Goal: Contribute content: Contribute content

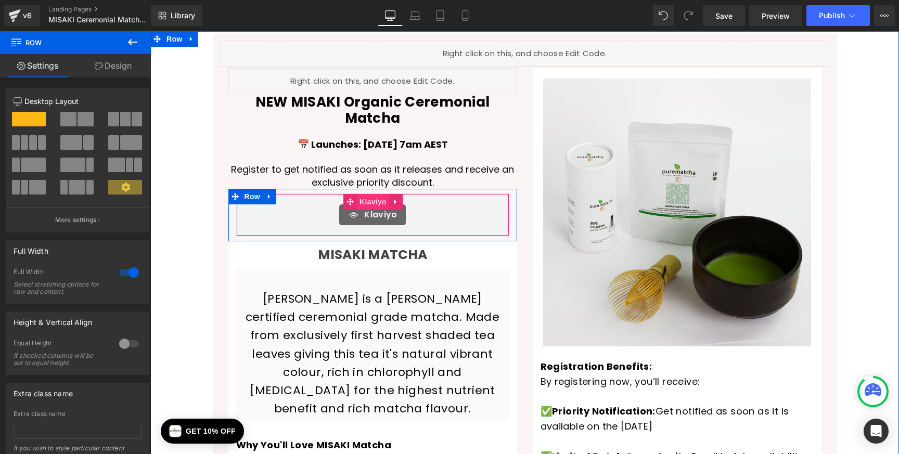
click at [378, 194] on span "Klaviyo" at bounding box center [373, 202] width 32 height 16
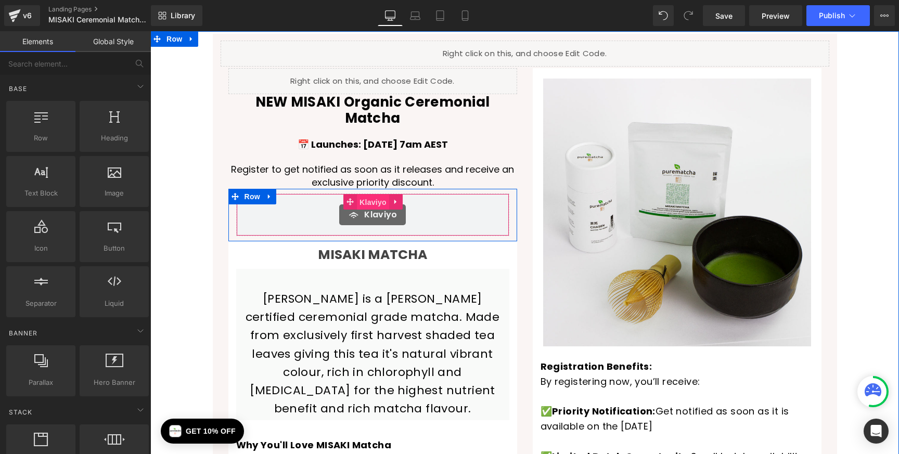
click at [365, 195] on span "Klaviyo" at bounding box center [373, 203] width 32 height 16
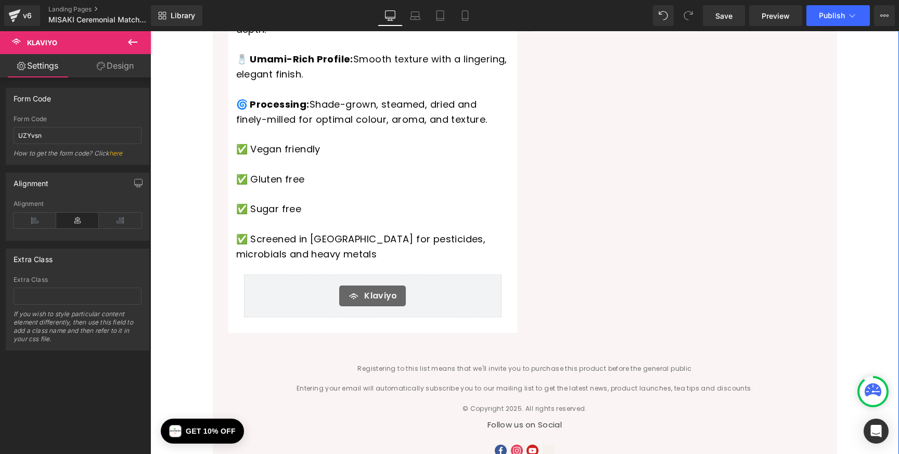
scroll to position [643, 0]
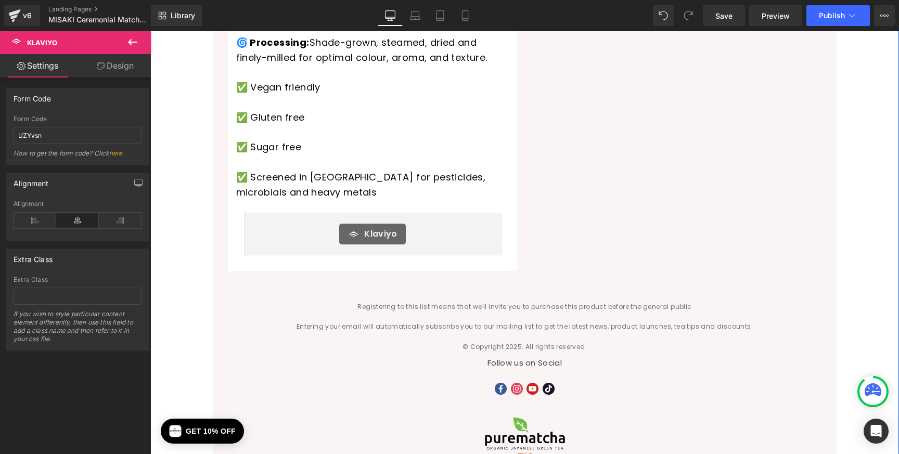
click at [360, 228] on icon at bounding box center [354, 234] width 12 height 12
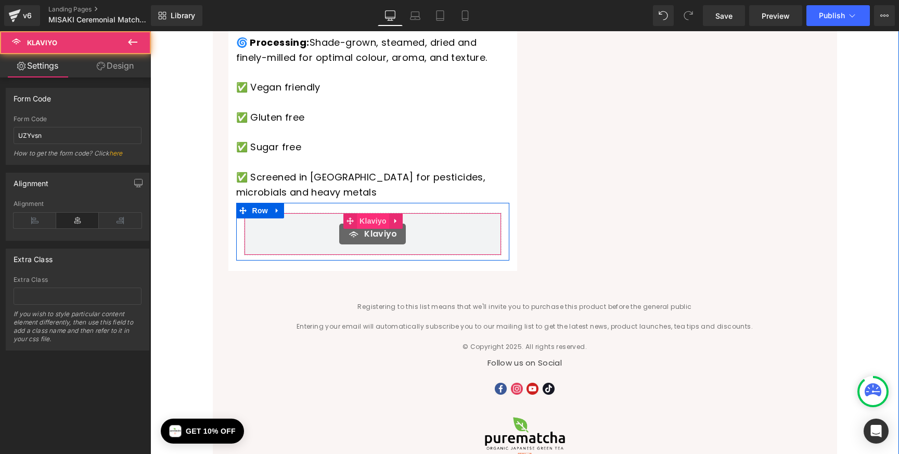
click at [366, 213] on span "Klaviyo" at bounding box center [373, 221] width 32 height 16
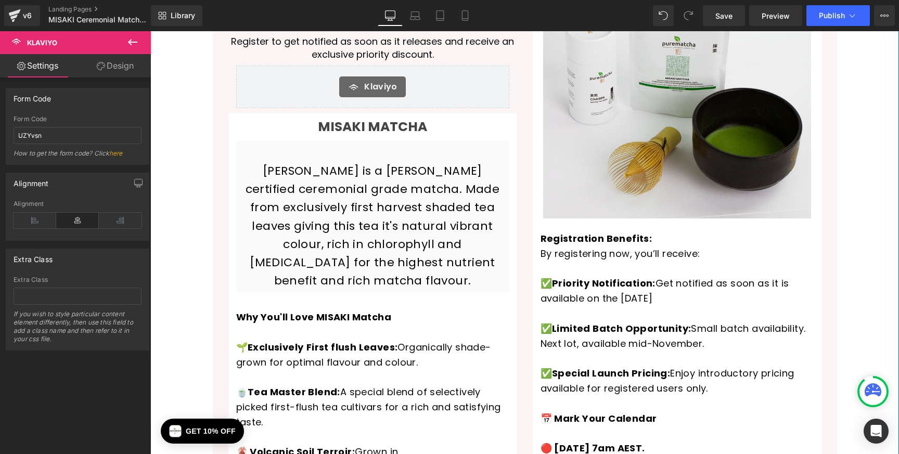
scroll to position [0, 0]
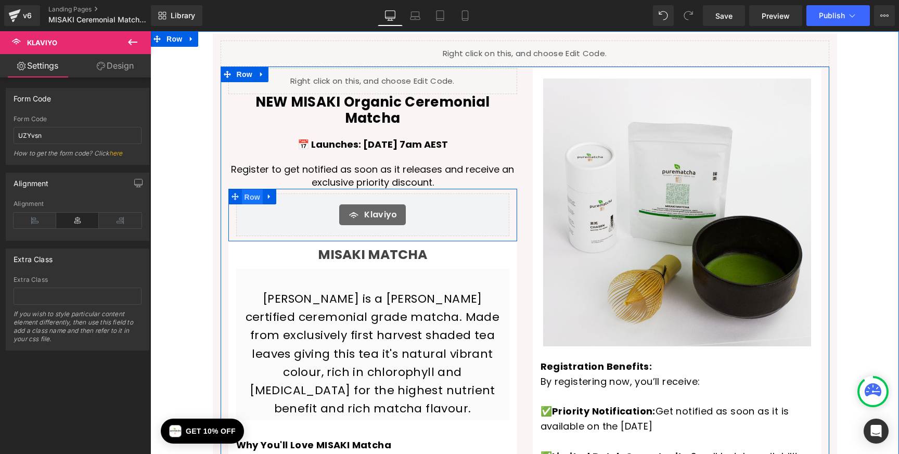
click at [252, 189] on span "Row" at bounding box center [252, 197] width 21 height 16
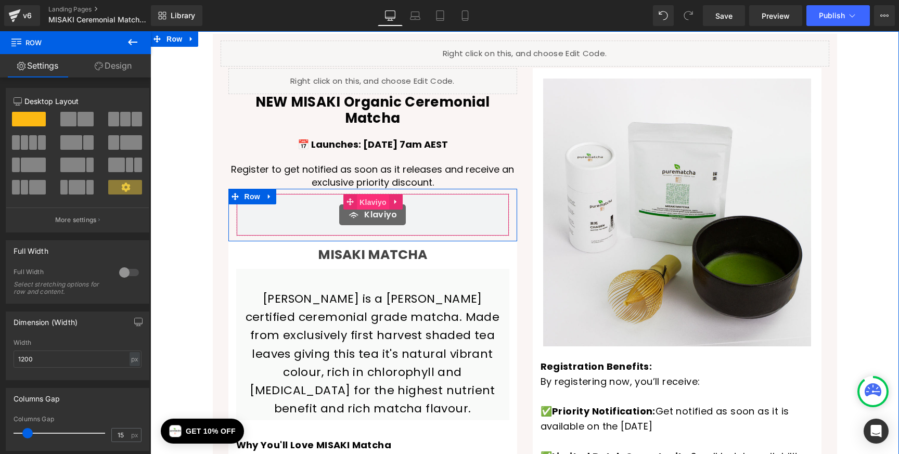
click at [379, 195] on span "Klaviyo" at bounding box center [373, 203] width 32 height 16
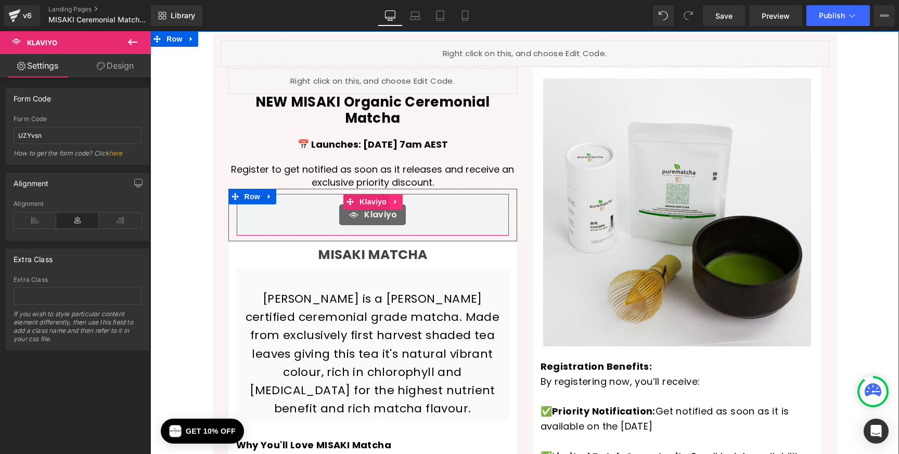
click at [398, 198] on icon at bounding box center [395, 202] width 7 height 8
click at [402, 198] on icon at bounding box center [402, 201] width 7 height 7
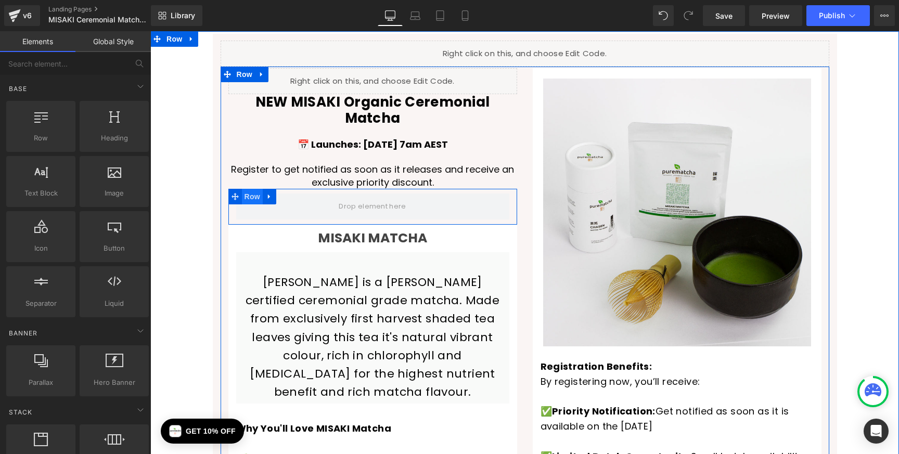
click at [254, 189] on span "Row" at bounding box center [252, 197] width 21 height 16
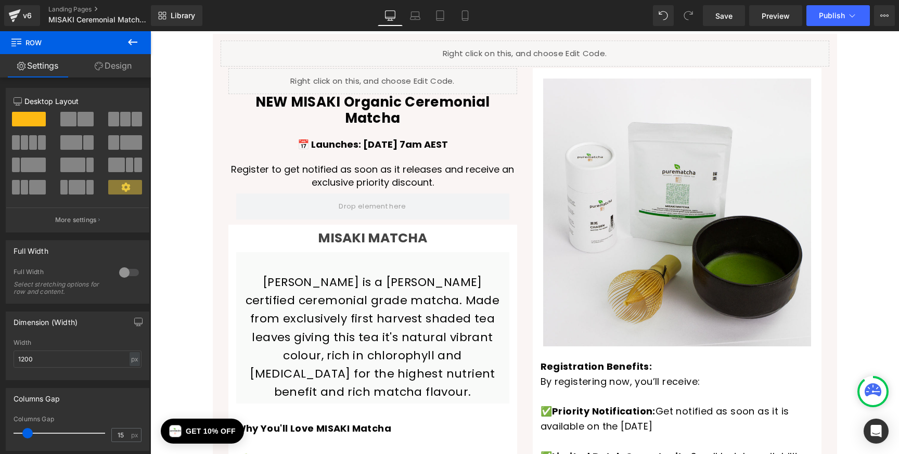
click at [129, 40] on icon at bounding box center [132, 42] width 12 height 12
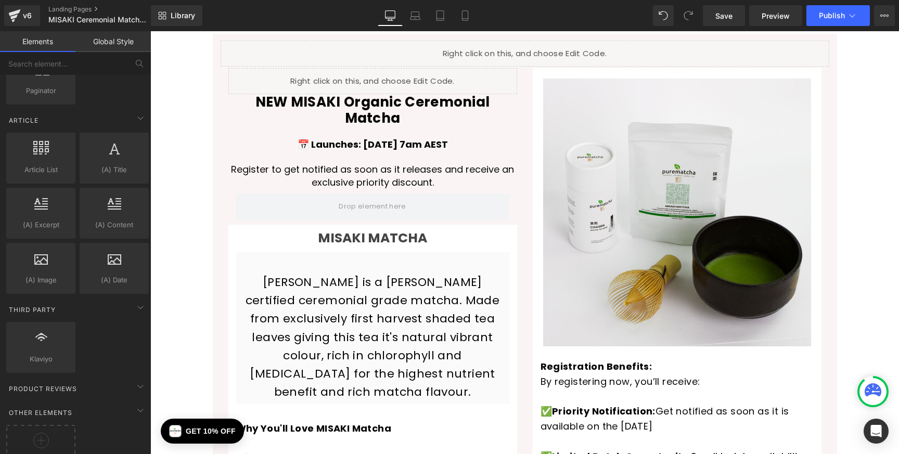
scroll to position [1806, 0]
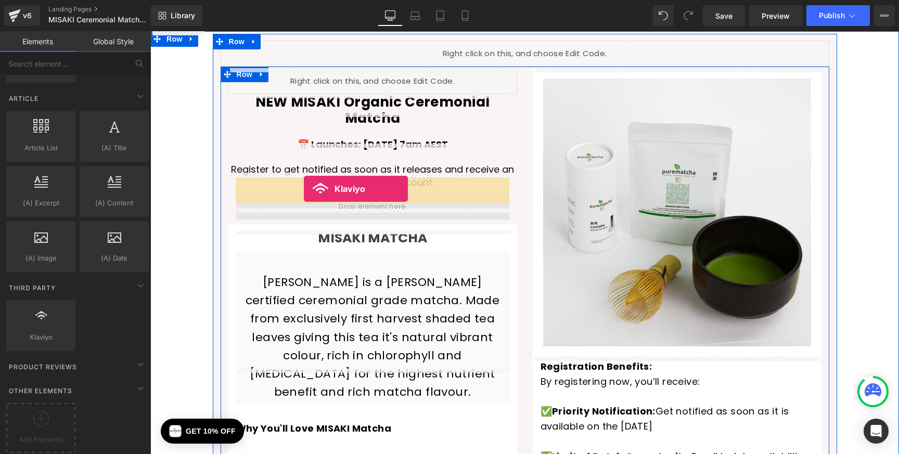
drag, startPoint x: 196, startPoint y: 361, endPoint x: 304, endPoint y: 189, distance: 203.4
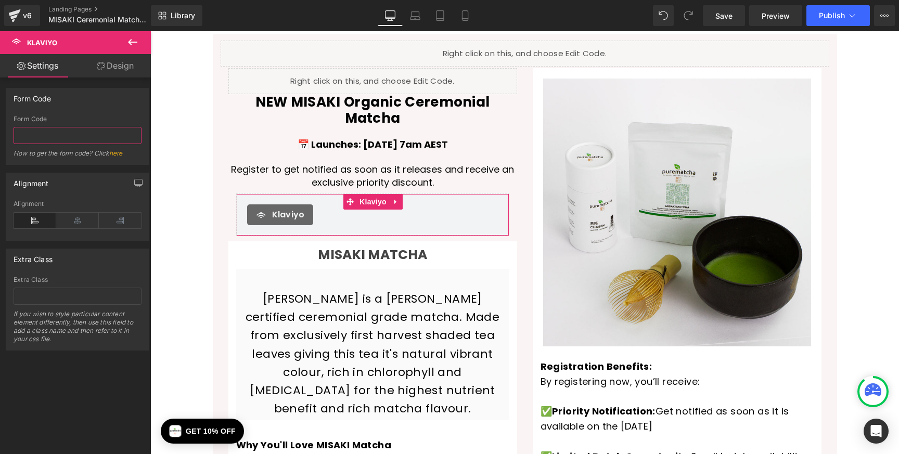
click at [88, 139] on input "text" at bounding box center [78, 135] width 128 height 17
paste input "WkhAb7"
click at [41, 136] on input "WkhAb7" at bounding box center [78, 135] width 128 height 17
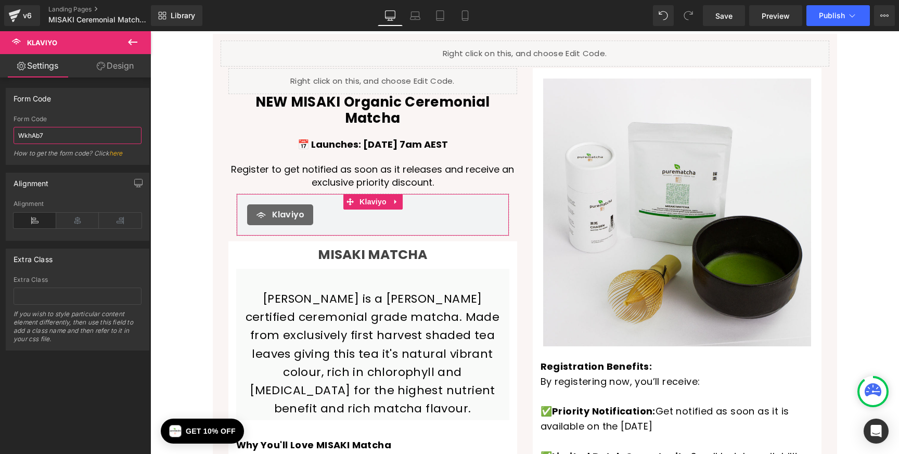
paste input "UZYvsn"
type input "UZYvsn"
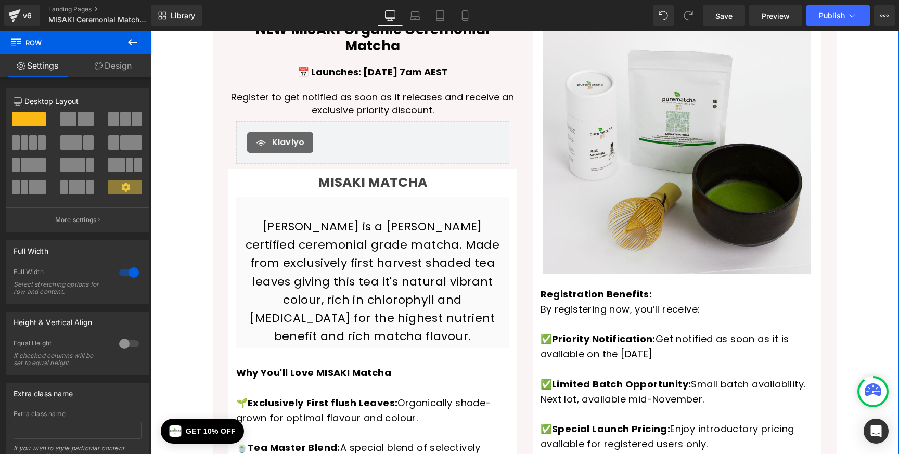
scroll to position [63, 0]
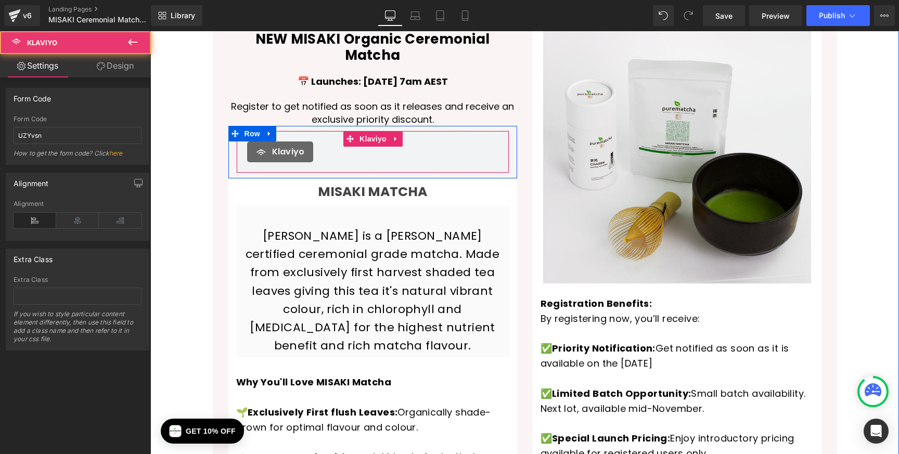
click at [278, 146] on span "Klaviyo" at bounding box center [288, 152] width 33 height 12
click at [365, 132] on span "Klaviyo" at bounding box center [373, 140] width 32 height 16
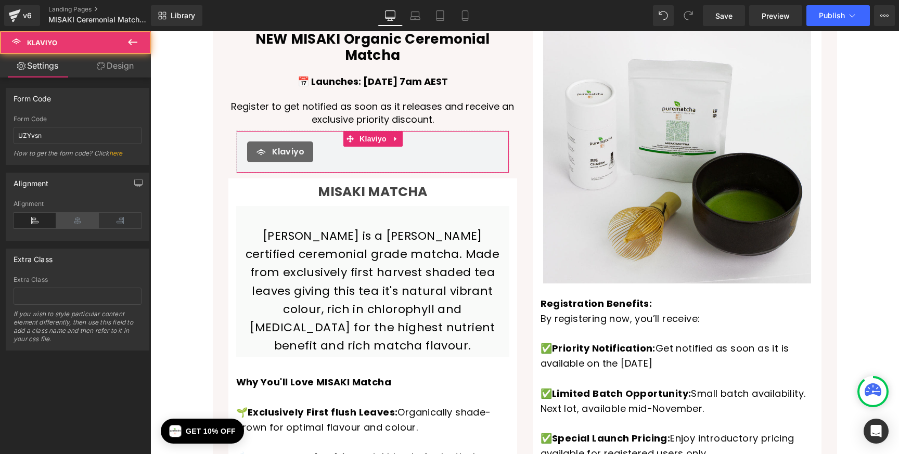
click at [69, 217] on icon at bounding box center [77, 221] width 43 height 16
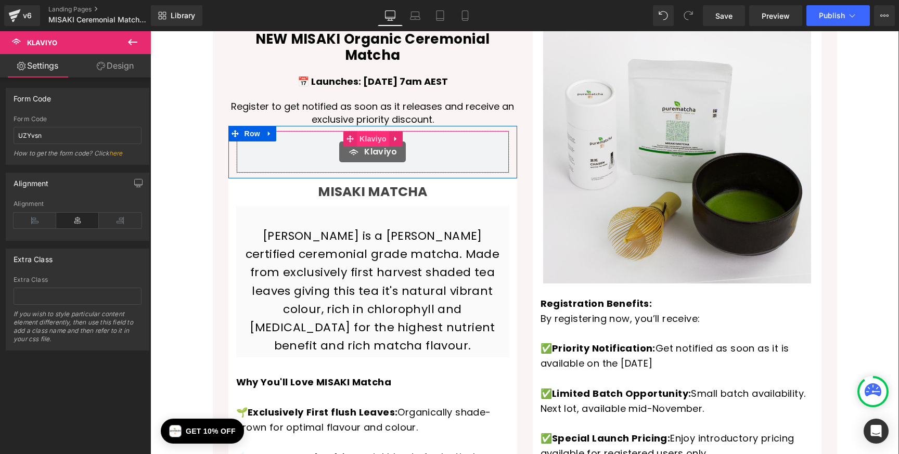
click at [375, 131] on span "Klaviyo" at bounding box center [373, 139] width 32 height 16
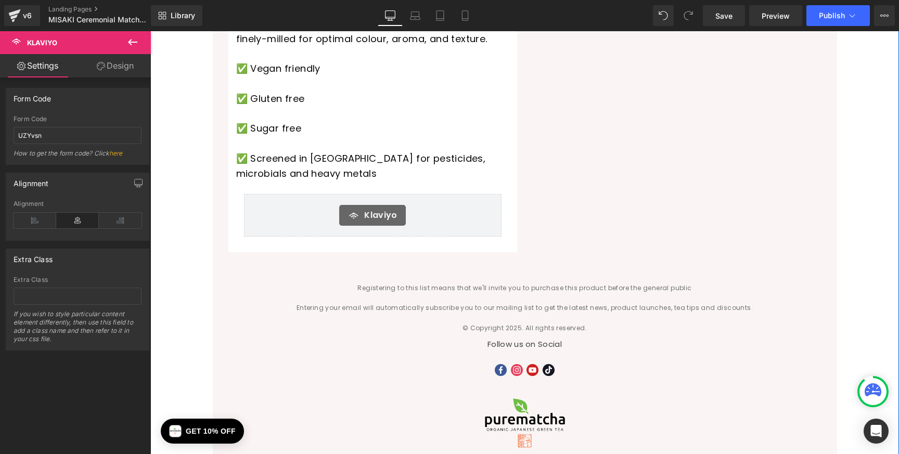
scroll to position [662, 0]
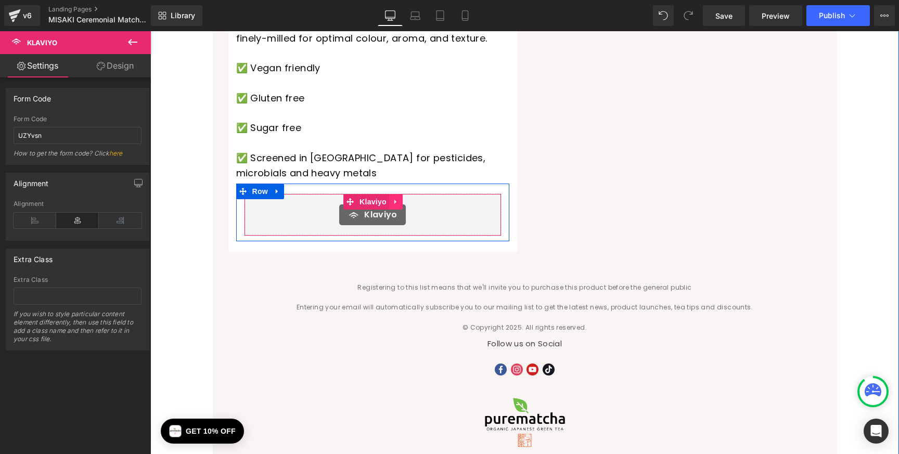
click at [397, 198] on icon at bounding box center [395, 202] width 7 height 8
click at [405, 198] on icon at bounding box center [402, 201] width 7 height 7
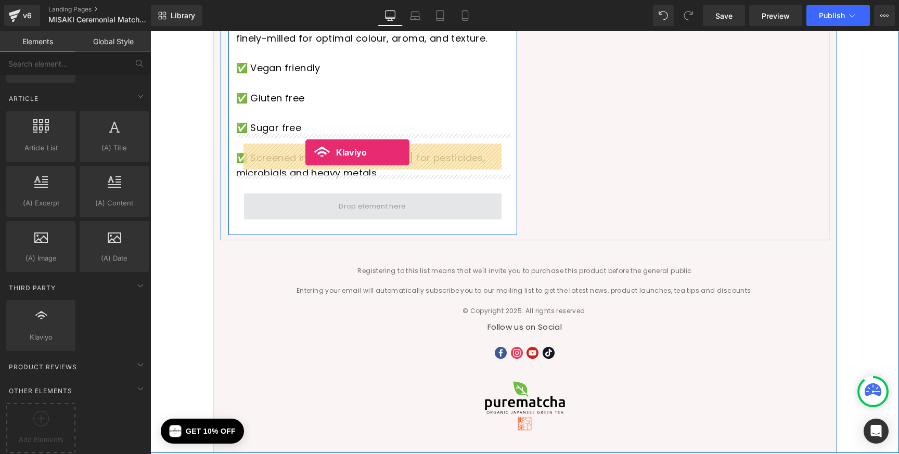
drag, startPoint x: 197, startPoint y: 349, endPoint x: 305, endPoint y: 152, distance: 224.3
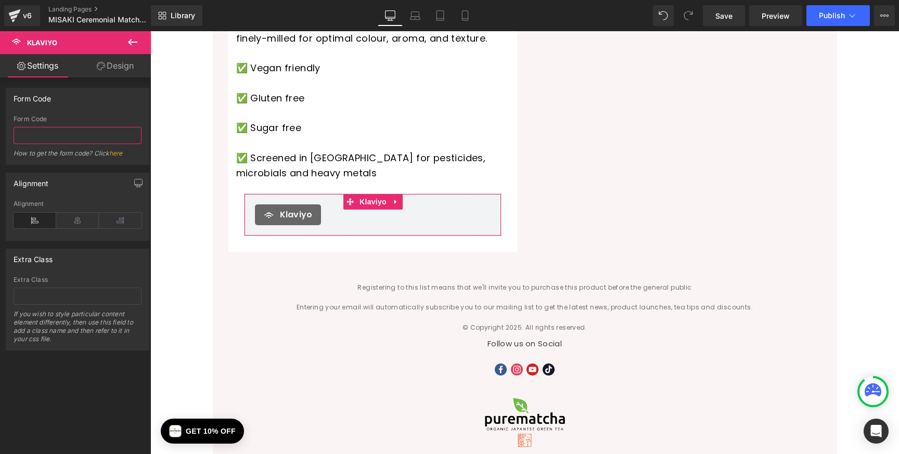
click at [48, 138] on input "text" at bounding box center [78, 135] width 128 height 17
paste input "UZYvsn"
type input "UZYvsn"
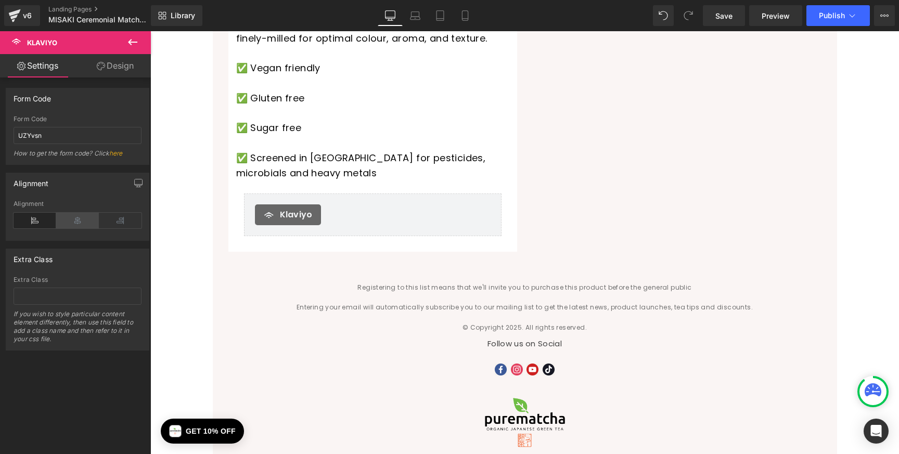
click at [74, 222] on icon at bounding box center [77, 221] width 43 height 16
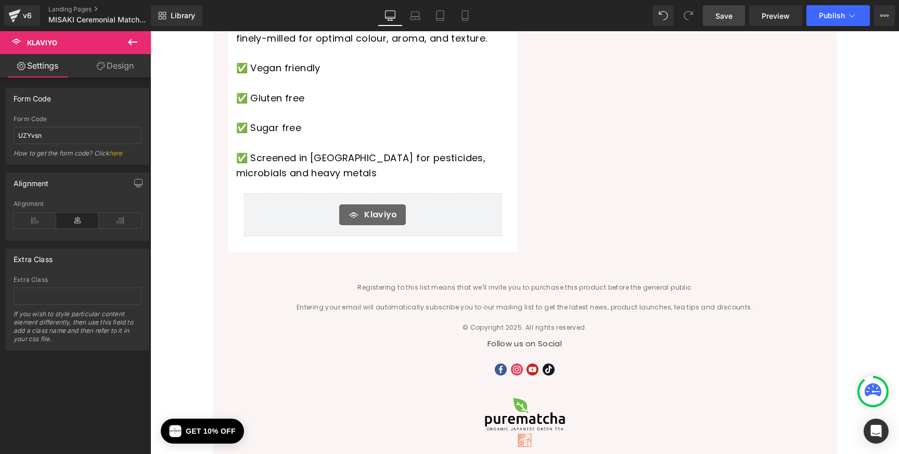
click at [725, 19] on span "Save" at bounding box center [724, 15] width 17 height 11
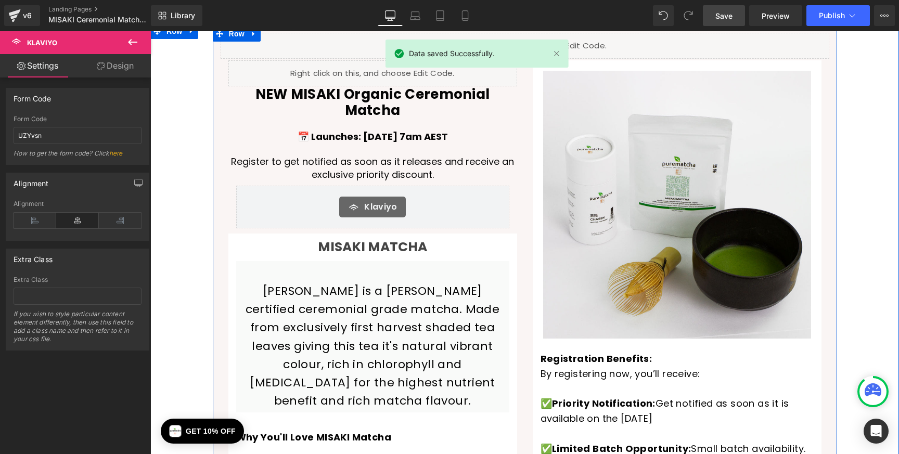
scroll to position [0, 0]
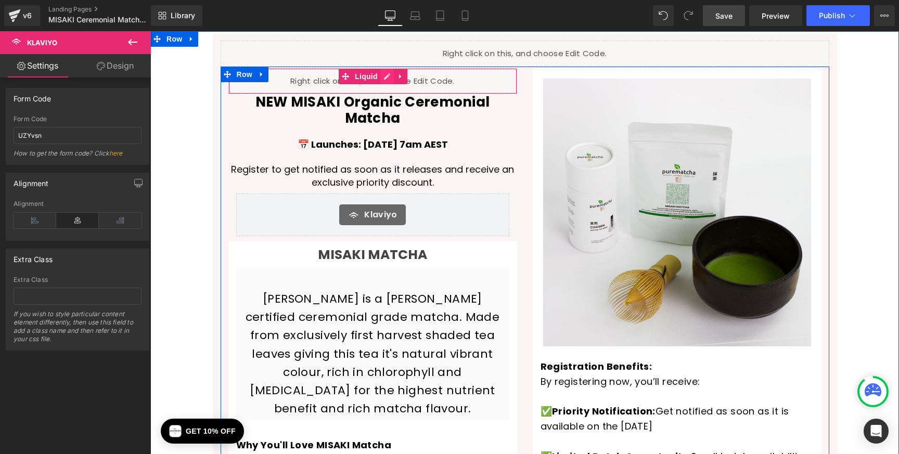
click at [388, 75] on link at bounding box center [387, 77] width 14 height 16
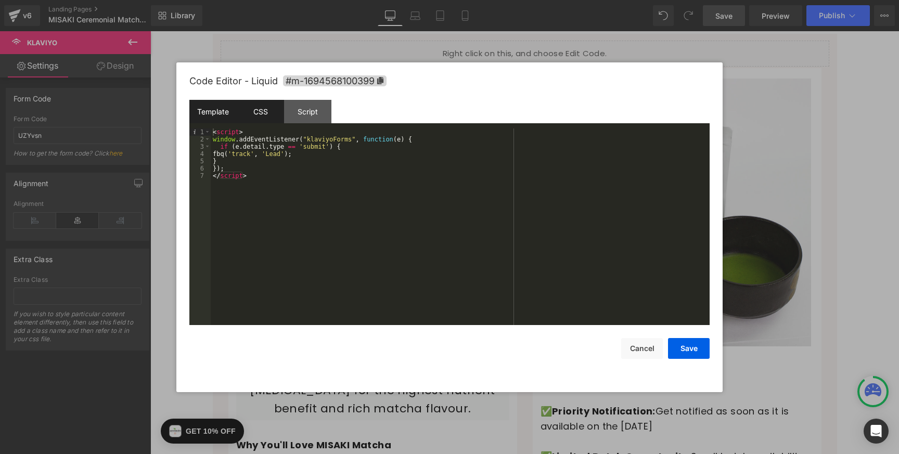
click at [255, 121] on div "CSS" at bounding box center [260, 111] width 47 height 23
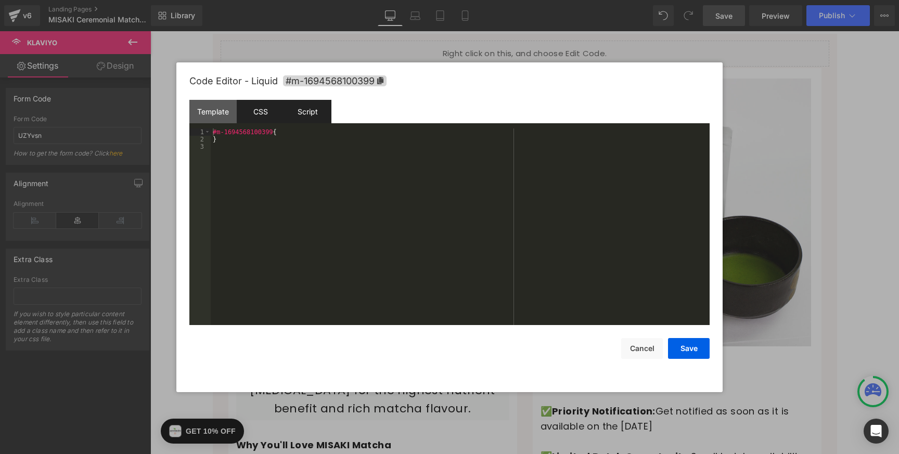
click at [310, 118] on div "Script" at bounding box center [307, 111] width 47 height 23
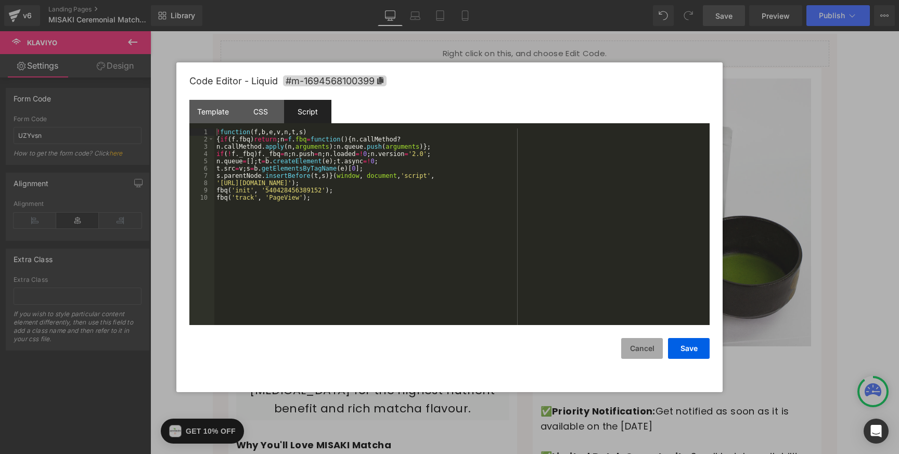
click at [641, 344] on button "Cancel" at bounding box center [642, 348] width 42 height 21
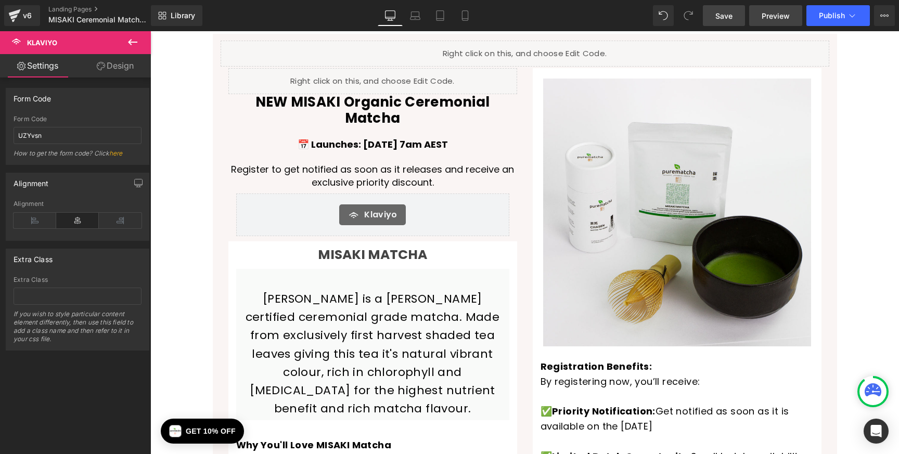
click at [768, 11] on span "Preview" at bounding box center [776, 15] width 28 height 11
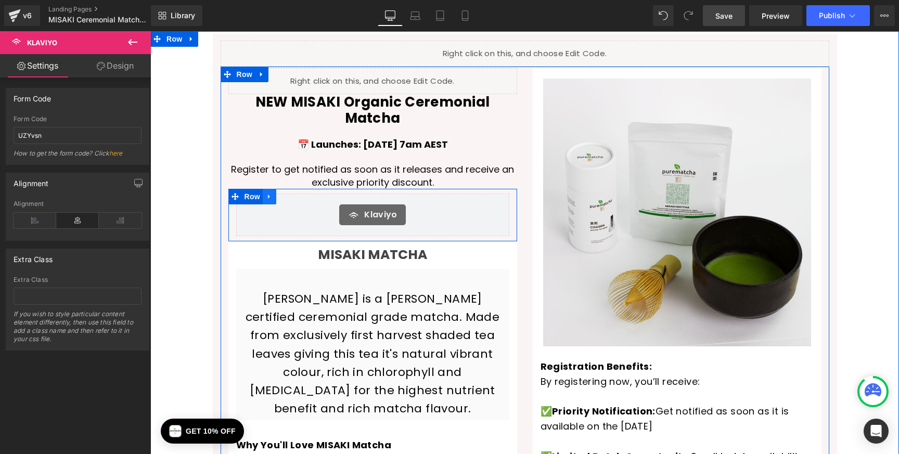
click at [273, 193] on icon at bounding box center [269, 197] width 7 height 8
click at [297, 193] on icon at bounding box center [296, 196] width 7 height 7
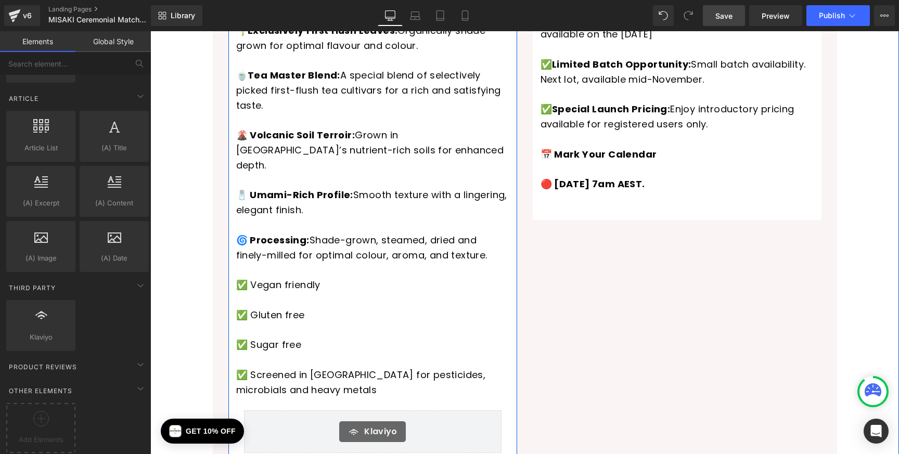
scroll to position [396, 0]
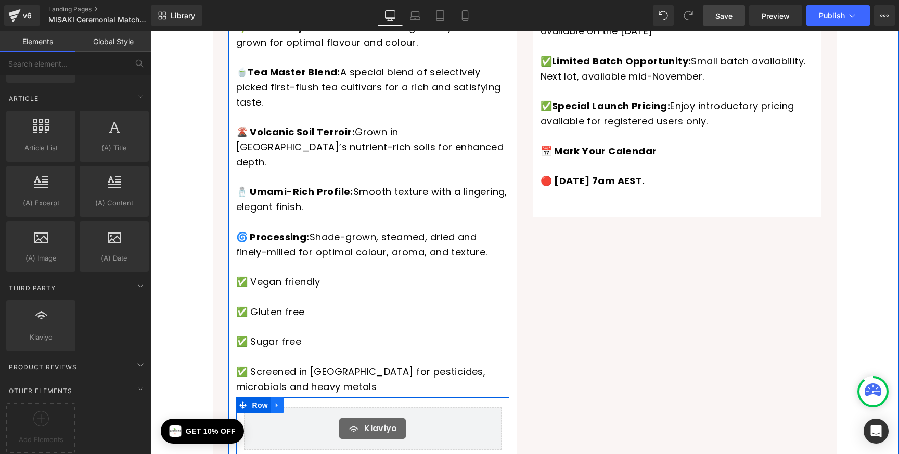
click at [280, 401] on icon at bounding box center [277, 405] width 7 height 8
click at [307, 402] on icon at bounding box center [304, 405] width 7 height 7
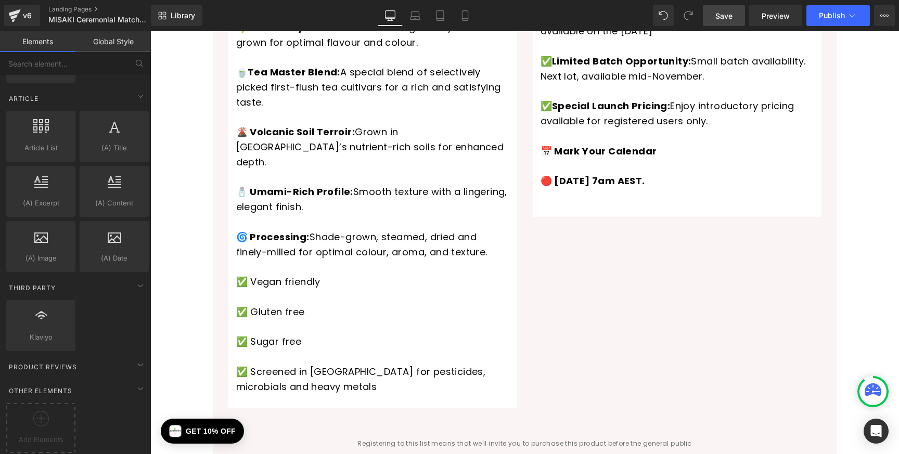
click at [728, 20] on span "Save" at bounding box center [724, 15] width 17 height 11
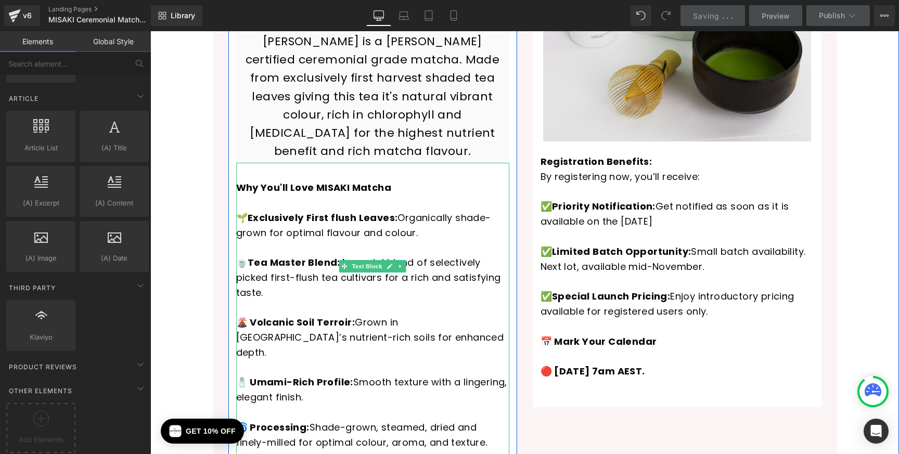
scroll to position [0, 0]
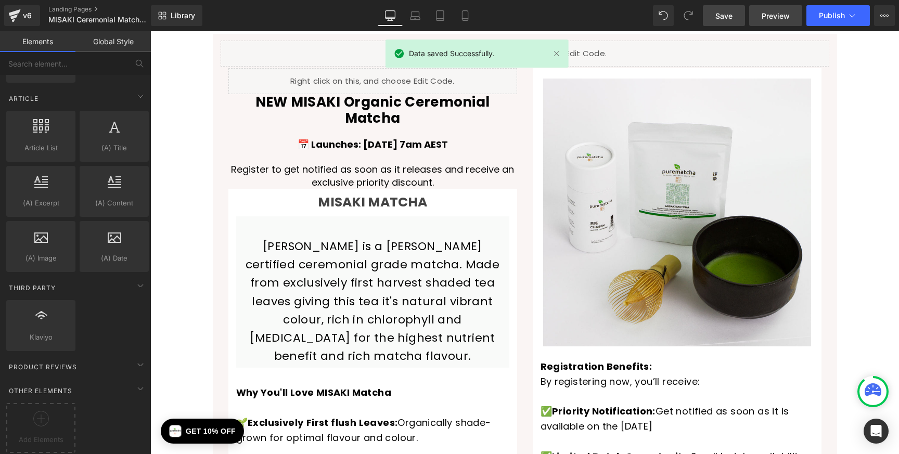
click at [763, 18] on span "Preview" at bounding box center [776, 15] width 28 height 11
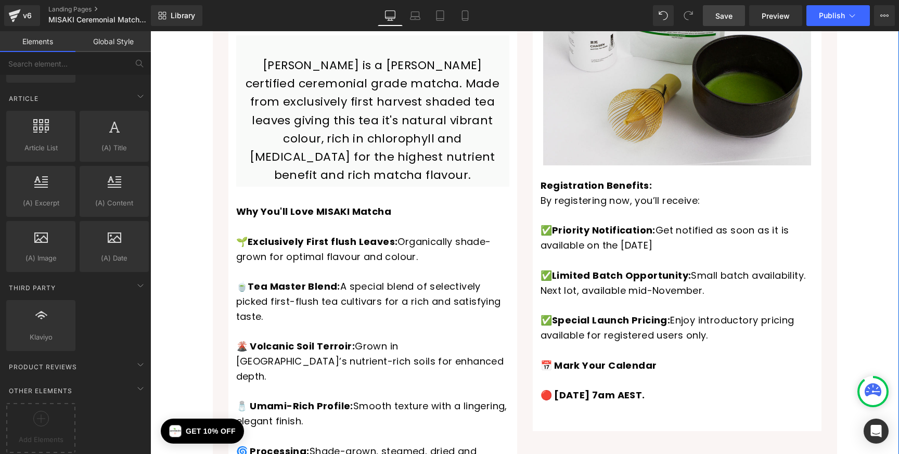
scroll to position [105, 0]
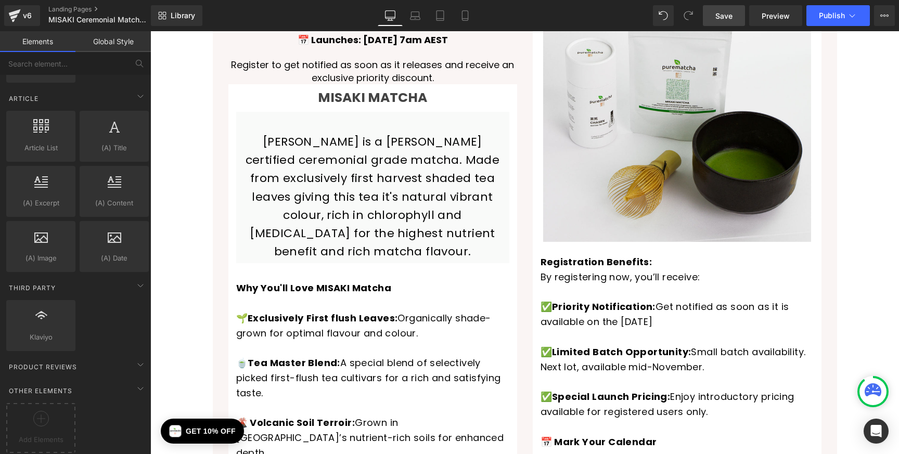
click at [723, 16] on span "Save" at bounding box center [724, 15] width 17 height 11
click at [759, 16] on link "Preview" at bounding box center [775, 15] width 53 height 21
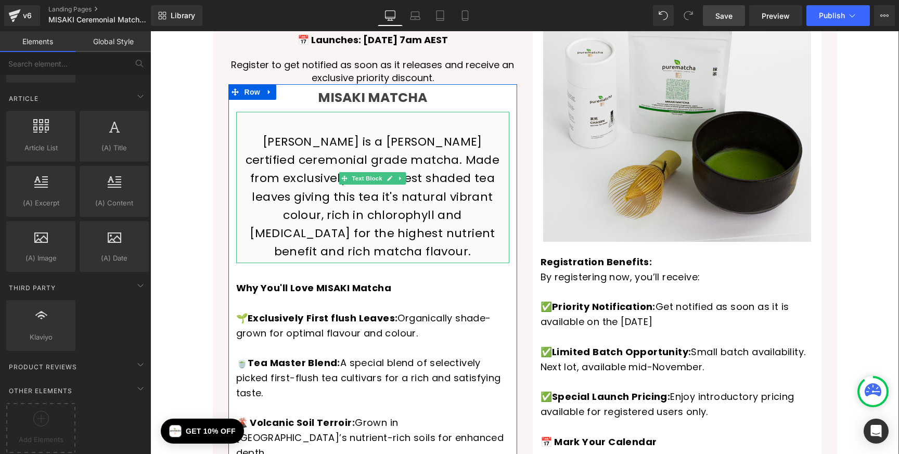
click at [328, 182] on p "[PERSON_NAME] is a [PERSON_NAME] certified ceremonial grade matcha. Made from e…" at bounding box center [373, 197] width 268 height 128
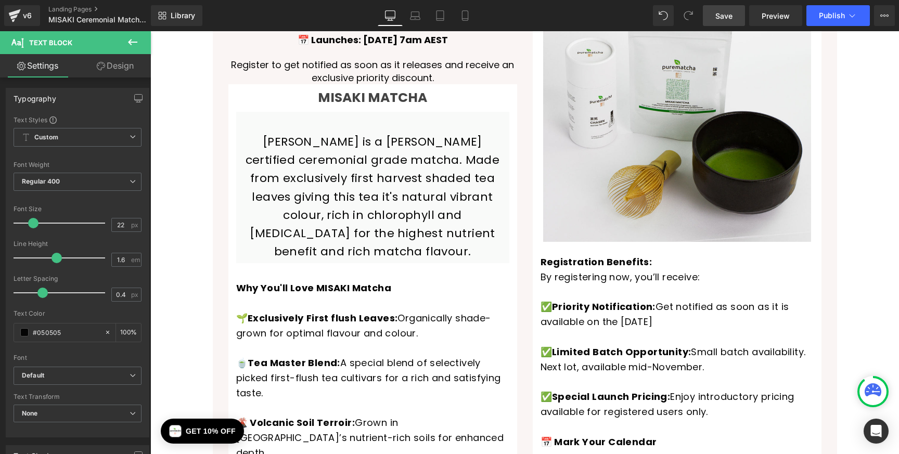
click at [711, 15] on link "Save" at bounding box center [724, 15] width 42 height 21
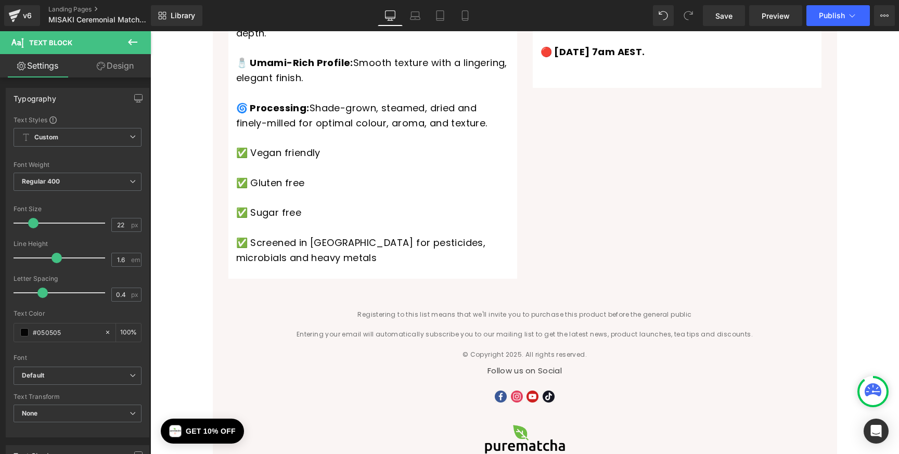
scroll to position [507, 0]
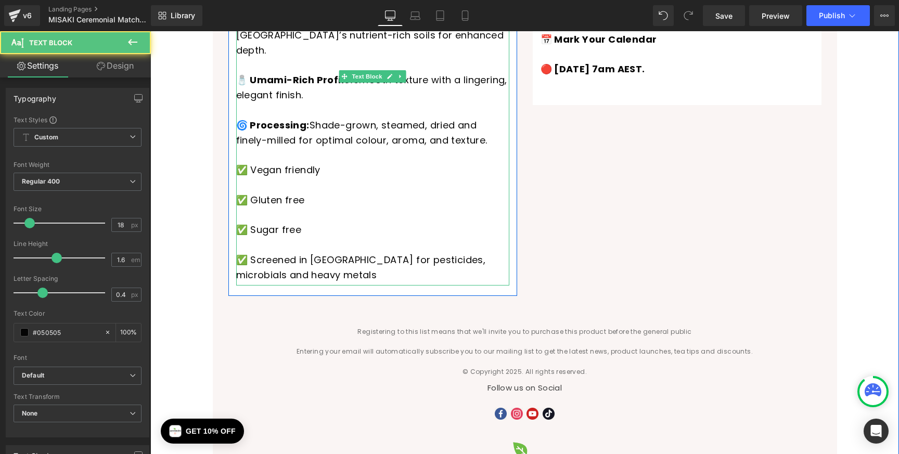
click at [293, 208] on p at bounding box center [372, 215] width 273 height 15
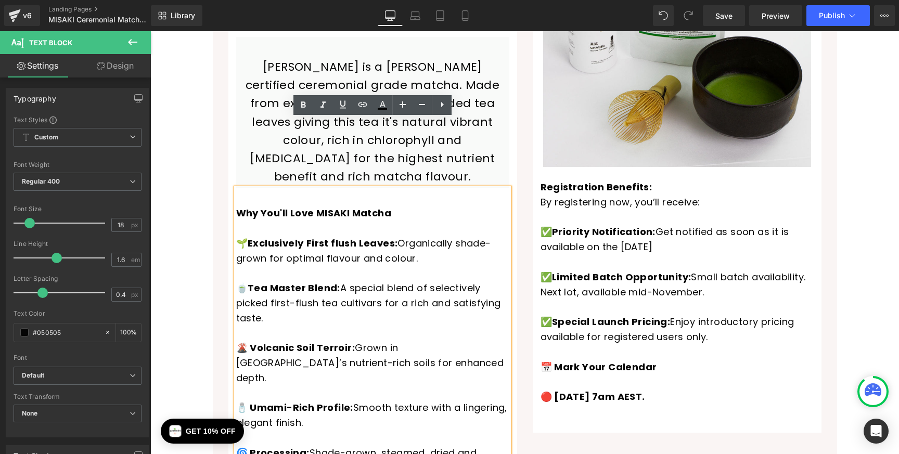
scroll to position [0, 0]
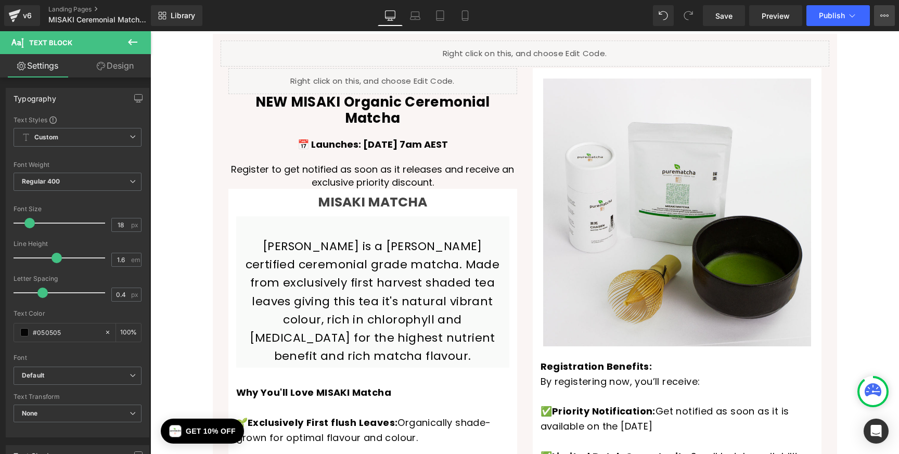
click at [890, 15] on button "View Live Page View with current Template Save Template to Library Schedule Pub…" at bounding box center [884, 15] width 21 height 21
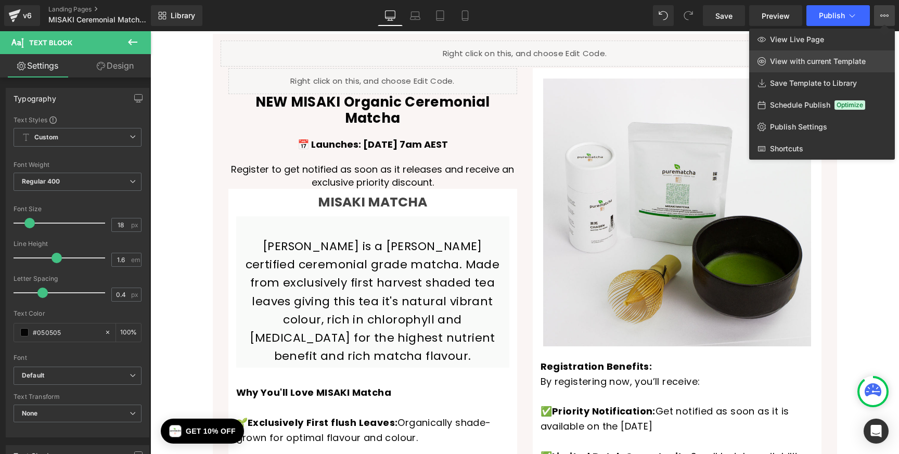
click at [836, 61] on span "View with current Template" at bounding box center [818, 61] width 96 height 9
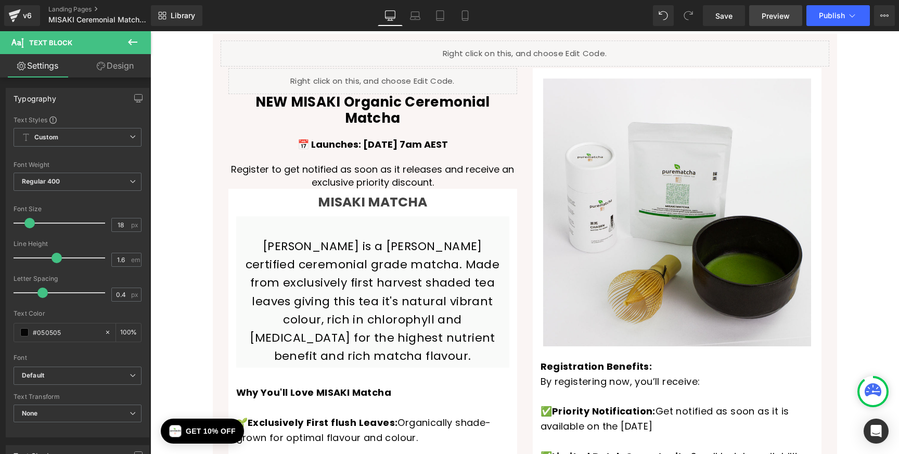
click at [770, 18] on span "Preview" at bounding box center [776, 15] width 28 height 11
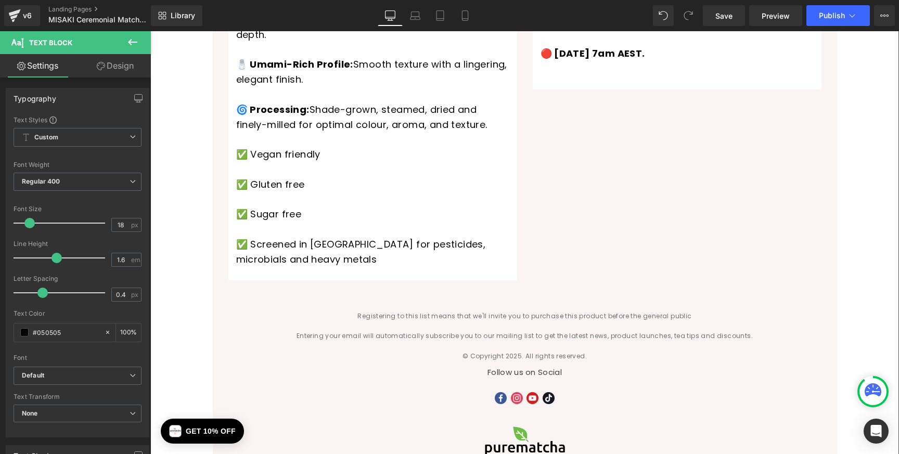
scroll to position [522, 0]
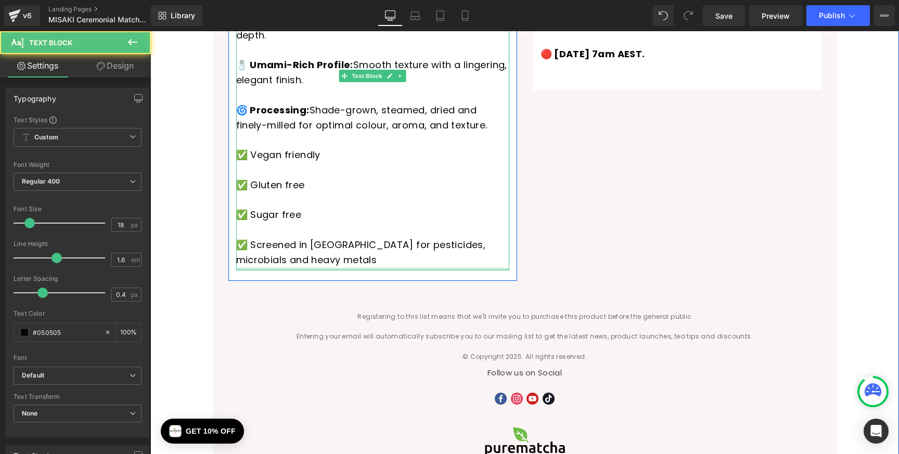
click at [275, 219] on div "Why You'll Love MISAKI Matcha 🌱 Exclusively First flush Leaves: Organically sha…" at bounding box center [372, 57] width 273 height 425
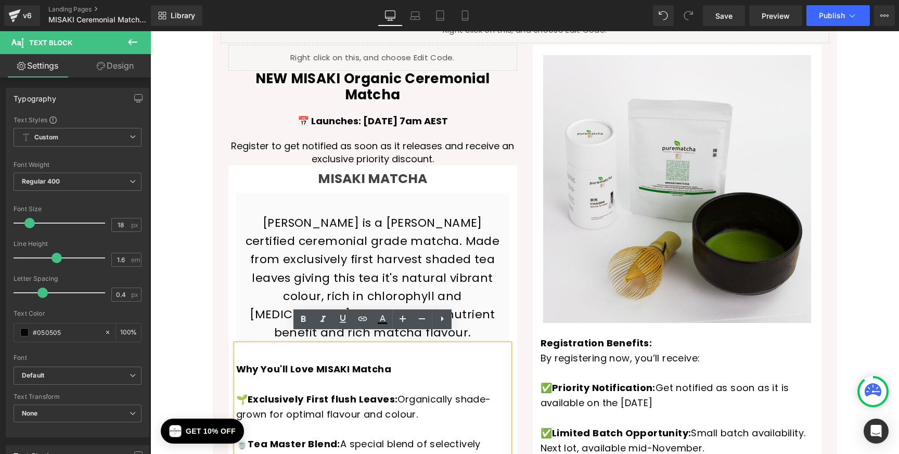
scroll to position [0, 0]
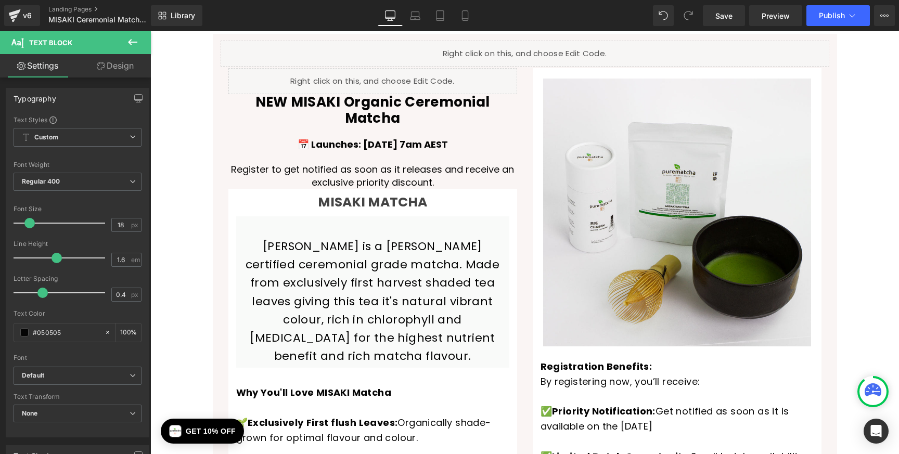
click at [130, 37] on icon at bounding box center [132, 42] width 12 height 12
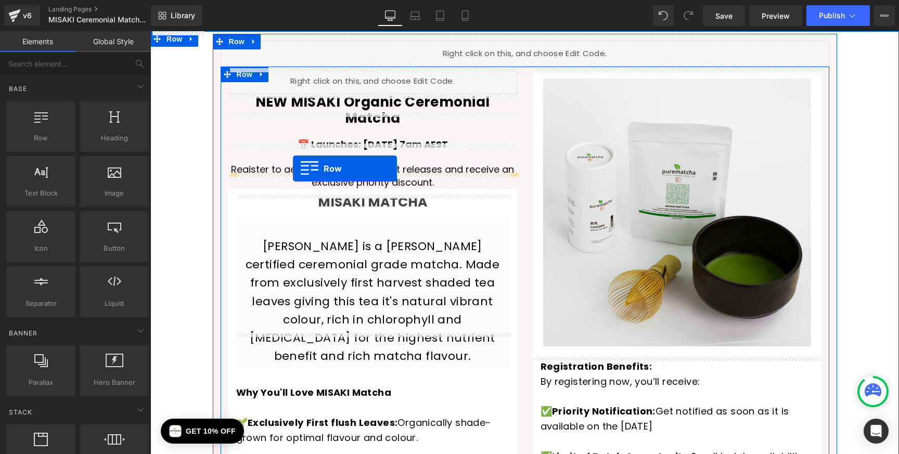
drag, startPoint x: 199, startPoint y: 169, endPoint x: 293, endPoint y: 169, distance: 93.7
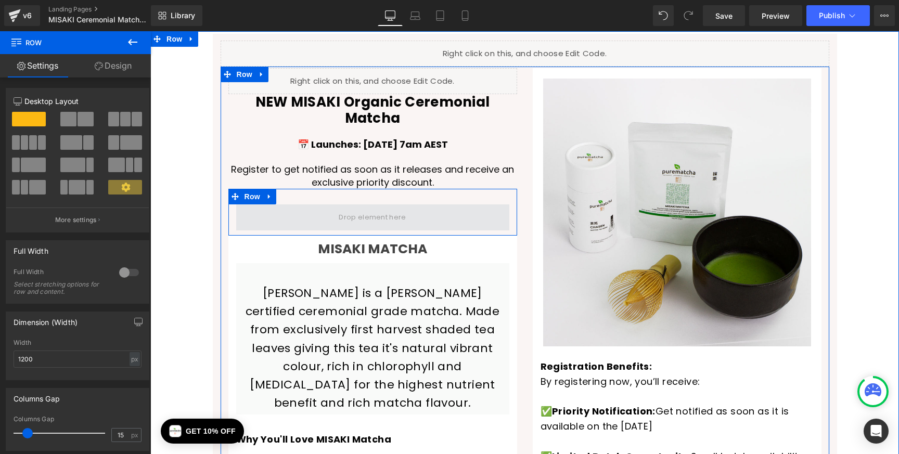
click at [288, 205] on span at bounding box center [372, 218] width 273 height 26
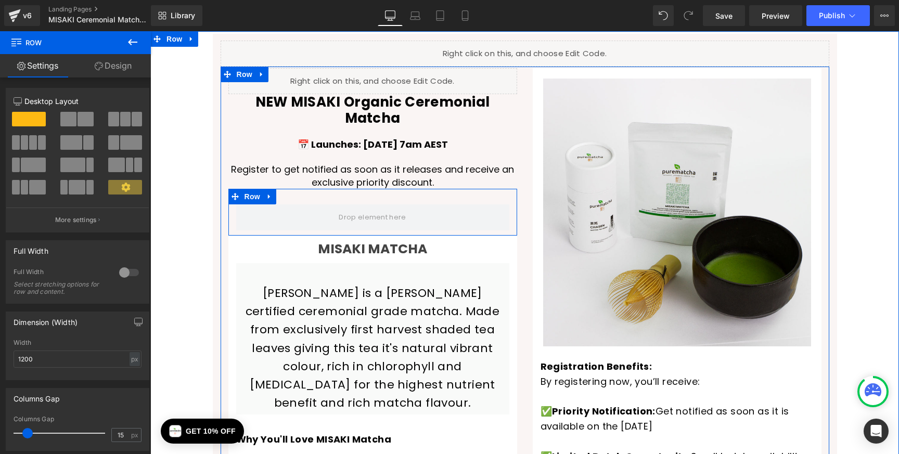
click at [339, 189] on div "Row" at bounding box center [372, 212] width 289 height 47
click at [280, 189] on div "Row" at bounding box center [372, 212] width 289 height 47
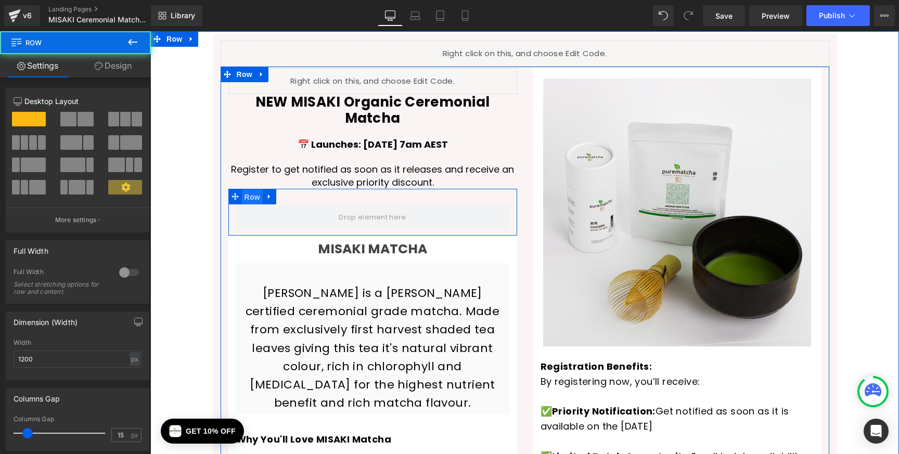
click at [259, 189] on span "Row" at bounding box center [252, 197] width 21 height 16
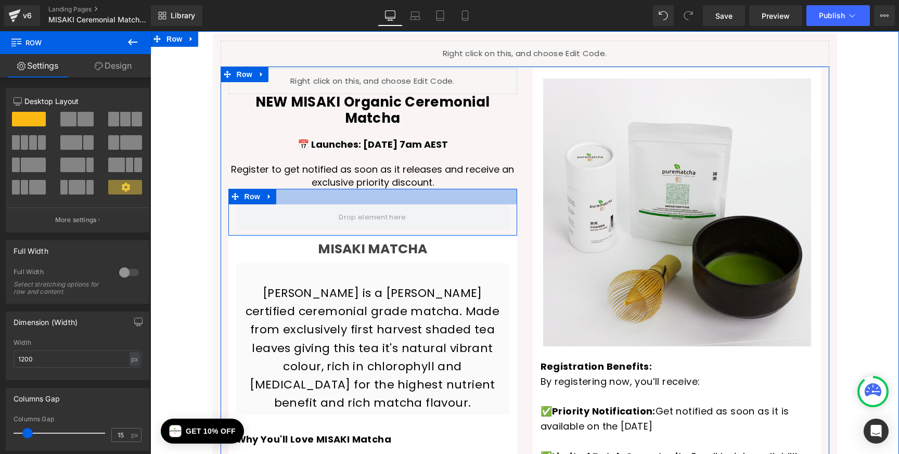
click at [349, 189] on div at bounding box center [372, 197] width 289 height 16
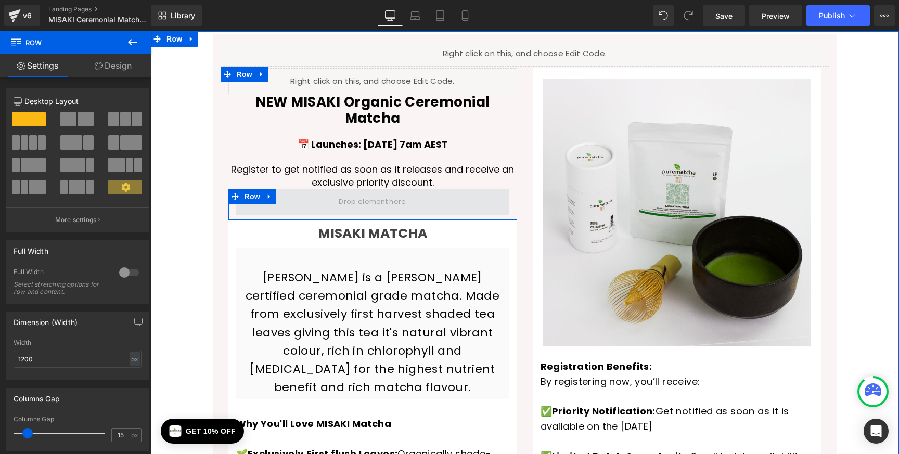
drag, startPoint x: 349, startPoint y: 174, endPoint x: 353, endPoint y: 179, distance: 6.3
click at [353, 189] on div "Row" at bounding box center [372, 204] width 289 height 31
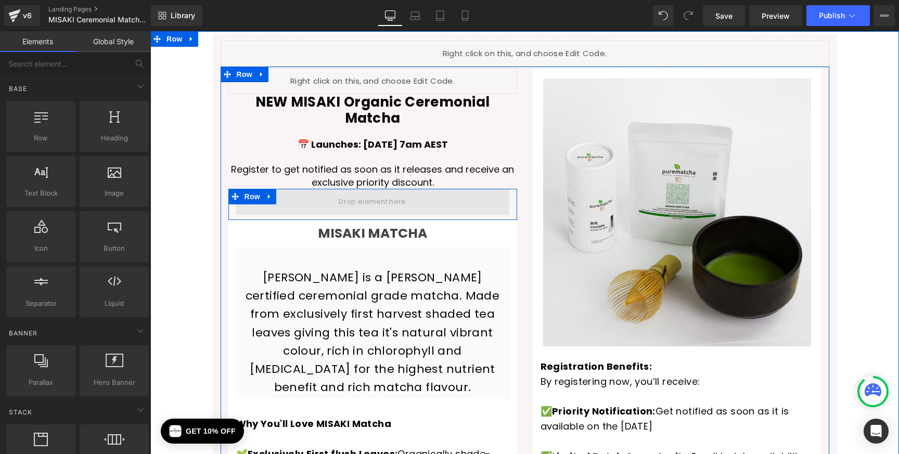
click at [352, 194] on span at bounding box center [372, 202] width 74 height 16
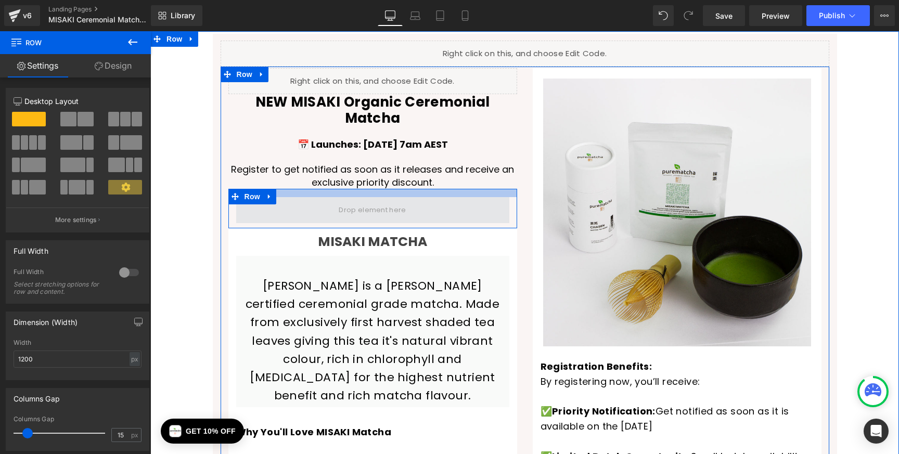
drag, startPoint x: 365, startPoint y: 174, endPoint x: 364, endPoint y: 182, distance: 7.8
click at [364, 189] on div "Row" at bounding box center [372, 209] width 289 height 40
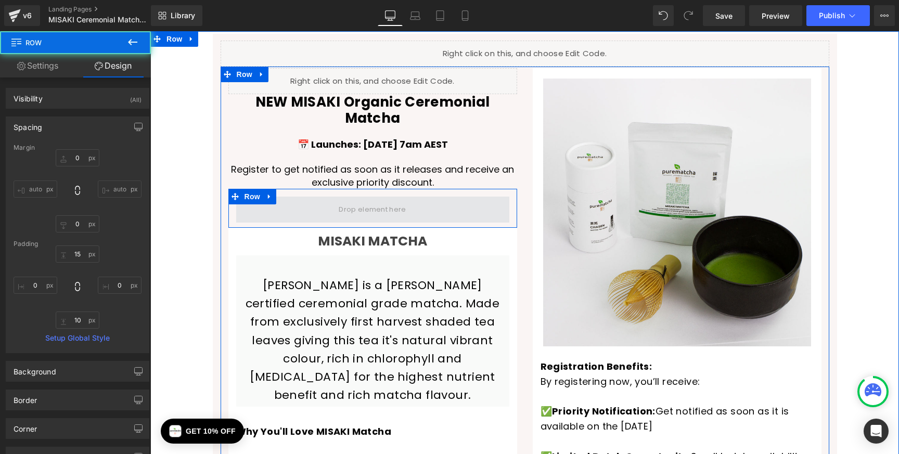
click at [360, 197] on span at bounding box center [372, 210] width 273 height 26
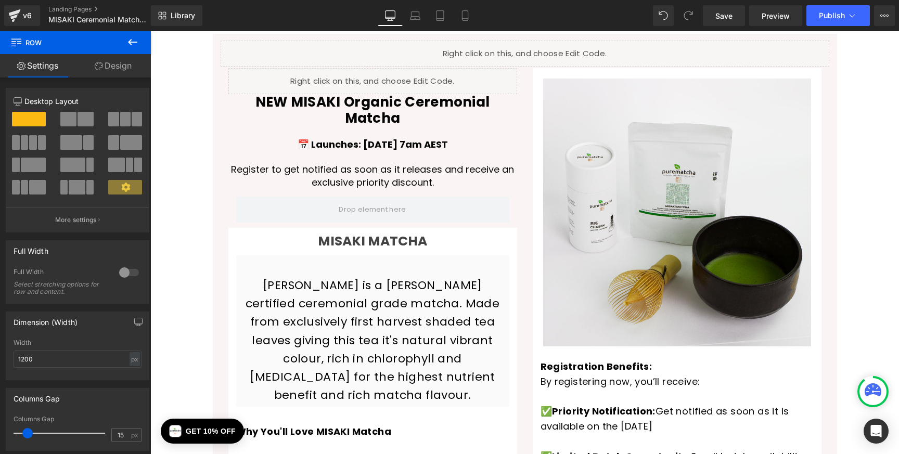
click at [131, 42] on icon at bounding box center [132, 42] width 9 height 6
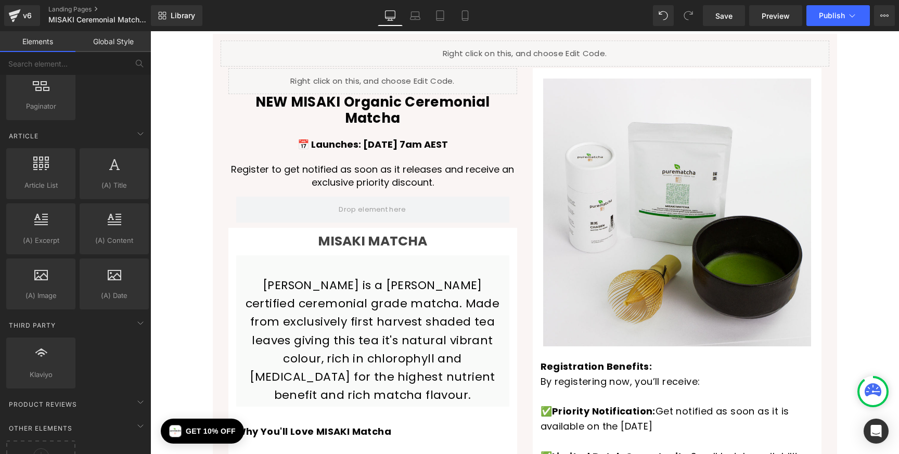
scroll to position [1806, 0]
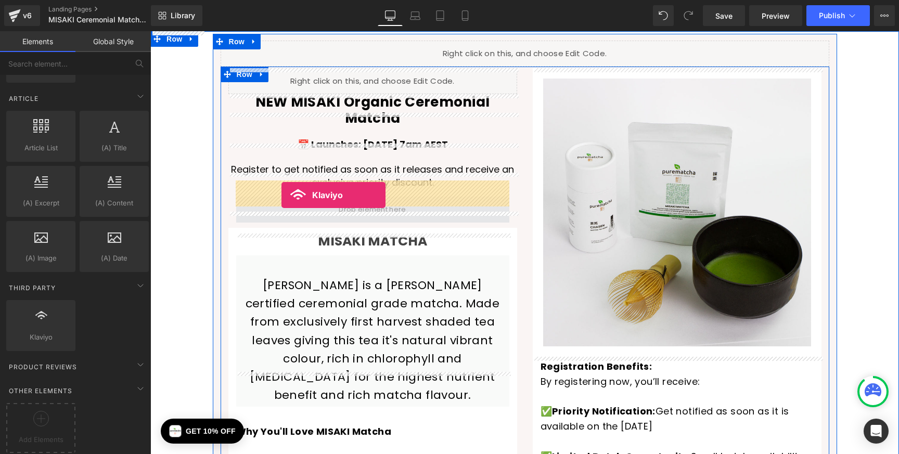
drag, startPoint x: 189, startPoint y: 338, endPoint x: 282, endPoint y: 195, distance: 170.2
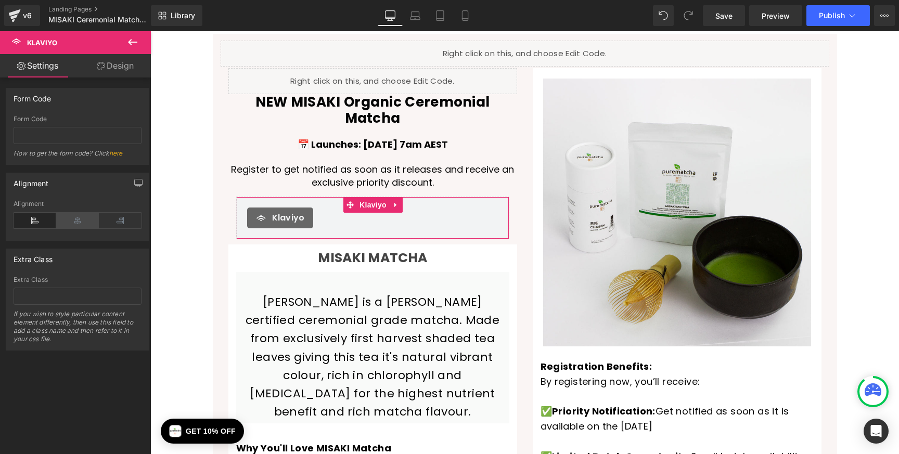
click at [79, 220] on icon at bounding box center [77, 221] width 43 height 16
click at [95, 136] on input "text" at bounding box center [78, 135] width 128 height 17
paste input "UZYvsn"
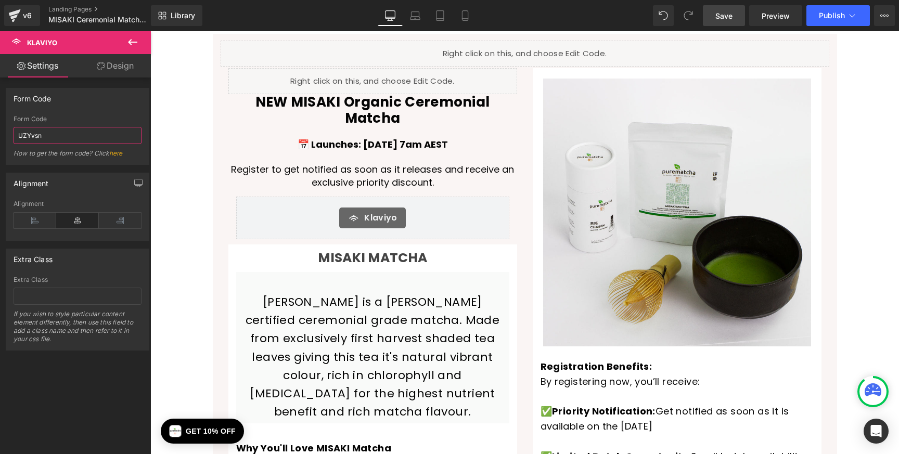
type input "UZYvsn"
click at [731, 16] on span "Save" at bounding box center [724, 15] width 17 height 11
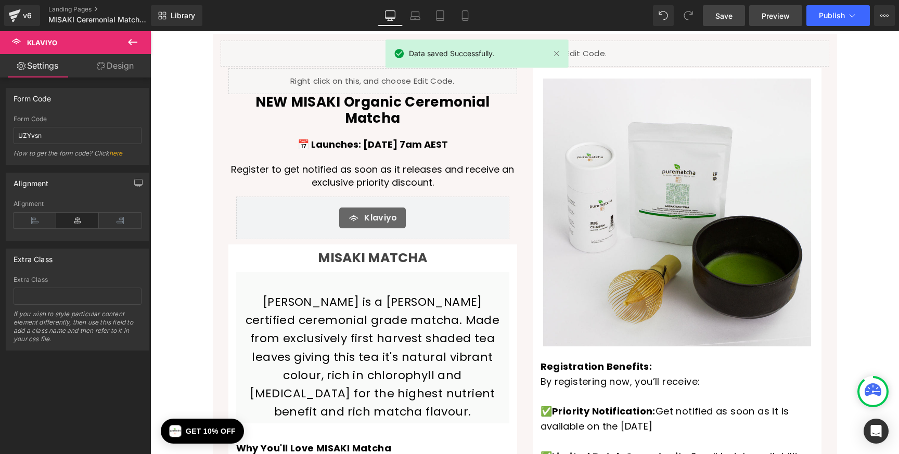
click at [770, 17] on span "Preview" at bounding box center [776, 15] width 28 height 11
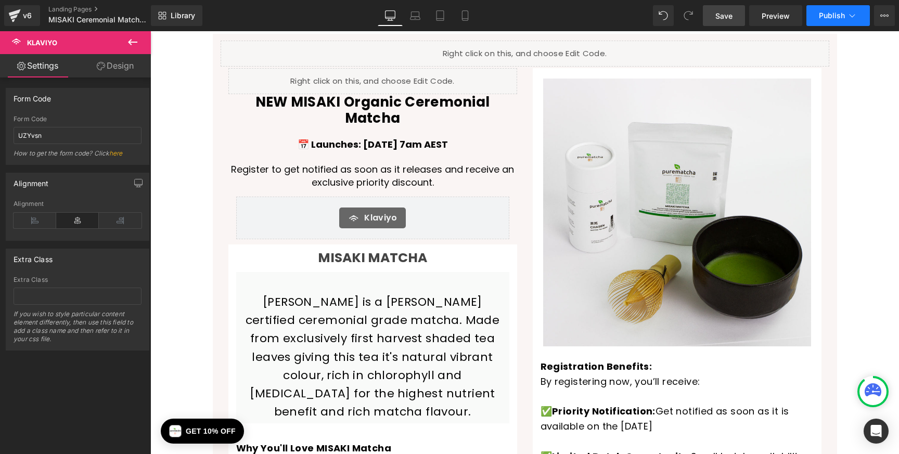
click at [838, 14] on span "Publish" at bounding box center [832, 15] width 26 height 8
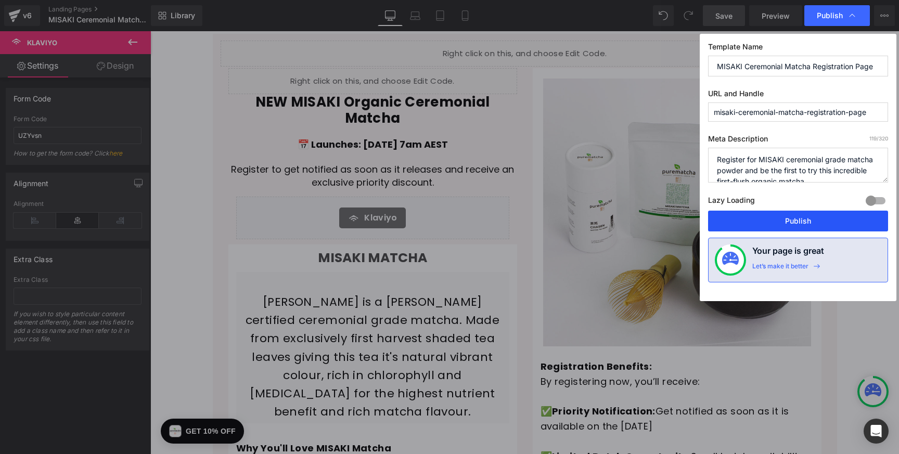
click at [766, 222] on button "Publish" at bounding box center [798, 221] width 180 height 21
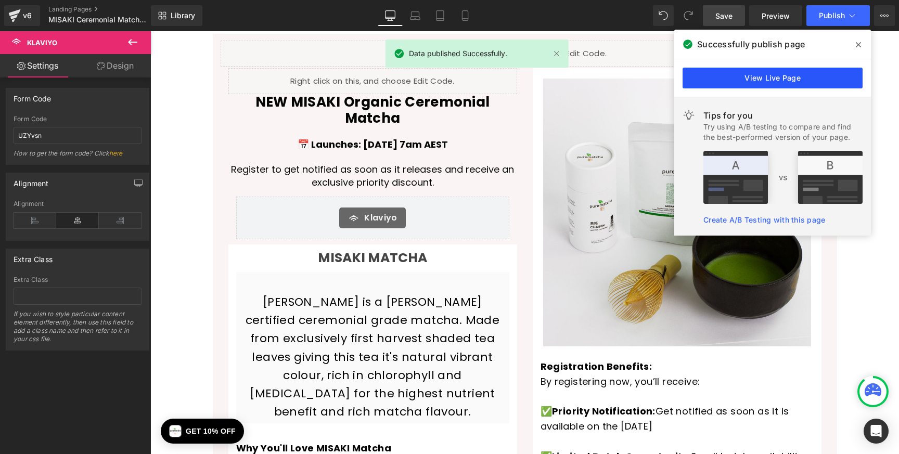
click at [742, 72] on link "View Live Page" at bounding box center [773, 78] width 180 height 21
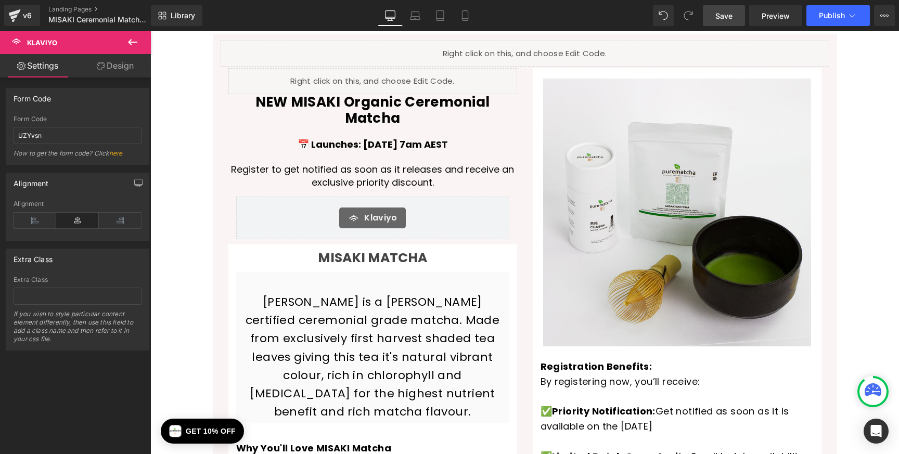
click at [135, 43] on icon at bounding box center [132, 42] width 12 height 12
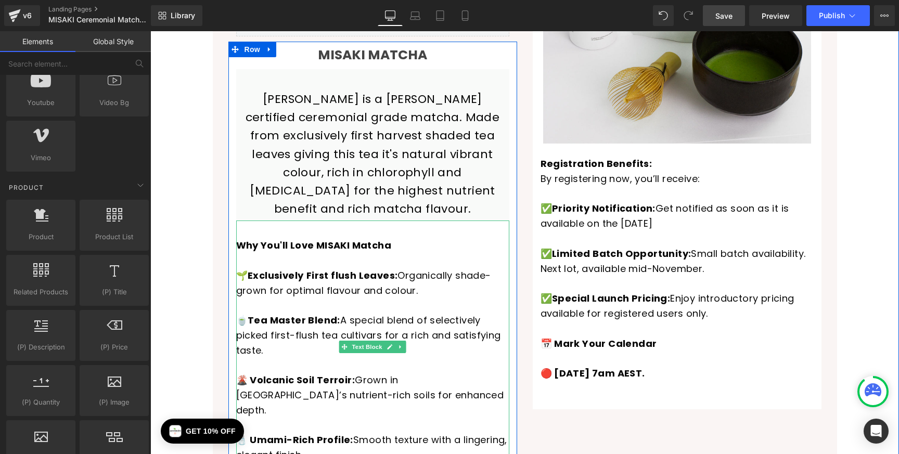
scroll to position [0, 0]
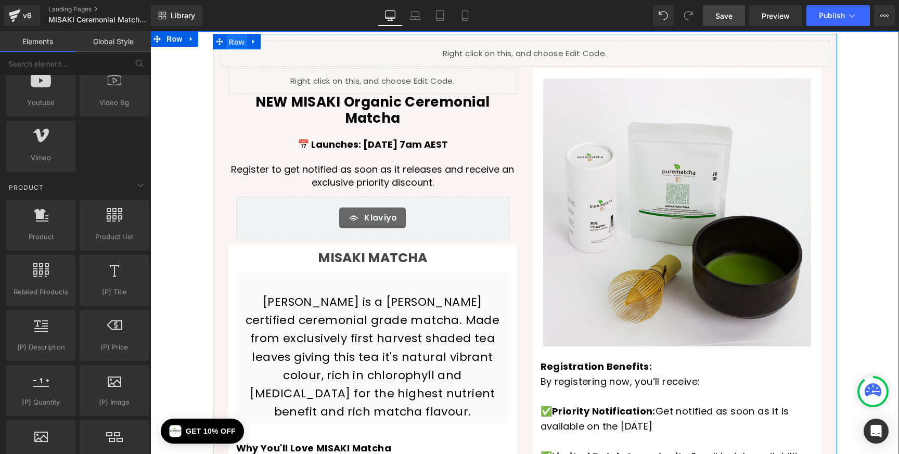
click at [238, 42] on span "Row" at bounding box center [236, 42] width 21 height 16
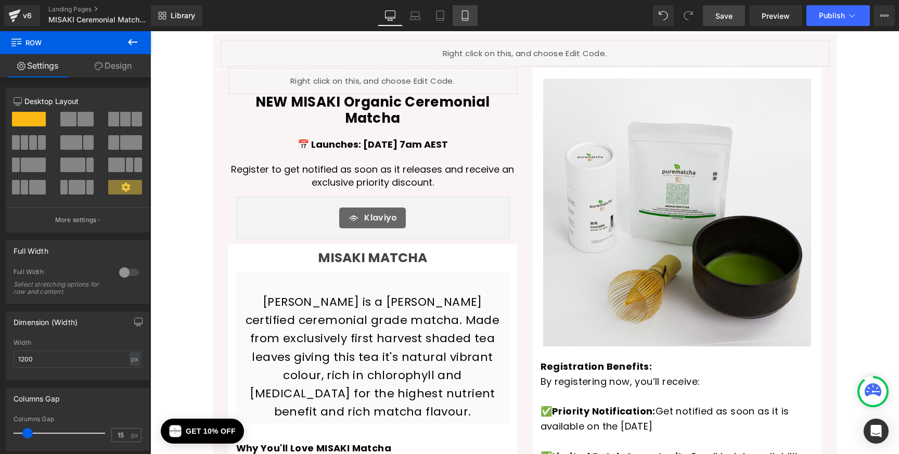
click at [466, 14] on icon at bounding box center [465, 15] width 10 height 10
type input "100"
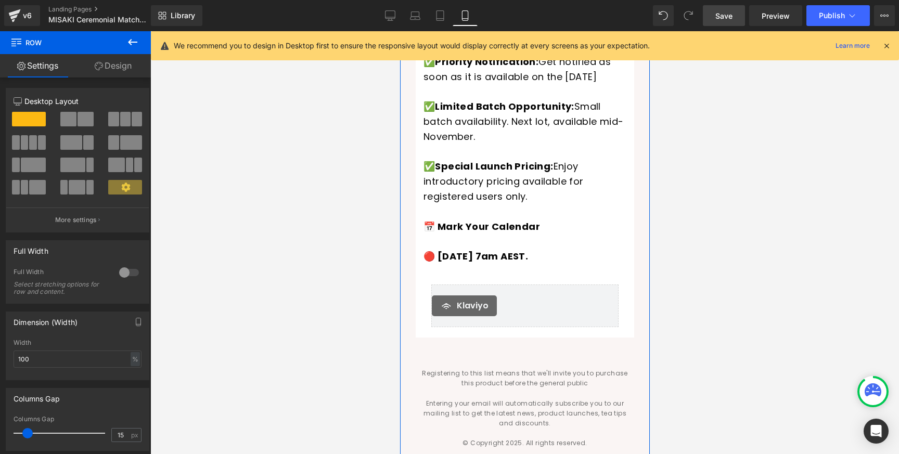
scroll to position [924, 0]
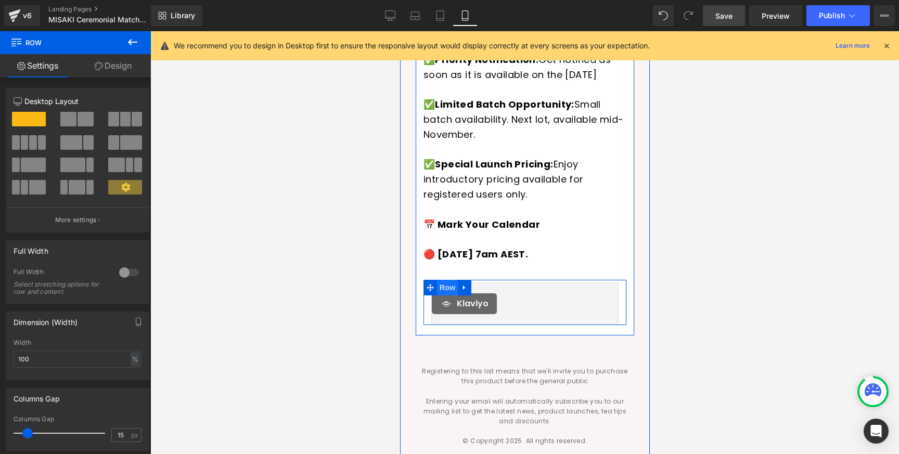
click at [452, 280] on span "Row" at bounding box center [447, 288] width 21 height 16
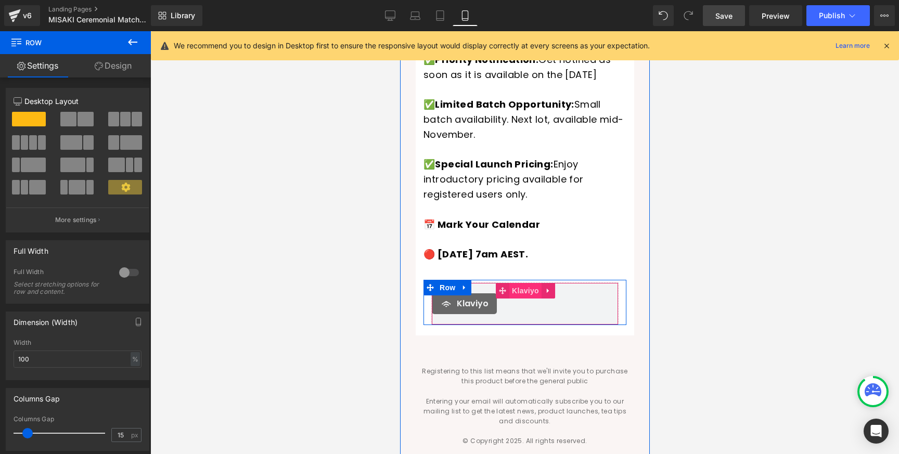
click at [522, 283] on span "Klaviyo" at bounding box center [525, 291] width 32 height 16
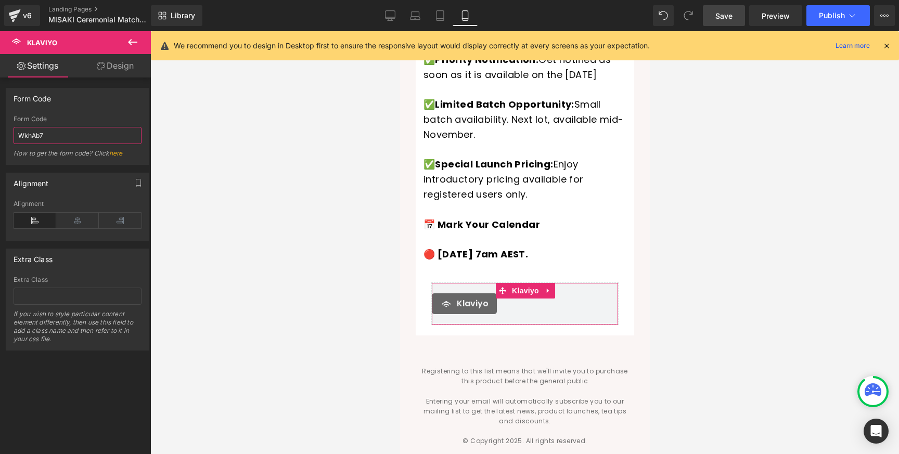
click at [28, 135] on input "WkhAb7" at bounding box center [78, 135] width 128 height 17
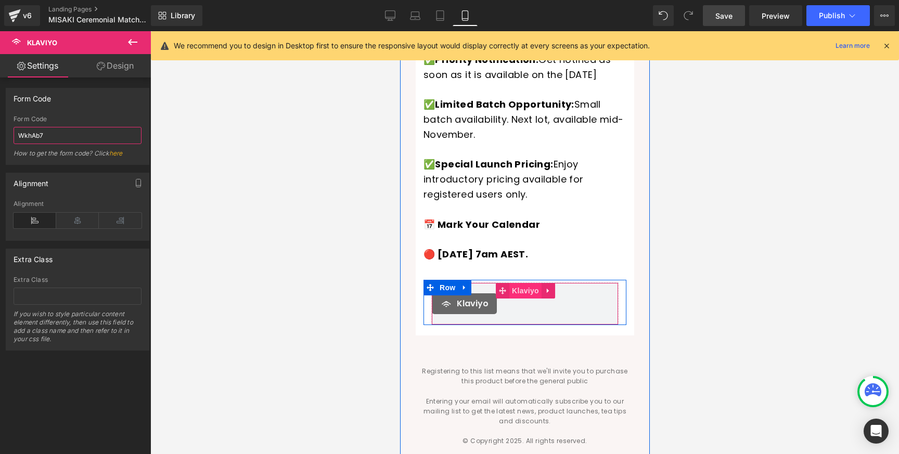
click at [518, 283] on span "Klaviyo" at bounding box center [525, 291] width 32 height 16
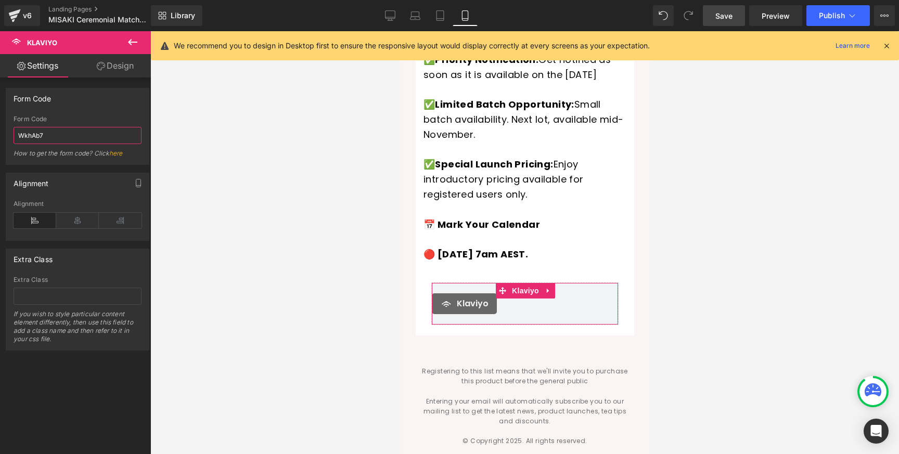
click at [34, 134] on input "WkhAb7" at bounding box center [78, 135] width 128 height 17
paste input "UZYvsn"
type input "UZYvsn"
click at [439, 17] on icon at bounding box center [440, 15] width 10 height 10
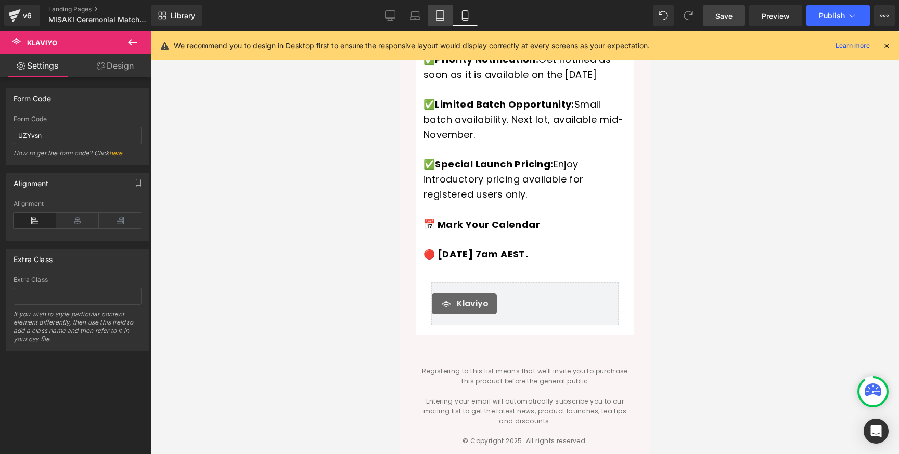
scroll to position [773, 0]
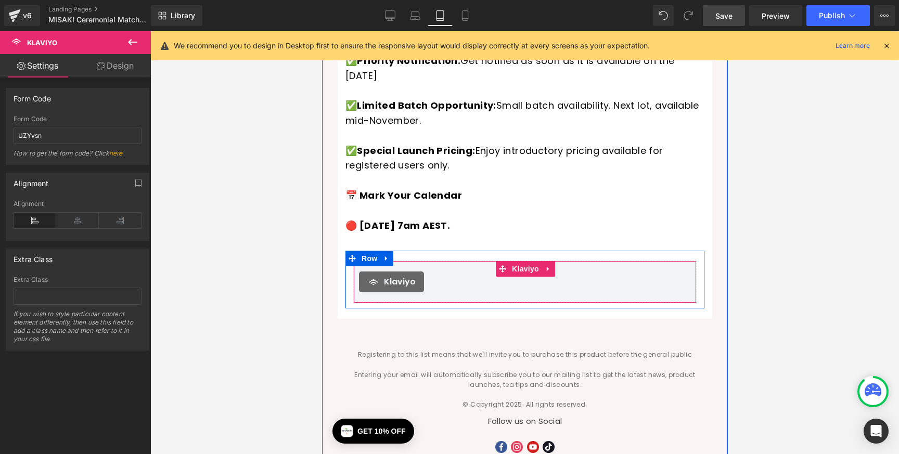
click at [411, 276] on span "Klaviyo" at bounding box center [400, 282] width 32 height 12
click at [525, 262] on span "Klaviyo" at bounding box center [525, 270] width 32 height 16
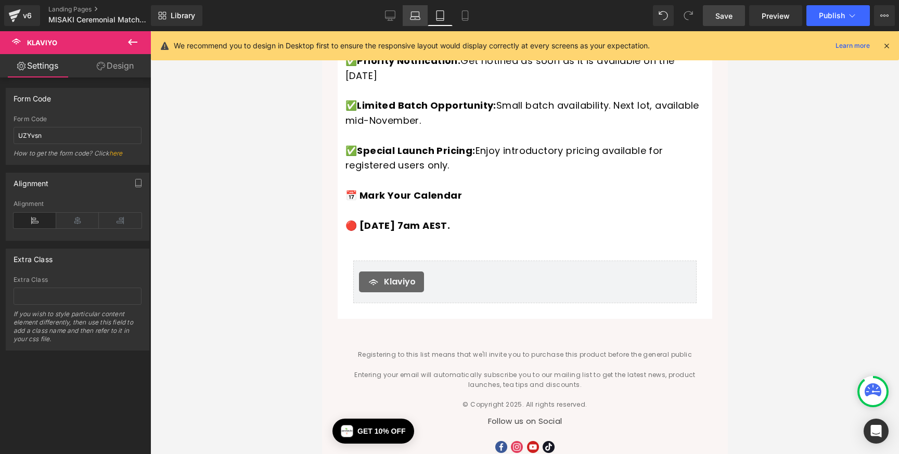
click at [419, 19] on icon at bounding box center [416, 18] width 10 height 3
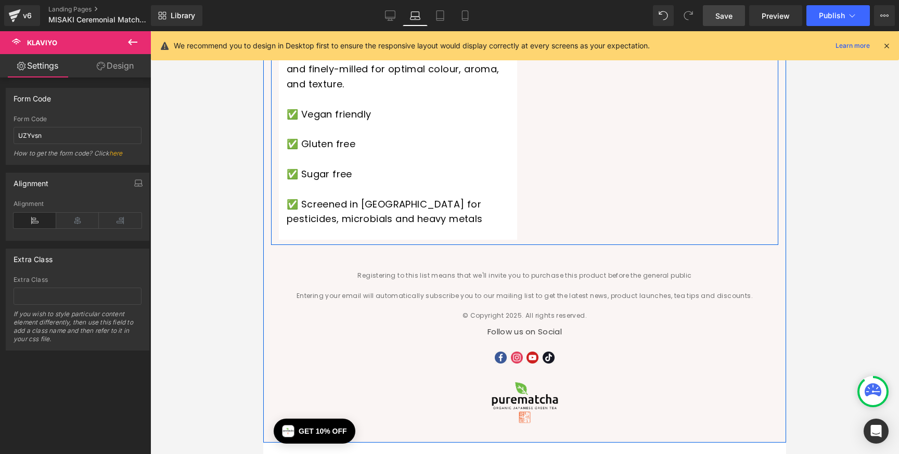
scroll to position [694, 0]
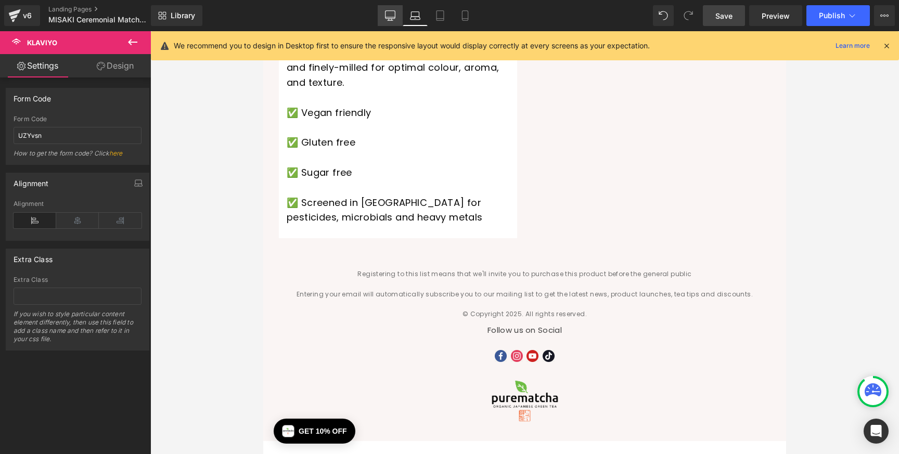
click at [388, 16] on icon at bounding box center [390, 15] width 10 height 10
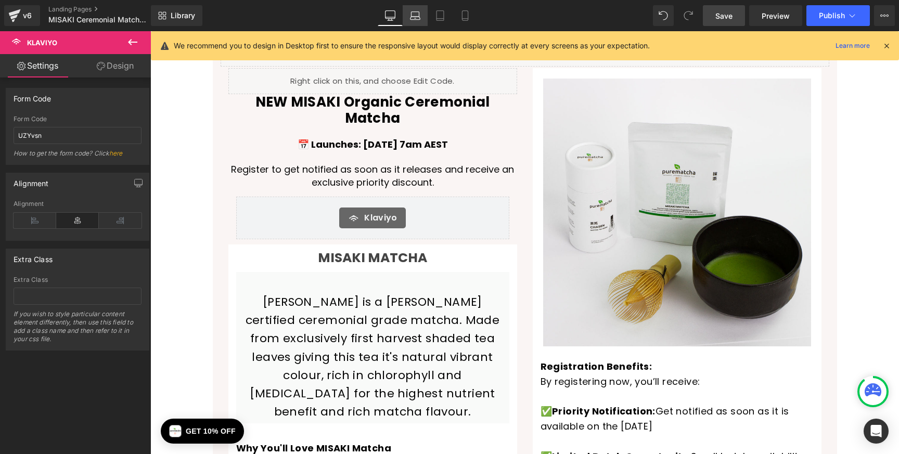
click at [411, 21] on link "Laptop" at bounding box center [415, 15] width 25 height 21
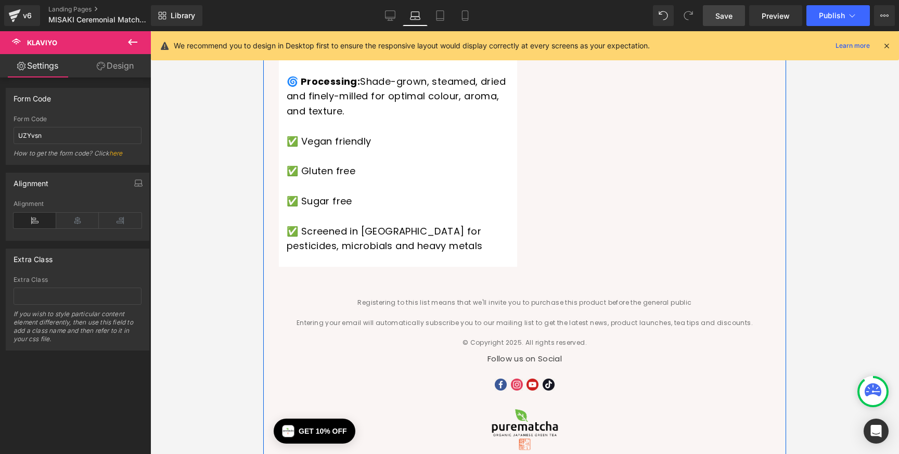
scroll to position [664, 0]
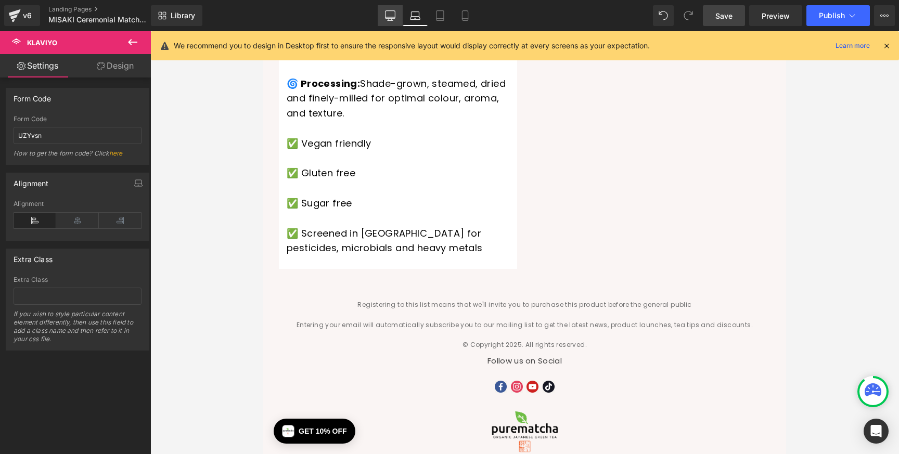
click at [390, 18] on icon at bounding box center [390, 15] width 10 height 10
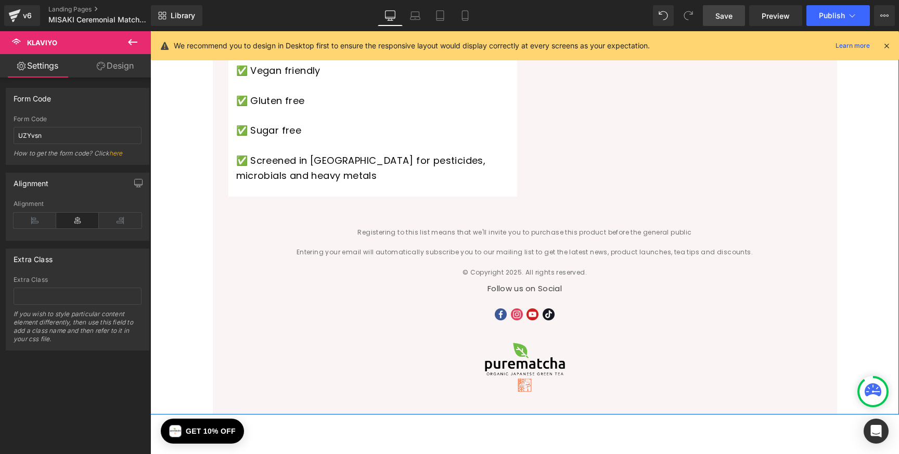
scroll to position [642, 0]
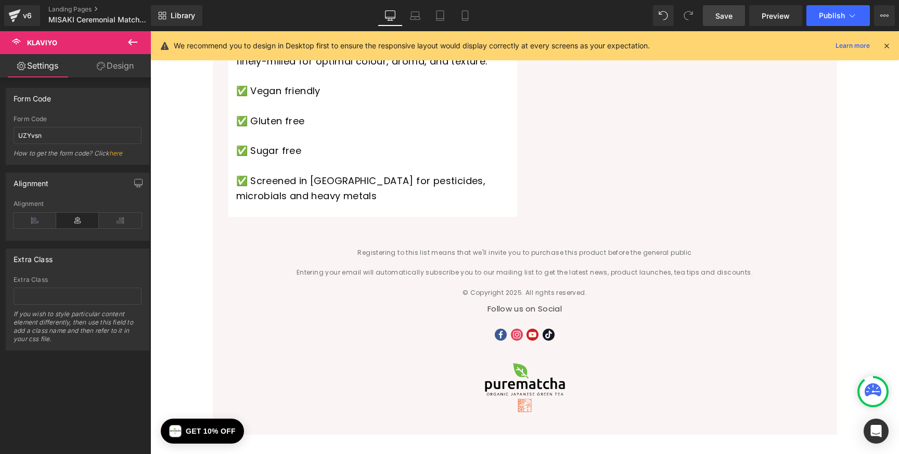
click at [137, 45] on icon at bounding box center [132, 42] width 12 height 12
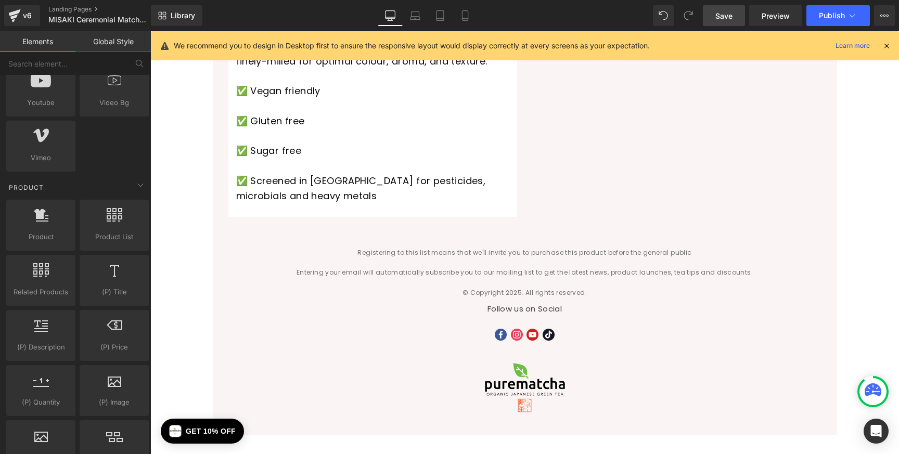
click at [730, 17] on span "Save" at bounding box center [724, 15] width 17 height 11
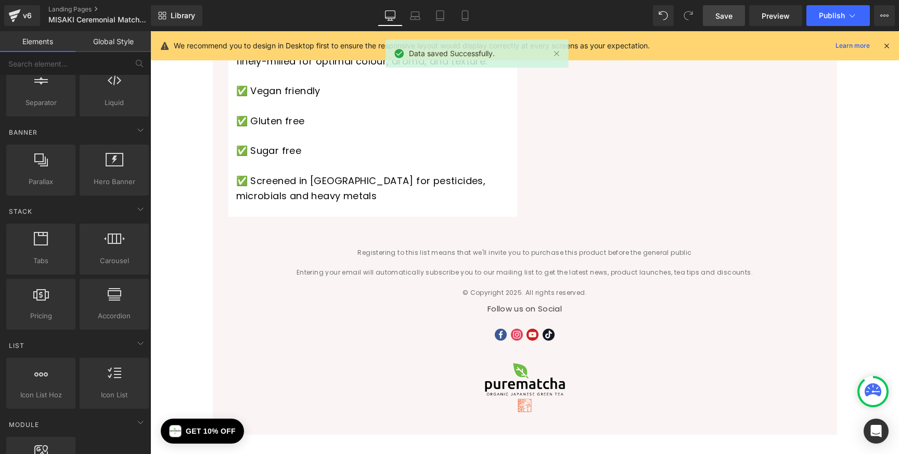
scroll to position [0, 0]
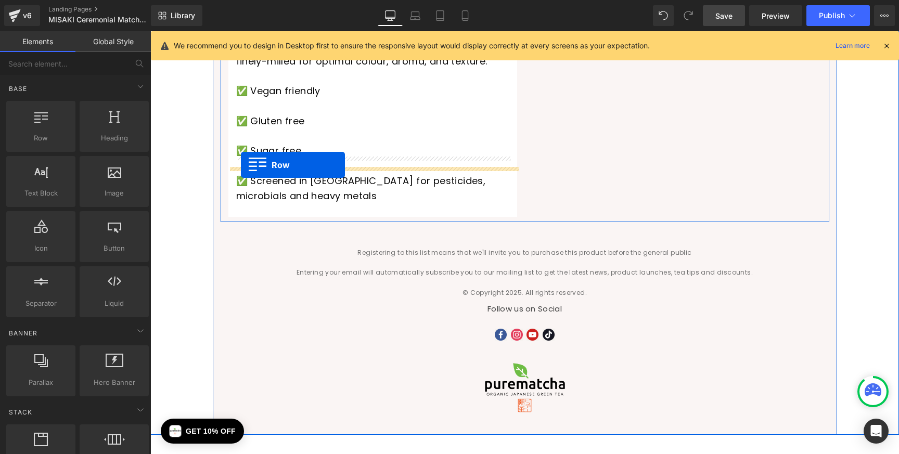
drag, startPoint x: 197, startPoint y: 156, endPoint x: 241, endPoint y: 165, distance: 44.6
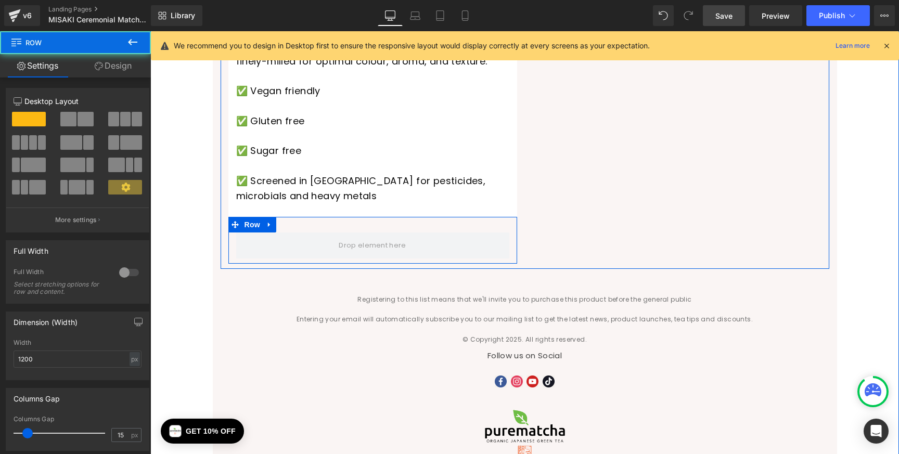
click at [317, 217] on div "Row" at bounding box center [372, 240] width 289 height 47
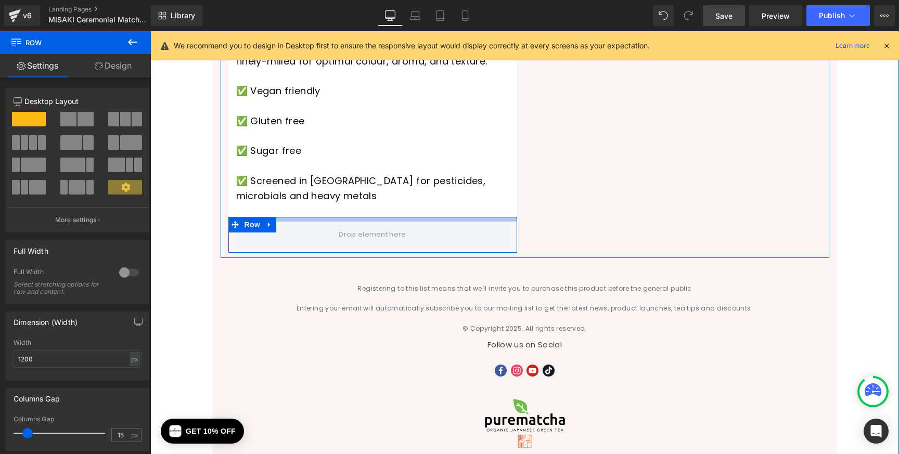
drag, startPoint x: 332, startPoint y: 177, endPoint x: 333, endPoint y: 166, distance: 10.9
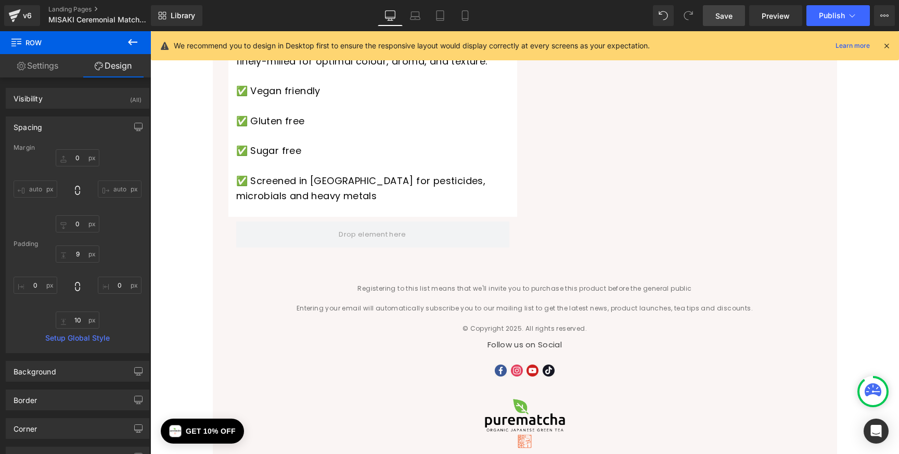
click at [134, 42] on icon at bounding box center [132, 42] width 9 height 6
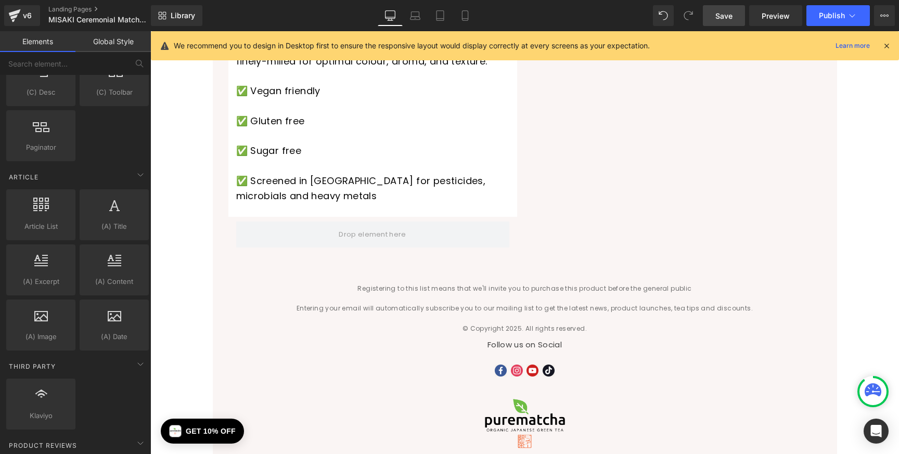
scroll to position [1806, 0]
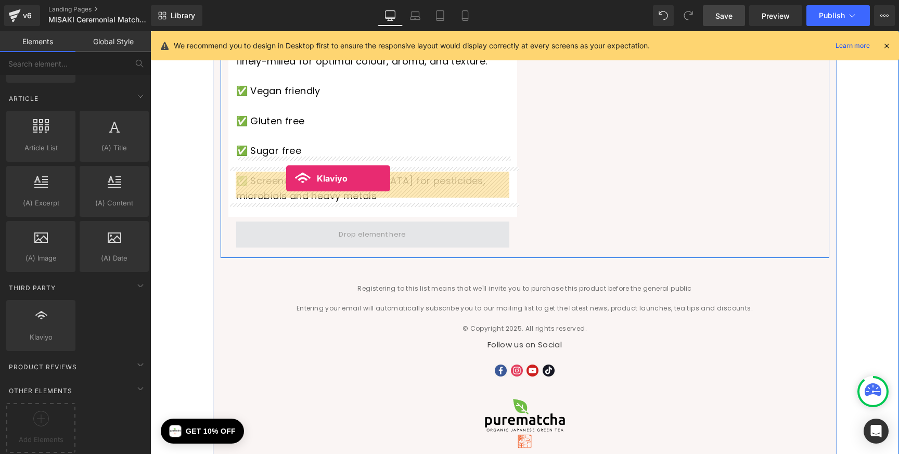
drag, startPoint x: 203, startPoint y: 356, endPoint x: 287, endPoint y: 179, distance: 196.0
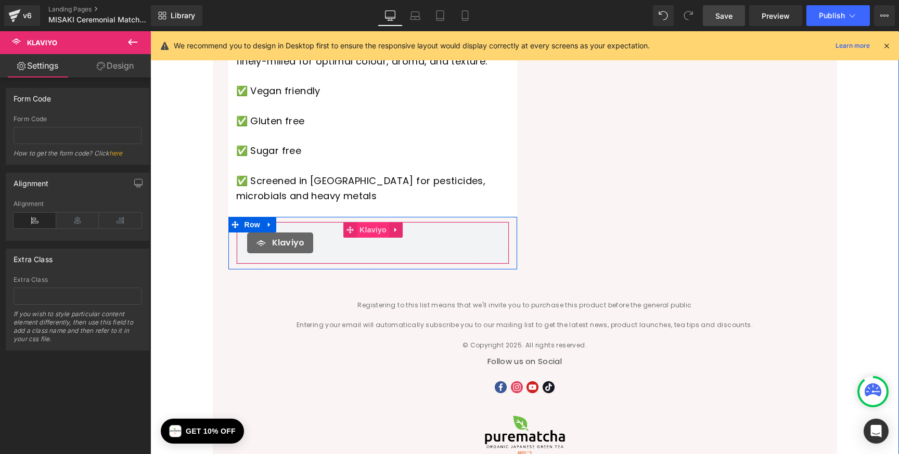
click at [367, 222] on span "Klaviyo" at bounding box center [373, 230] width 32 height 16
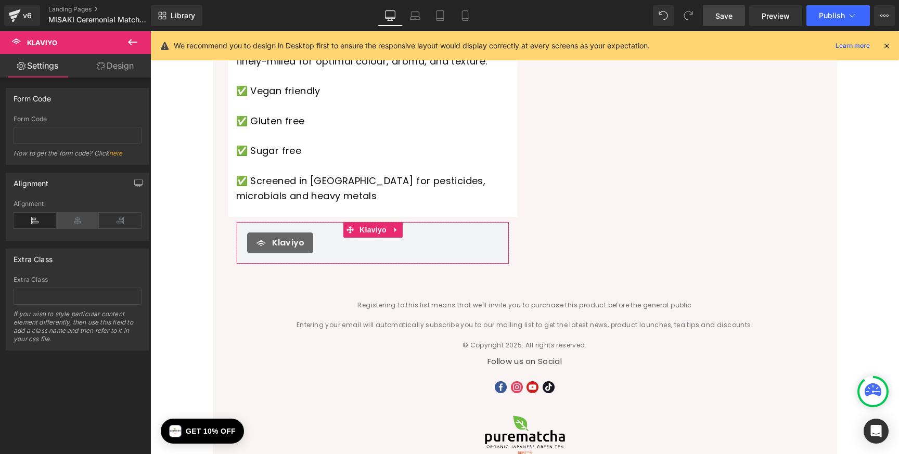
click at [85, 213] on icon at bounding box center [77, 221] width 43 height 16
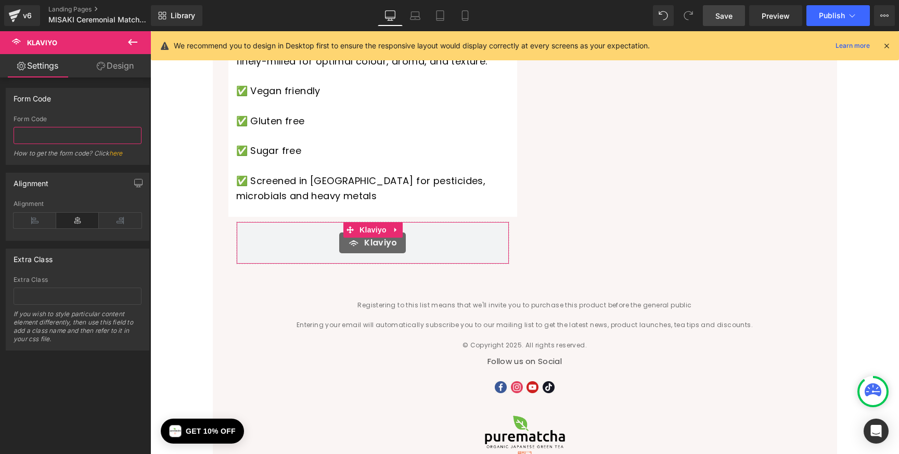
click at [55, 128] on input "text" at bounding box center [78, 135] width 128 height 17
paste input "UZYvsn"
type input "UZYvsn"
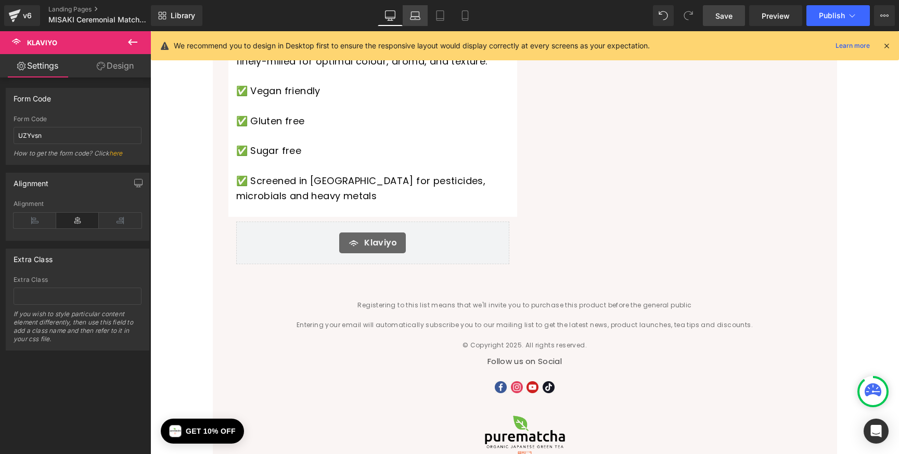
click at [421, 17] on link "Laptop" at bounding box center [415, 15] width 25 height 21
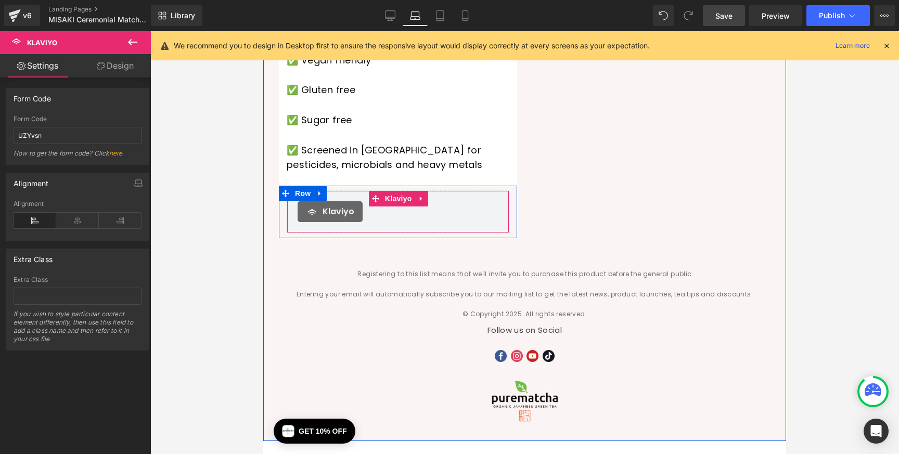
click at [340, 206] on span "Klaviyo" at bounding box center [339, 212] width 32 height 12
click at [395, 201] on div "Klaviyo" at bounding box center [398, 211] width 201 height 21
click at [395, 192] on span "Klaviyo" at bounding box center [398, 200] width 32 height 16
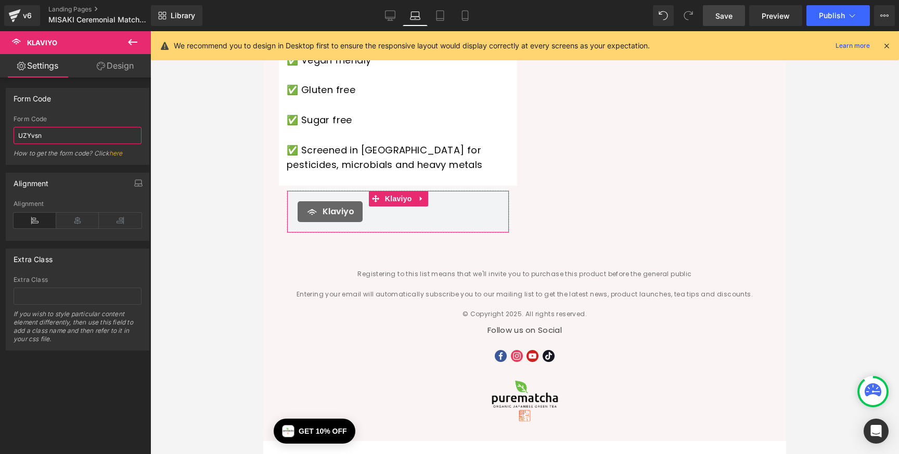
click at [34, 133] on input "UZYvsn" at bounding box center [78, 135] width 128 height 17
click at [443, 20] on icon at bounding box center [440, 15] width 10 height 10
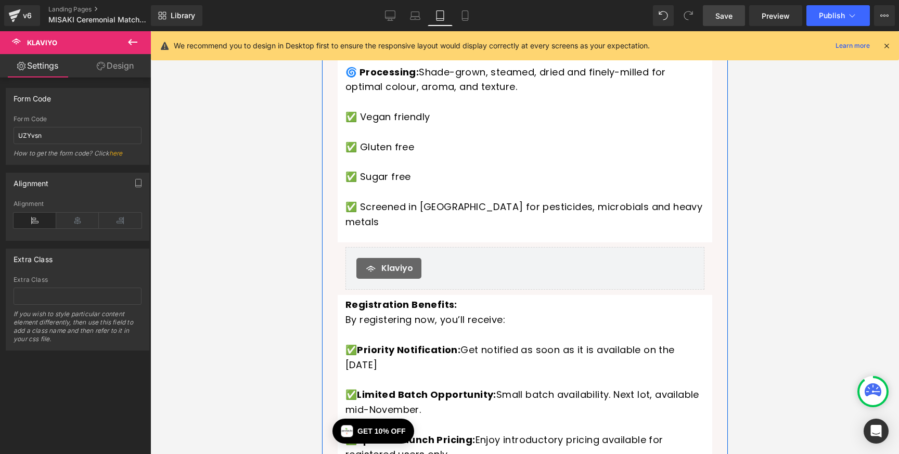
scroll to position [535, 0]
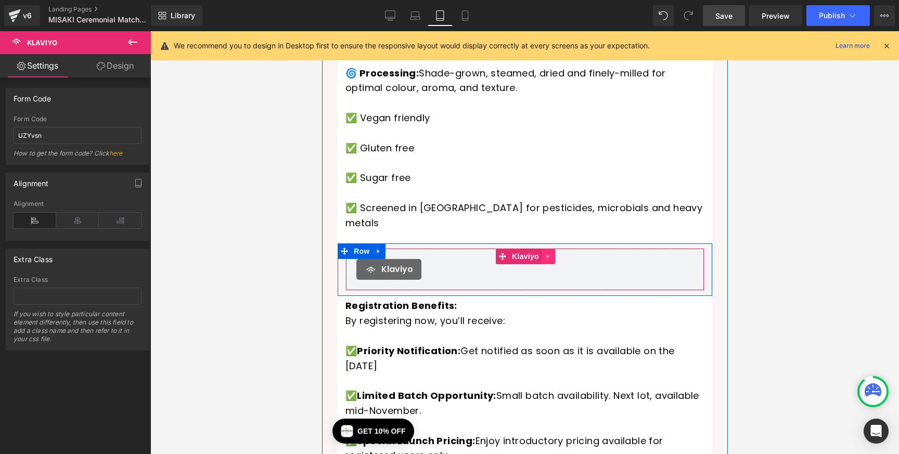
click at [550, 253] on icon at bounding box center [547, 257] width 7 height 8
click at [553, 253] on icon at bounding box center [554, 256] width 7 height 7
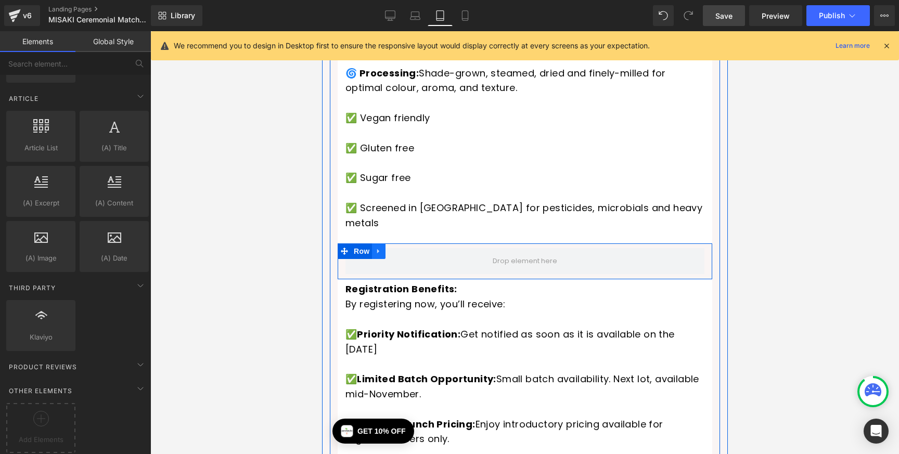
click at [381, 248] on icon at bounding box center [378, 252] width 7 height 8
click at [401, 244] on link at bounding box center [406, 252] width 14 height 16
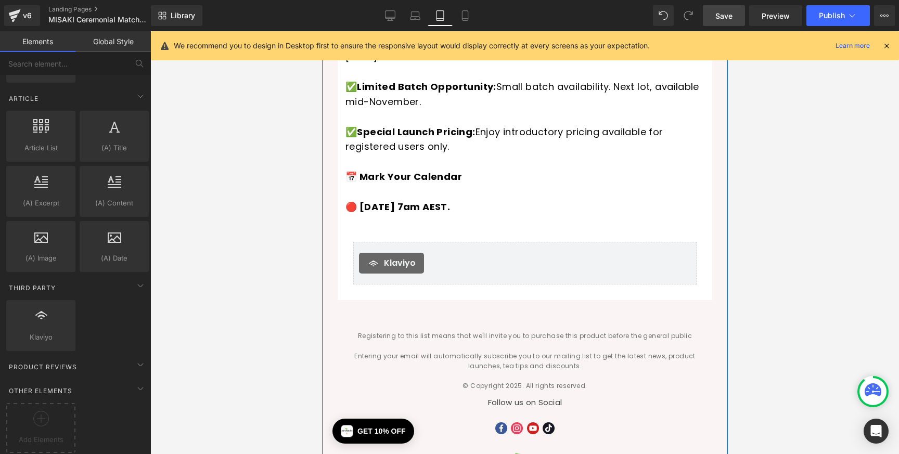
scroll to position [795, 0]
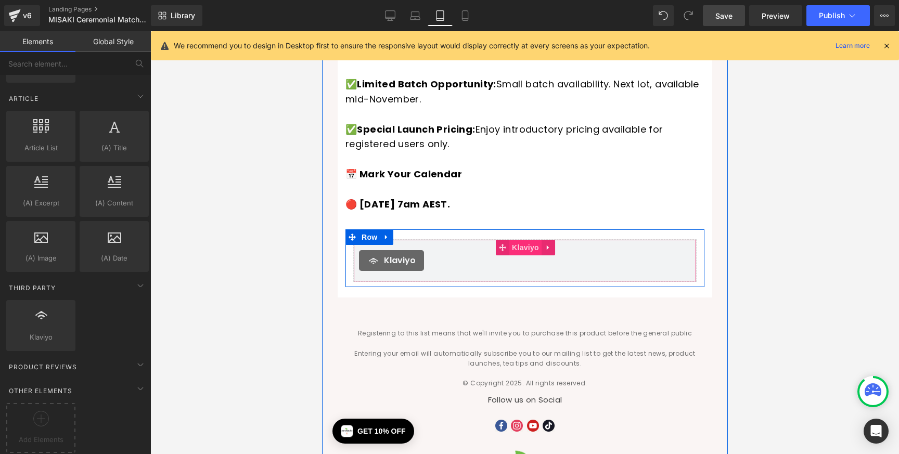
click at [530, 240] on span "Klaviyo" at bounding box center [525, 248] width 32 height 16
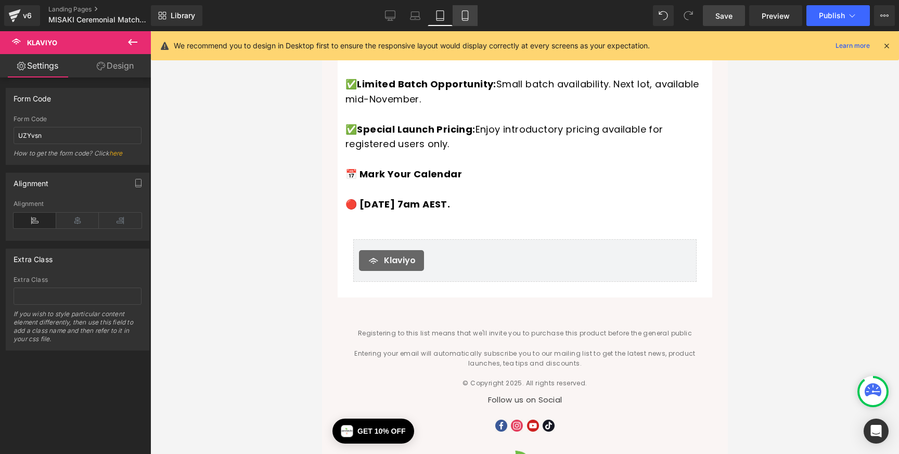
click at [469, 11] on icon at bounding box center [465, 15] width 10 height 10
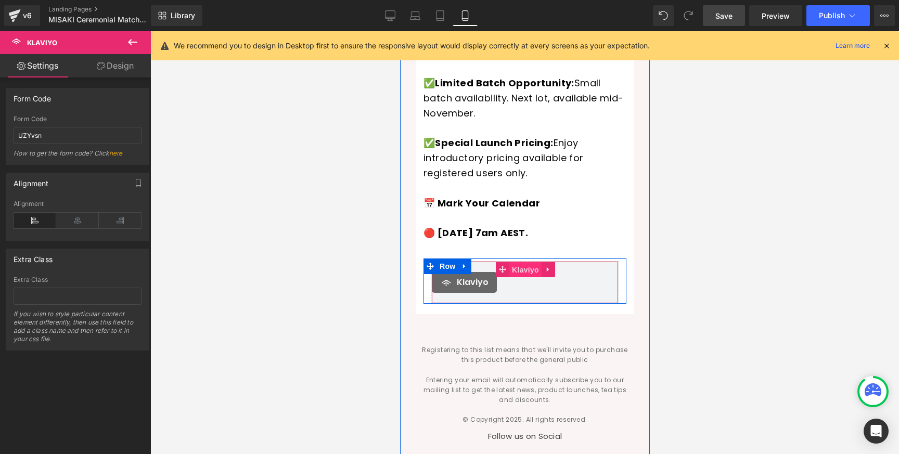
click at [524, 262] on span "Klaviyo" at bounding box center [525, 270] width 32 height 16
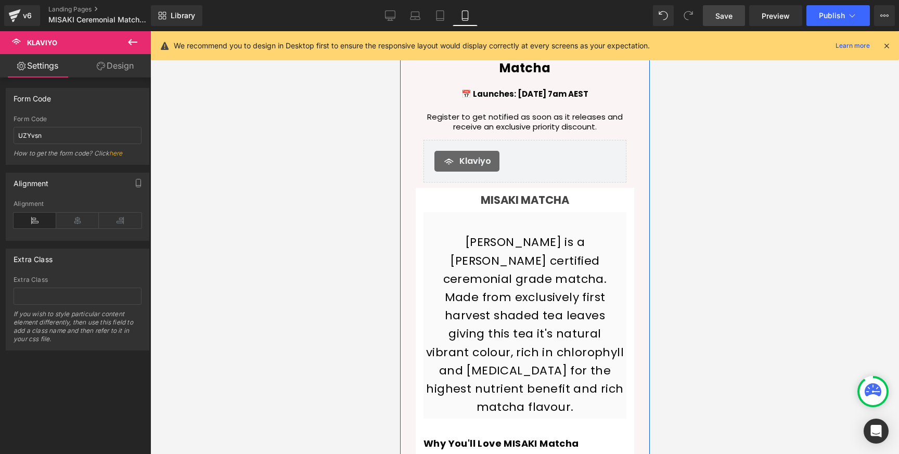
scroll to position [0, 0]
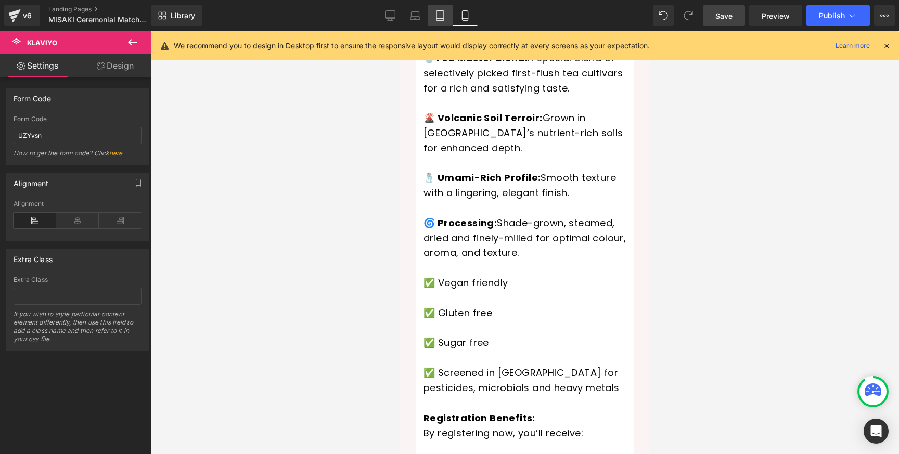
click at [444, 12] on icon at bounding box center [440, 15] width 10 height 10
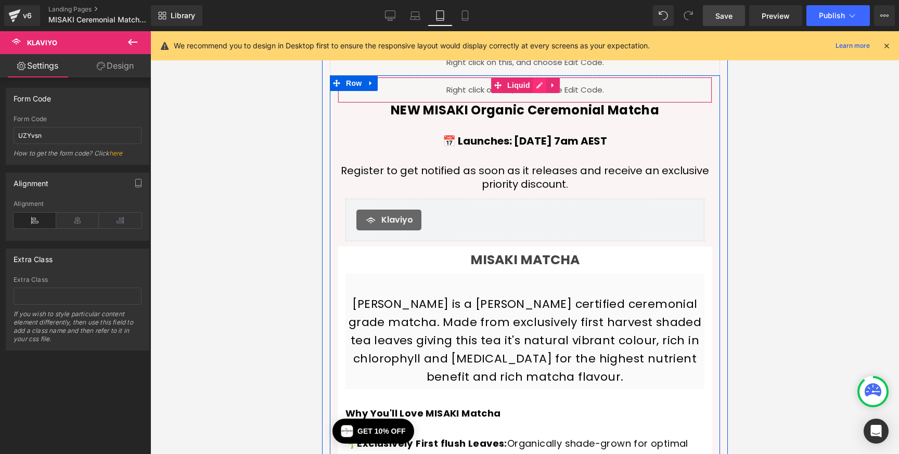
click at [541, 85] on ul "Liquid" at bounding box center [525, 86] width 69 height 16
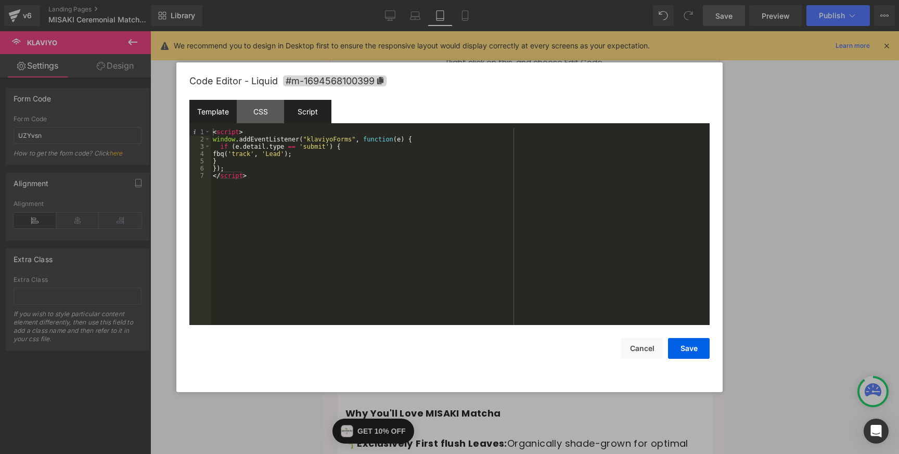
click at [314, 113] on div "Script" at bounding box center [307, 111] width 47 height 23
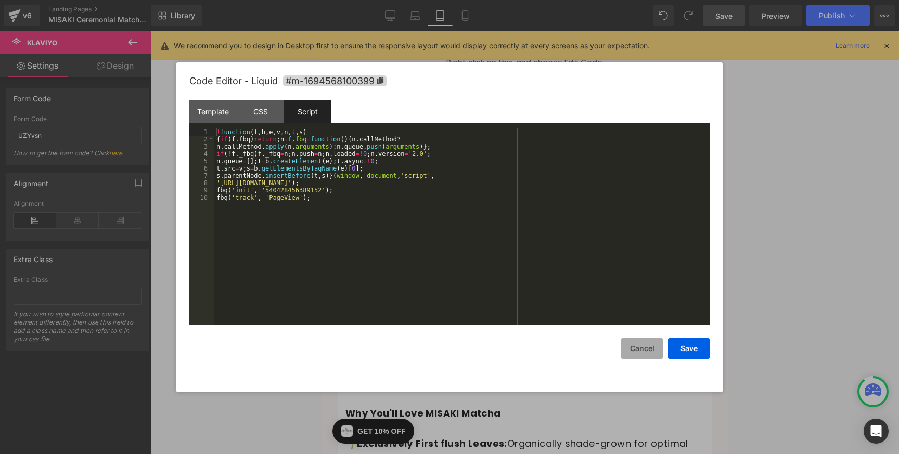
click at [646, 351] on button "Cancel" at bounding box center [642, 348] width 42 height 21
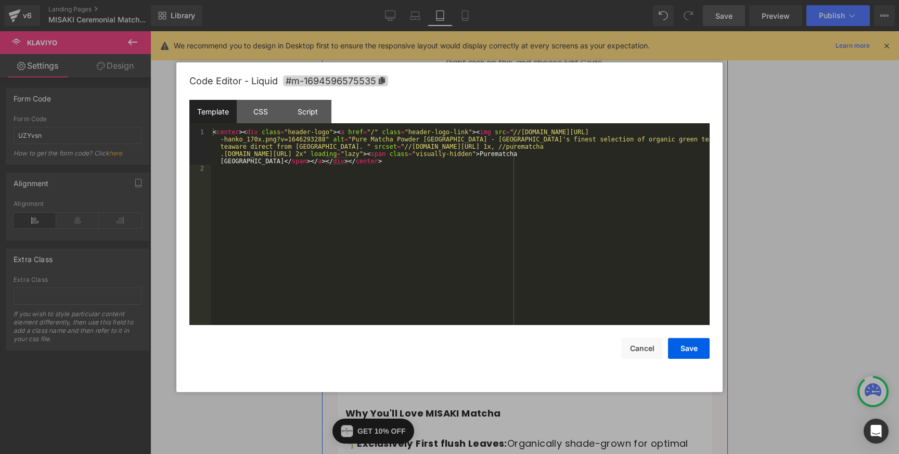
click at [539, 63] on link at bounding box center [536, 58] width 11 height 12
click at [651, 352] on button "Cancel" at bounding box center [642, 348] width 42 height 21
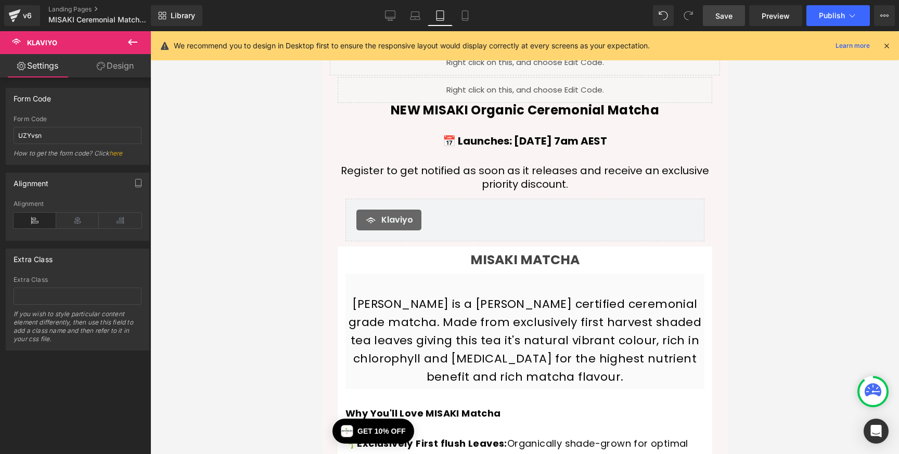
click at [889, 46] on icon at bounding box center [886, 45] width 9 height 9
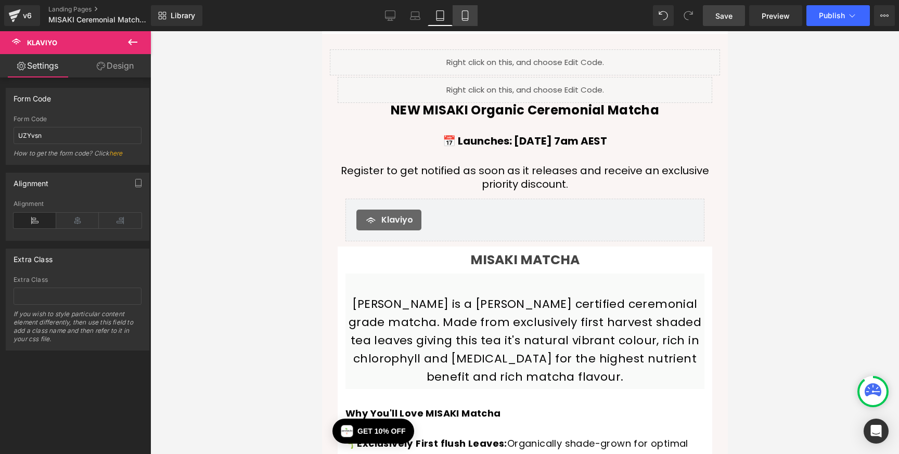
click at [458, 18] on link "Mobile" at bounding box center [465, 15] width 25 height 21
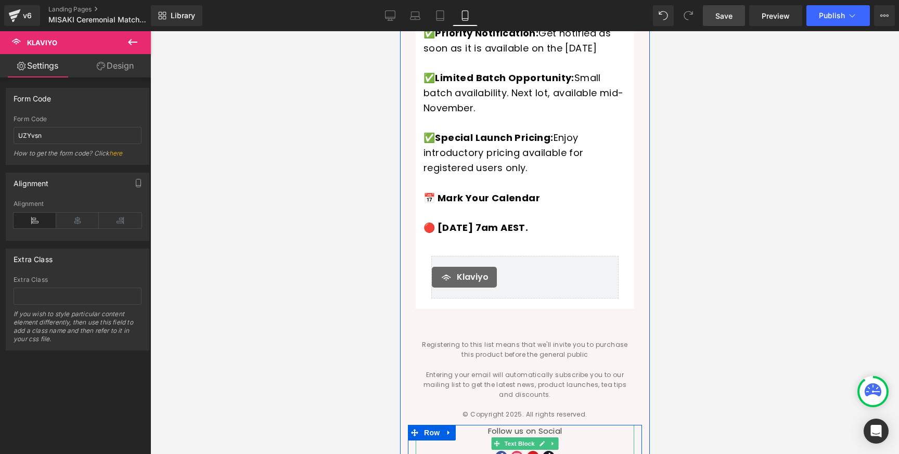
scroll to position [945, 0]
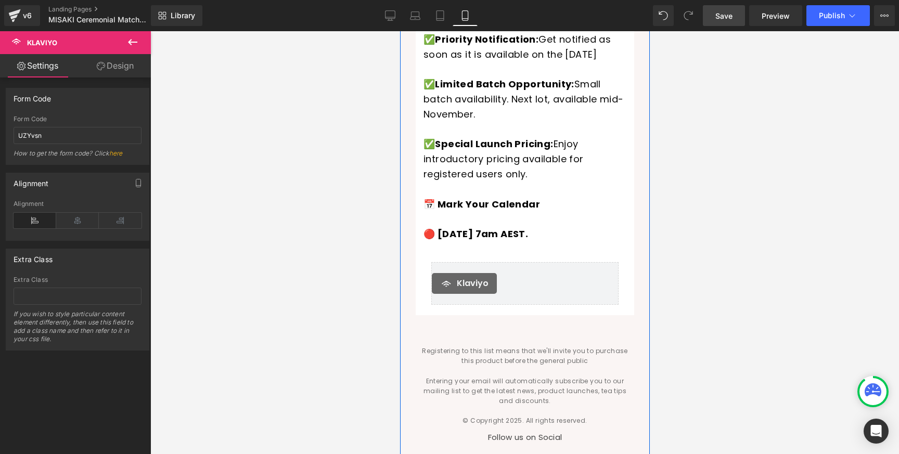
click at [479, 277] on span "Klaviyo" at bounding box center [472, 283] width 32 height 12
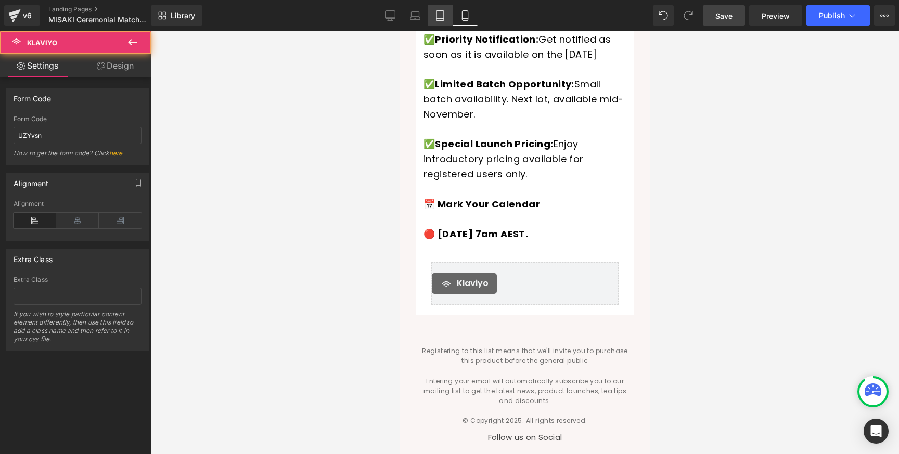
click at [440, 17] on icon at bounding box center [440, 15] width 10 height 10
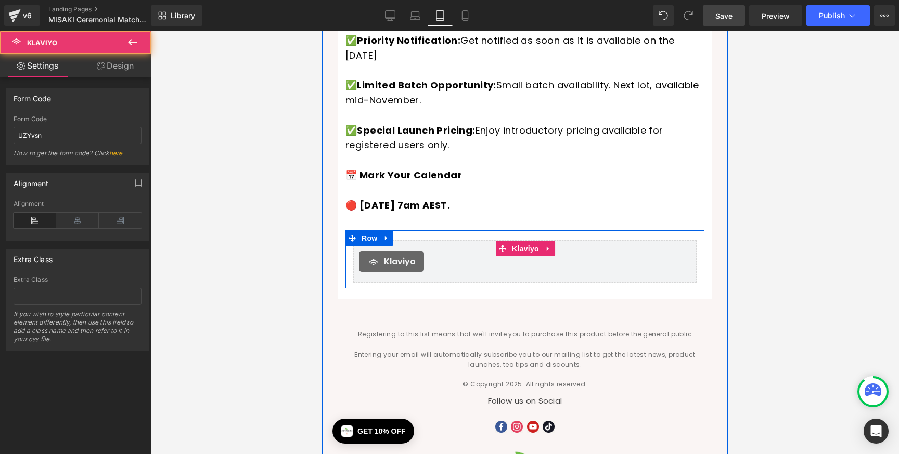
click at [529, 251] on div "Klaviyo" at bounding box center [525, 261] width 332 height 21
click at [529, 241] on span "Klaviyo" at bounding box center [525, 249] width 32 height 16
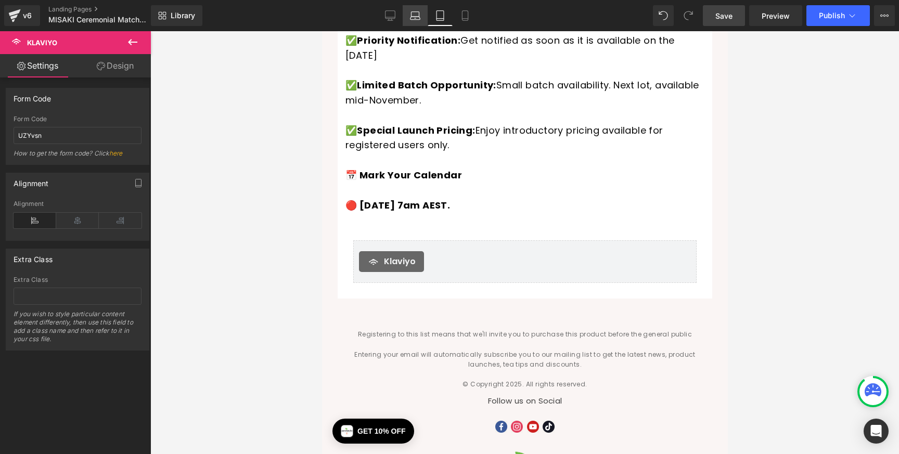
click at [413, 12] on icon at bounding box center [416, 14] width 8 height 5
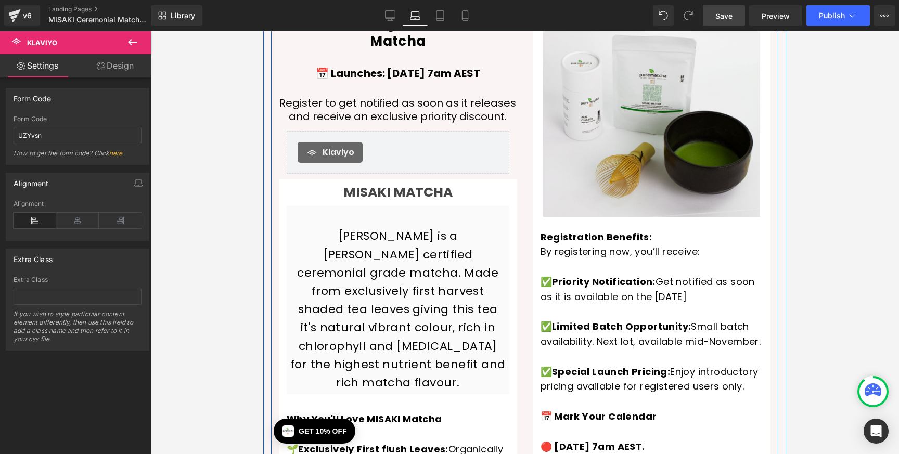
scroll to position [0, 0]
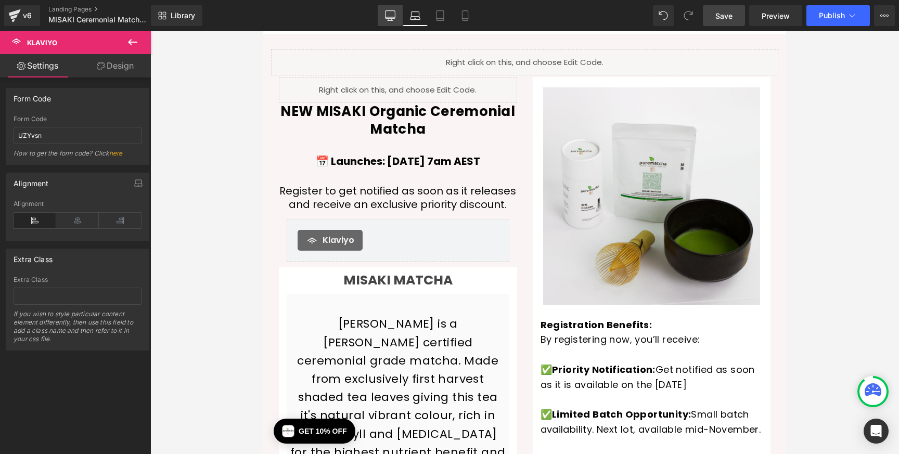
click at [390, 11] on icon at bounding box center [391, 15] width 10 height 8
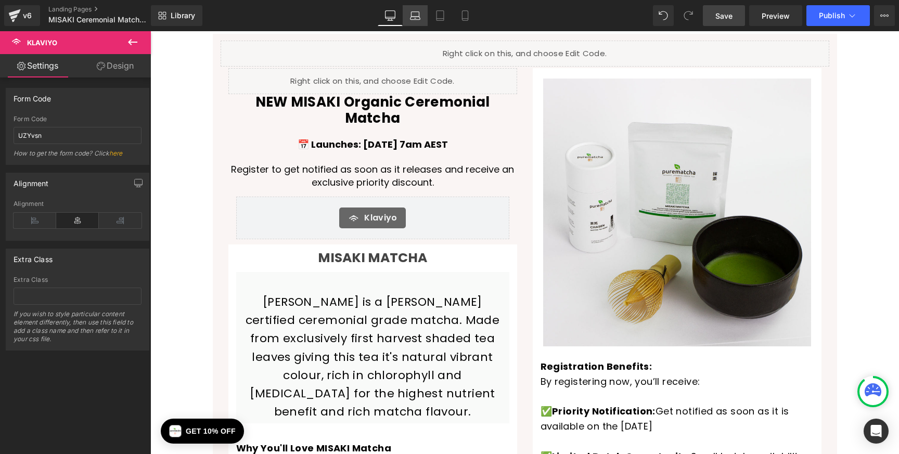
click at [417, 17] on icon at bounding box center [415, 15] width 10 height 10
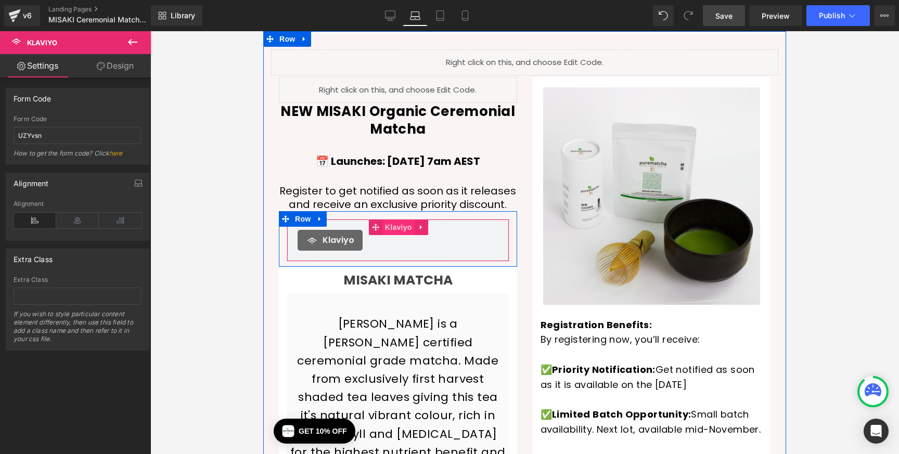
click at [395, 228] on span "Klaviyo" at bounding box center [398, 228] width 32 height 16
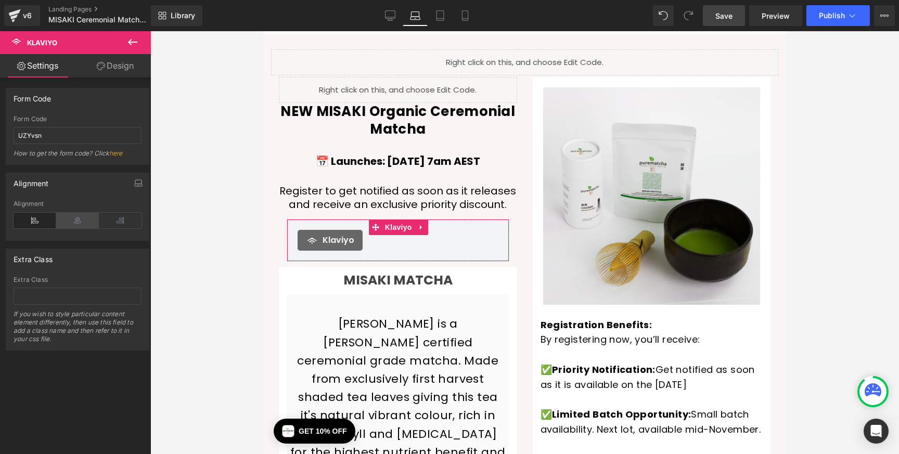
click at [84, 219] on icon at bounding box center [77, 221] width 43 height 16
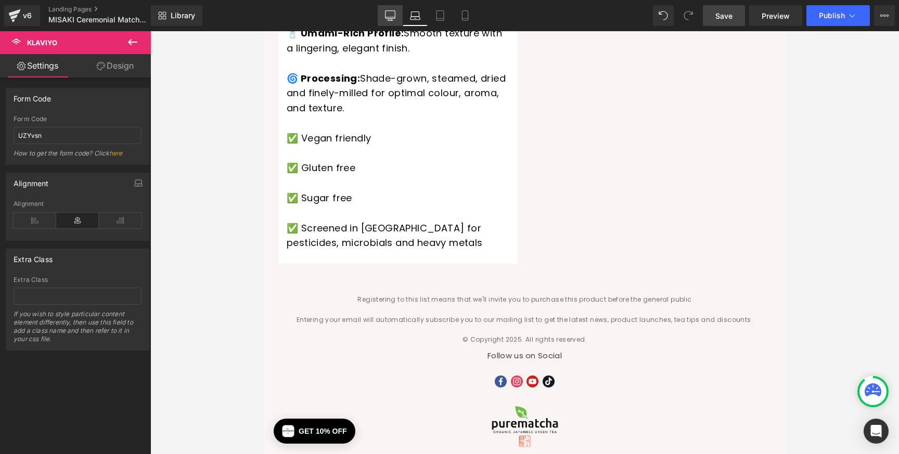
click at [394, 22] on link "Desktop" at bounding box center [390, 15] width 25 height 21
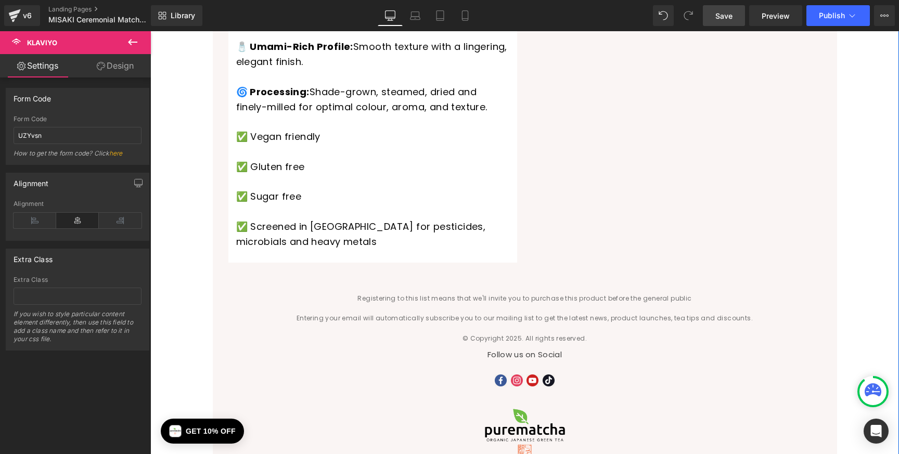
scroll to position [595, 0]
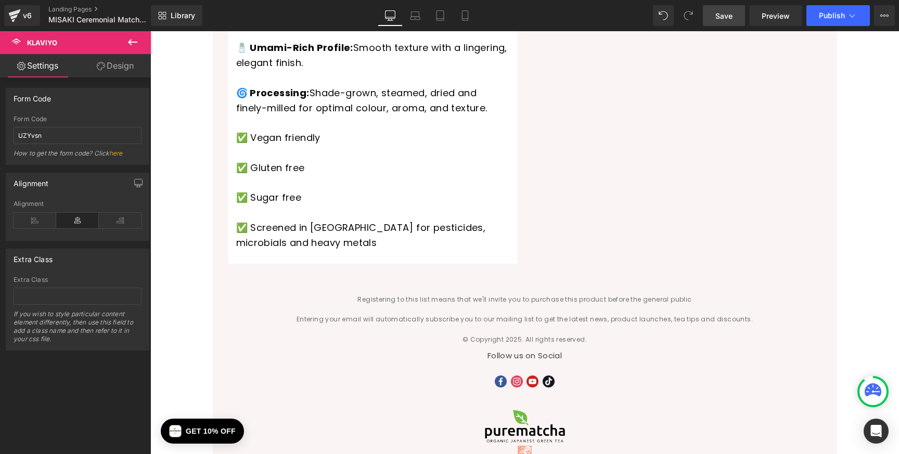
click at [132, 44] on icon at bounding box center [132, 42] width 12 height 12
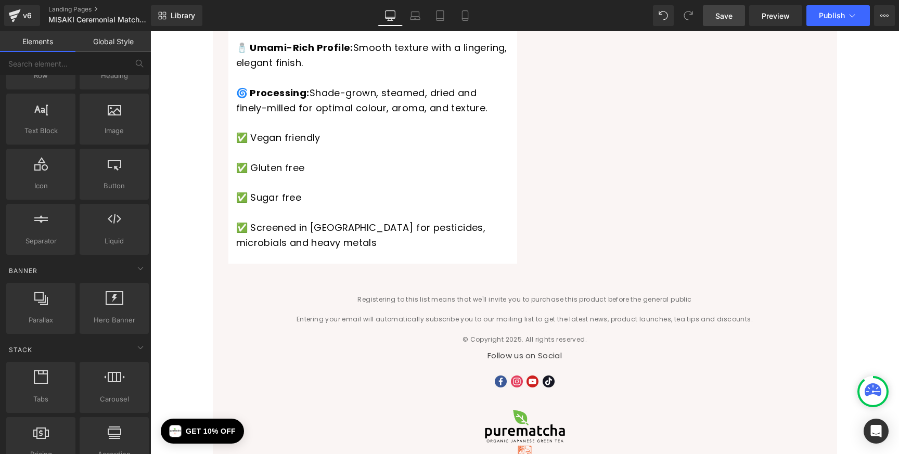
scroll to position [0, 0]
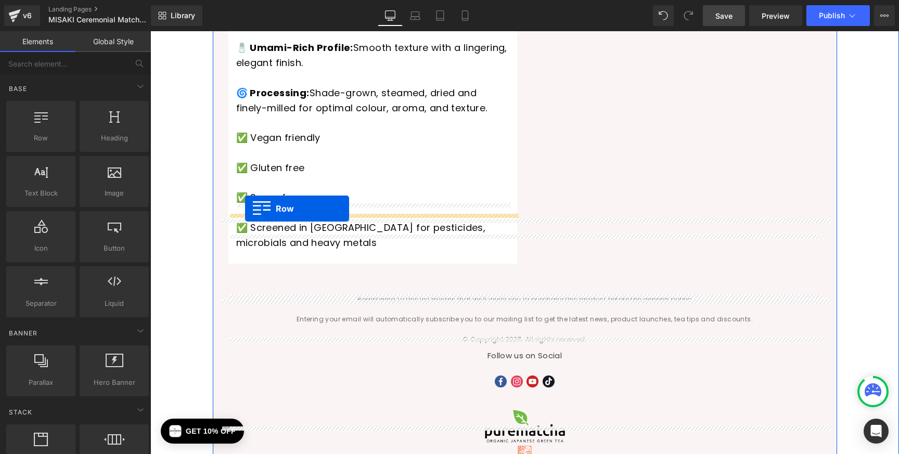
drag, startPoint x: 189, startPoint y: 168, endPoint x: 245, endPoint y: 209, distance: 68.9
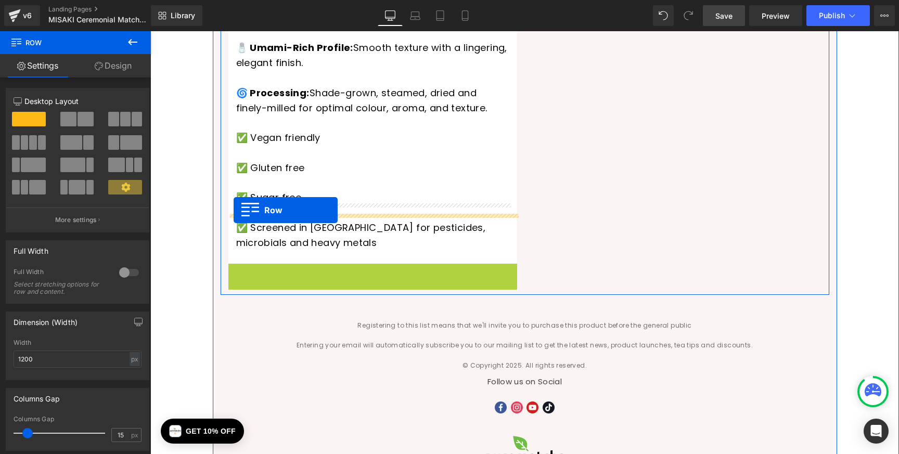
drag, startPoint x: 233, startPoint y: 225, endPoint x: 233, endPoint y: 209, distance: 16.1
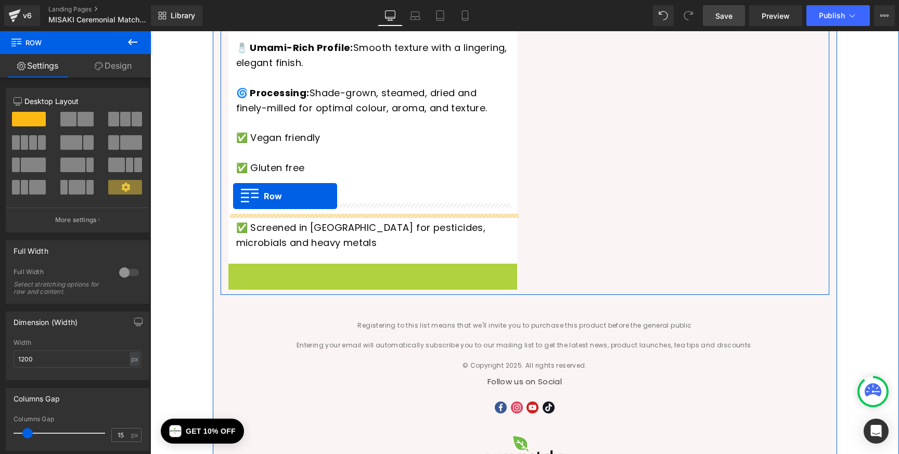
drag, startPoint x: 233, startPoint y: 224, endPoint x: 233, endPoint y: 196, distance: 28.1
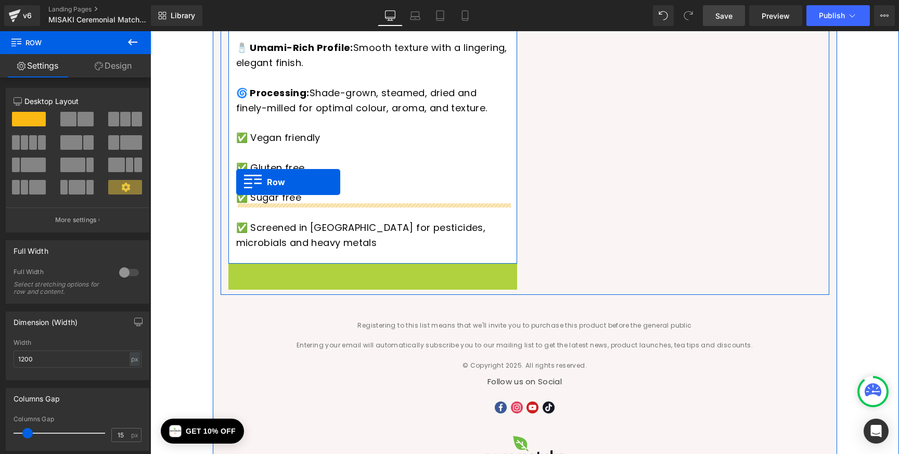
drag, startPoint x: 234, startPoint y: 221, endPoint x: 236, endPoint y: 182, distance: 38.6
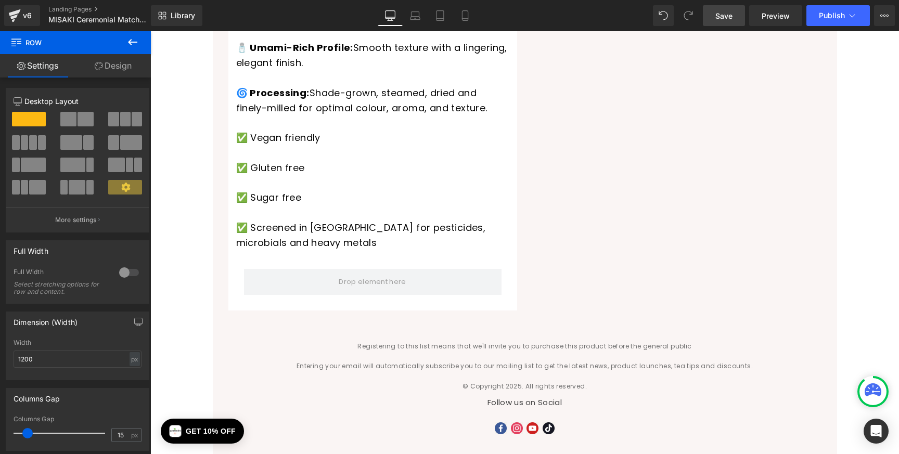
click at [136, 41] on icon at bounding box center [132, 42] width 12 height 12
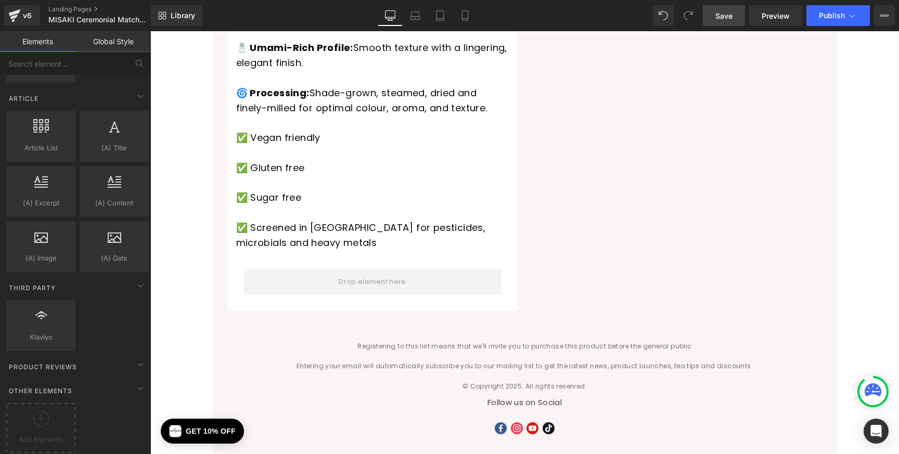
scroll to position [1806, 0]
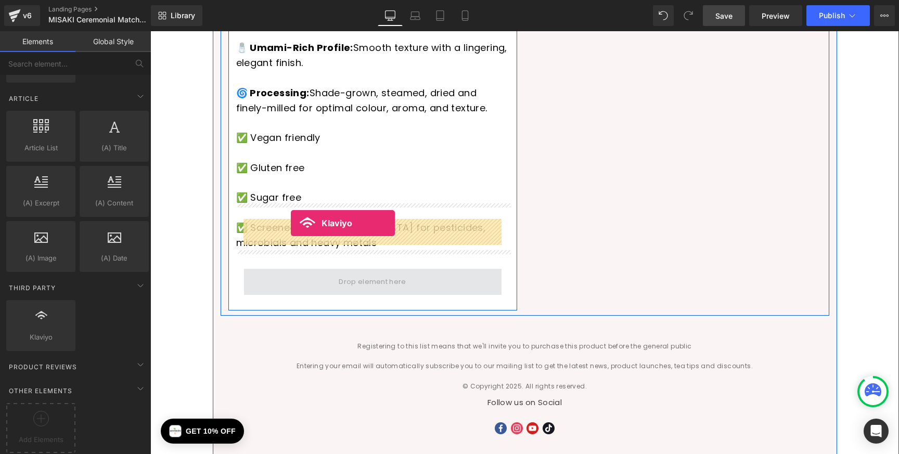
drag, startPoint x: 201, startPoint y: 345, endPoint x: 291, endPoint y: 223, distance: 151.4
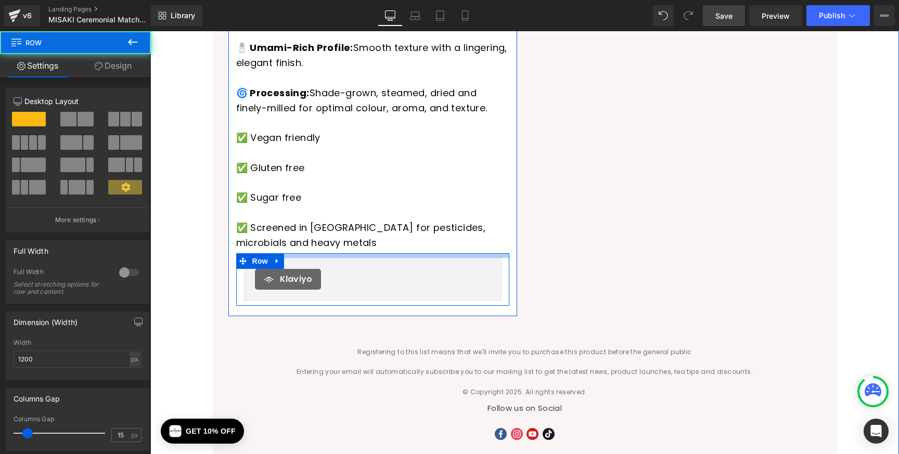
drag, startPoint x: 371, startPoint y: 209, endPoint x: 373, endPoint y: 197, distance: 11.6
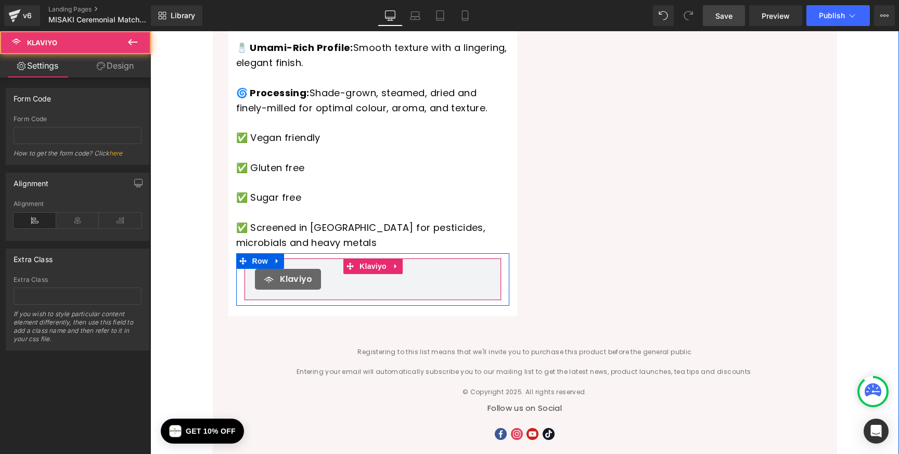
click at [311, 273] on span "Klaviyo" at bounding box center [296, 279] width 33 height 12
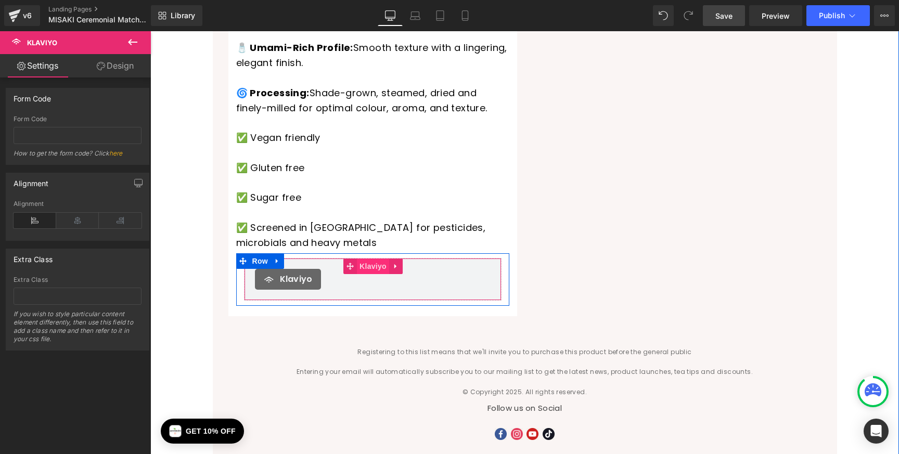
click at [370, 259] on span "Klaviyo" at bounding box center [373, 267] width 32 height 16
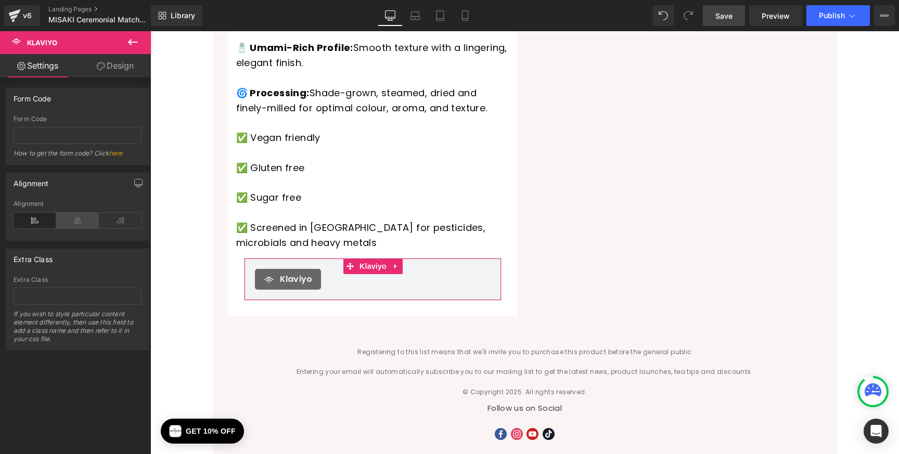
click at [68, 218] on icon at bounding box center [77, 221] width 43 height 16
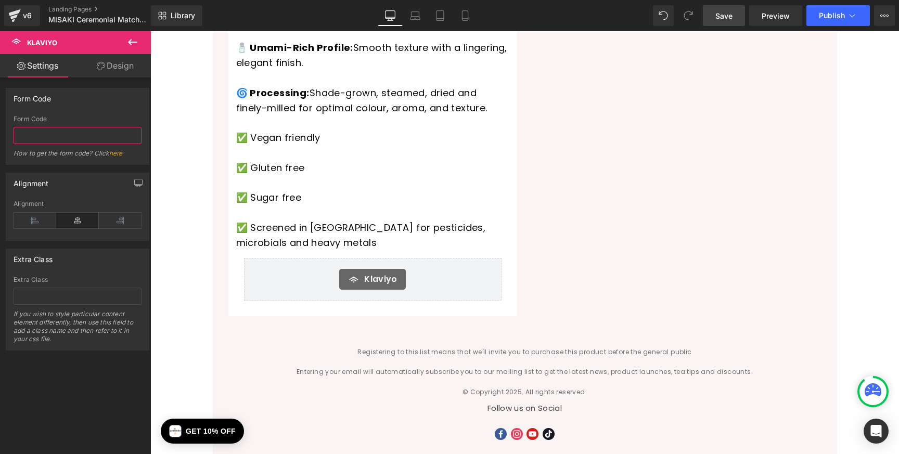
click at [49, 136] on input "text" at bounding box center [78, 135] width 128 height 17
paste input "UZYvsn"
type input "UZYvsn"
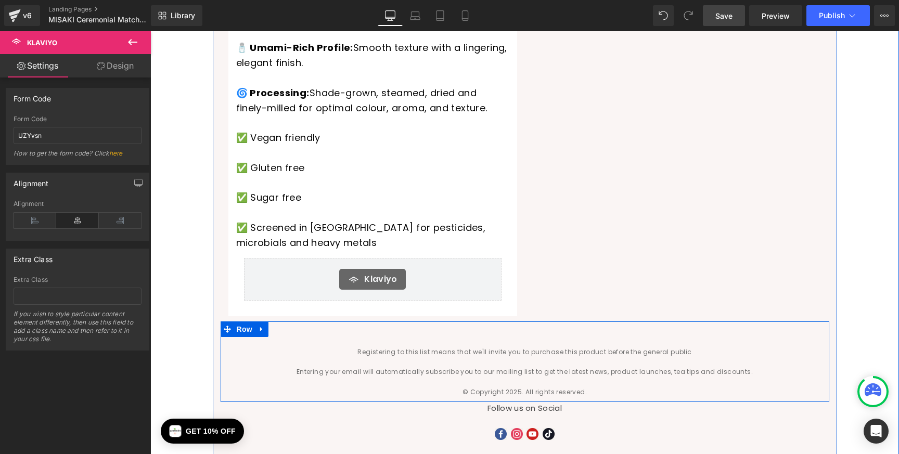
click at [259, 357] on p at bounding box center [524, 362] width 593 height 10
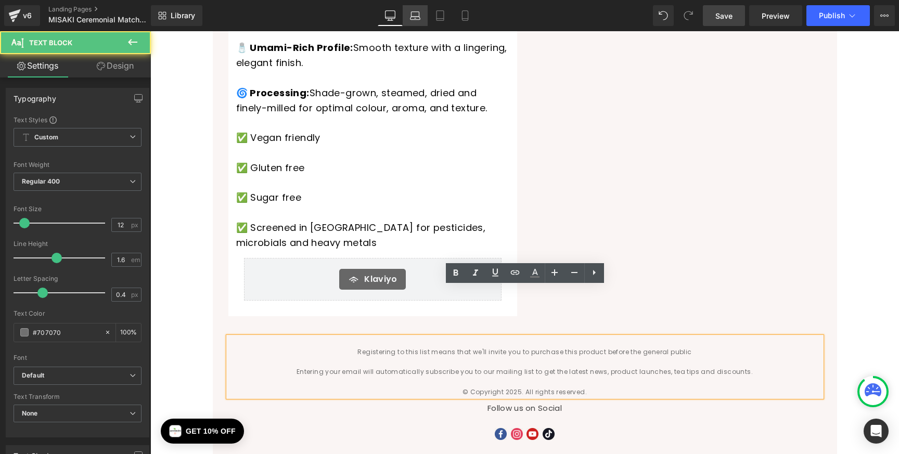
click at [417, 17] on icon at bounding box center [415, 15] width 10 height 10
type input "100"
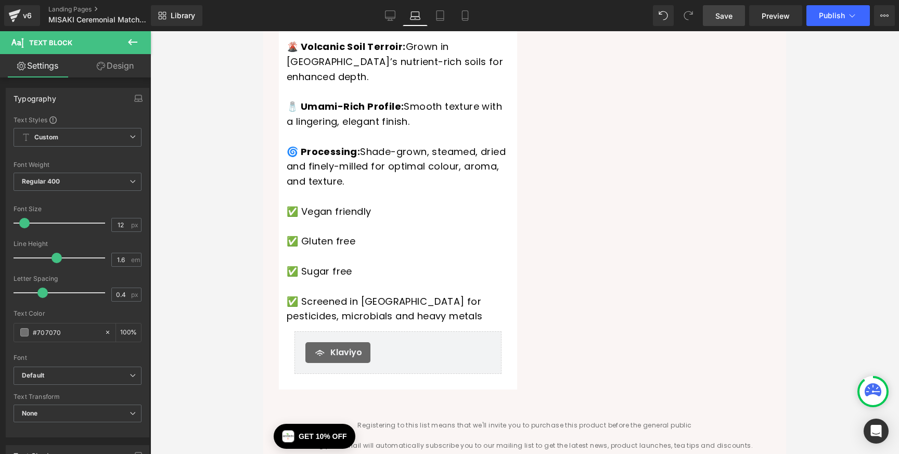
scroll to position [700, 0]
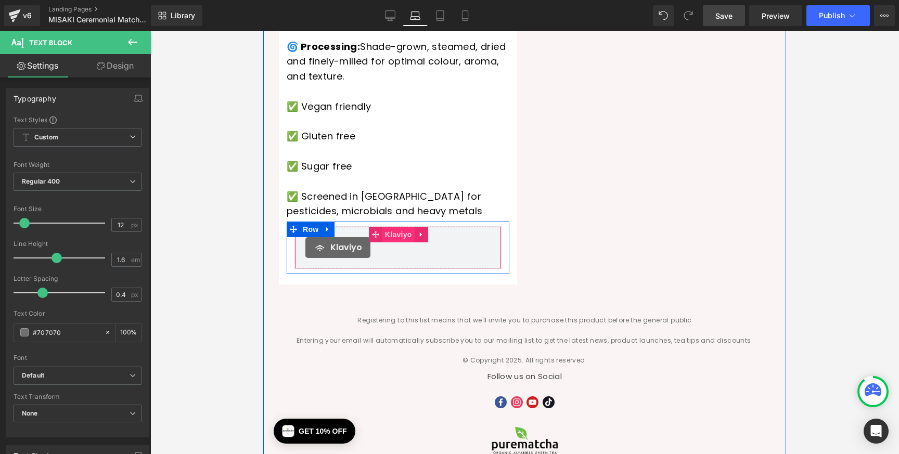
click at [389, 227] on span "Klaviyo" at bounding box center [398, 235] width 32 height 16
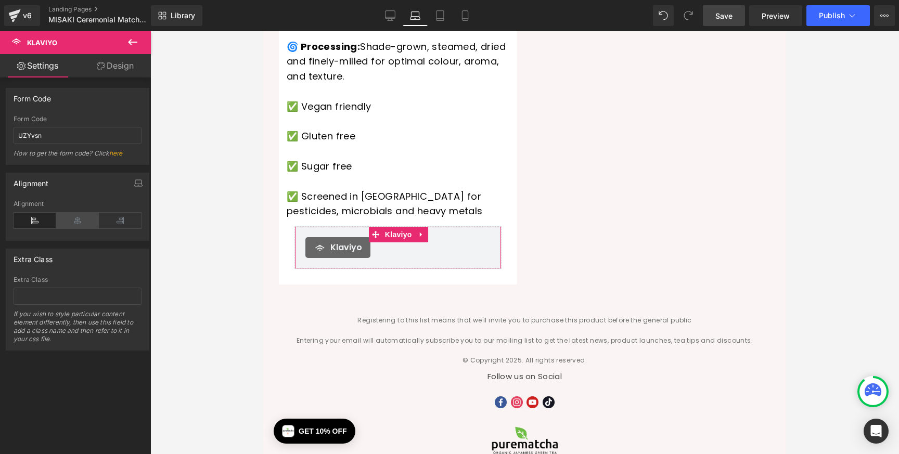
click at [88, 219] on icon at bounding box center [77, 221] width 43 height 16
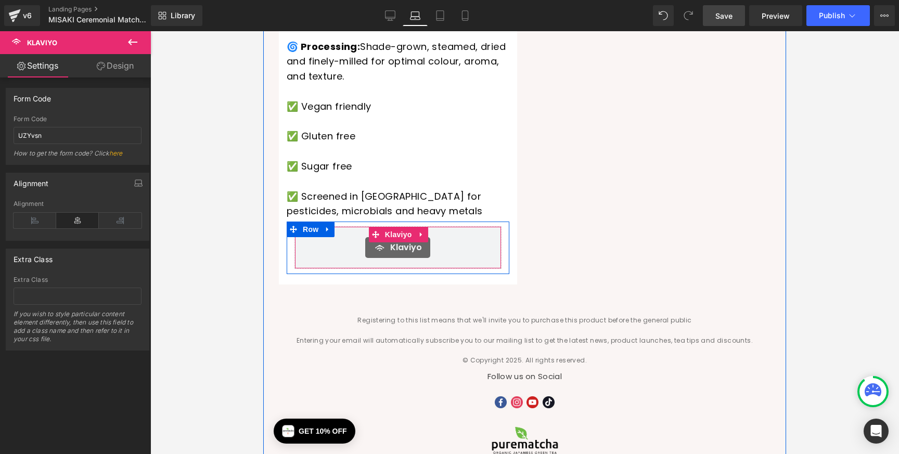
click at [339, 237] on div "Klaviyo" at bounding box center [397, 247] width 185 height 21
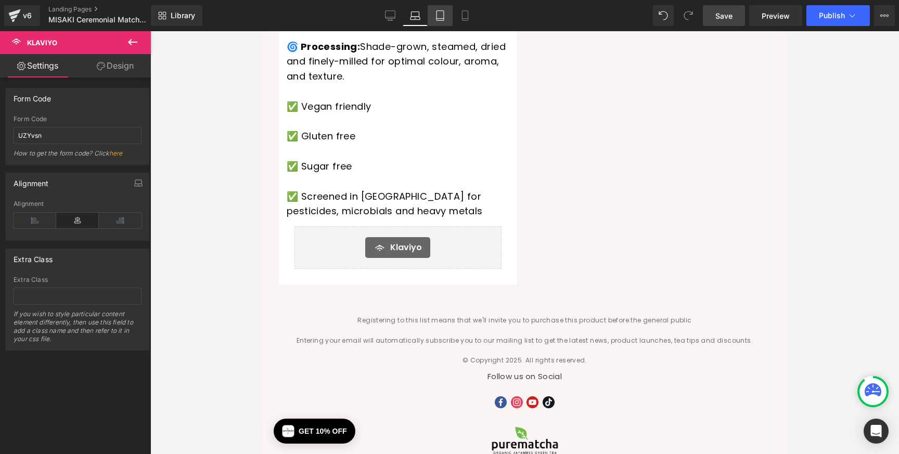
click at [442, 18] on icon at bounding box center [440, 15] width 10 height 10
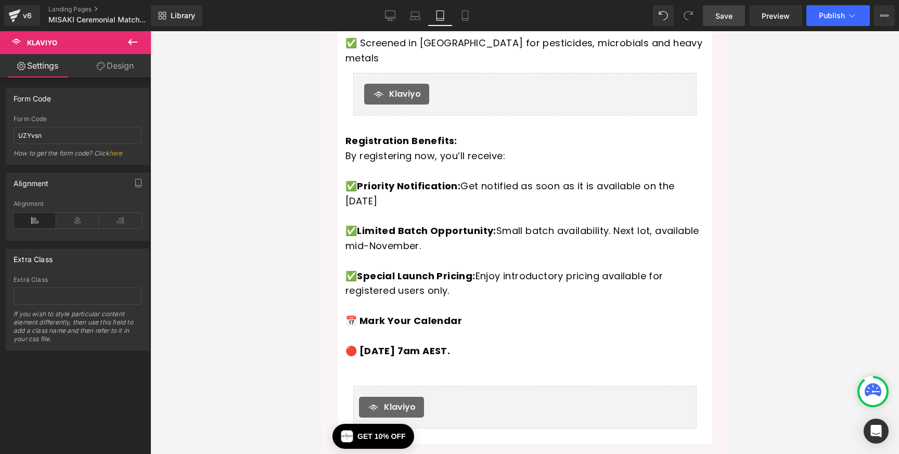
scroll to position [550, 0]
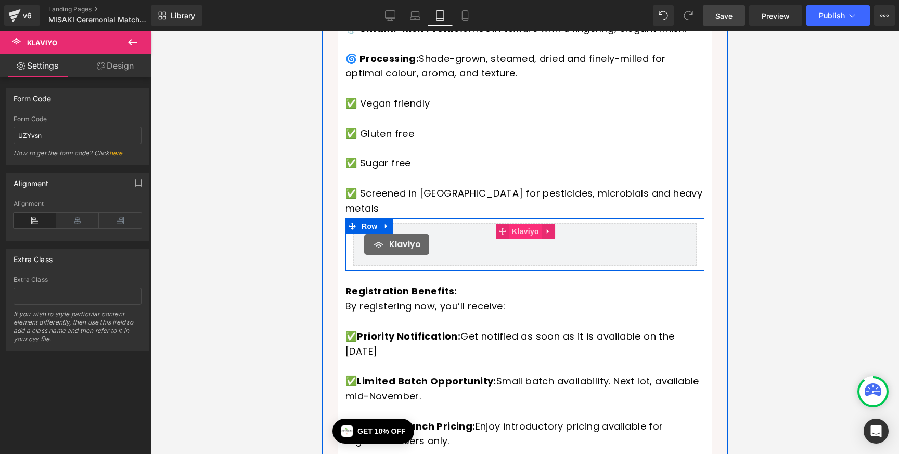
click at [520, 224] on span "Klaviyo" at bounding box center [525, 232] width 32 height 16
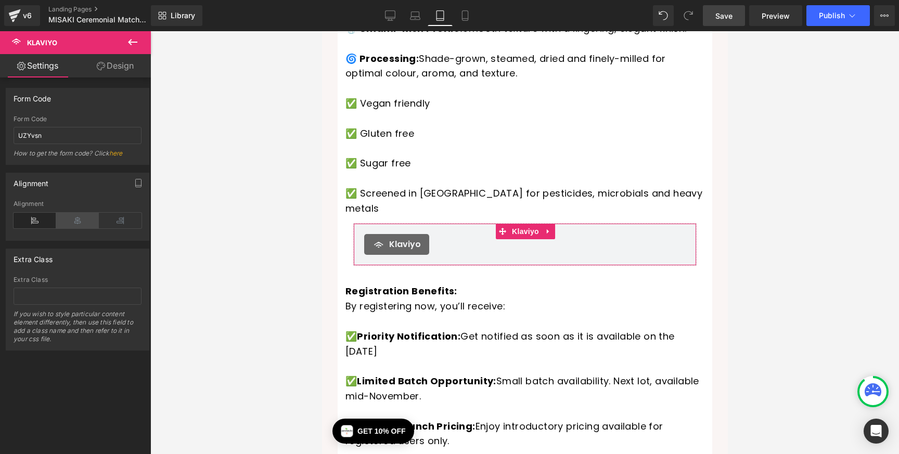
click at [80, 215] on icon at bounding box center [77, 221] width 43 height 16
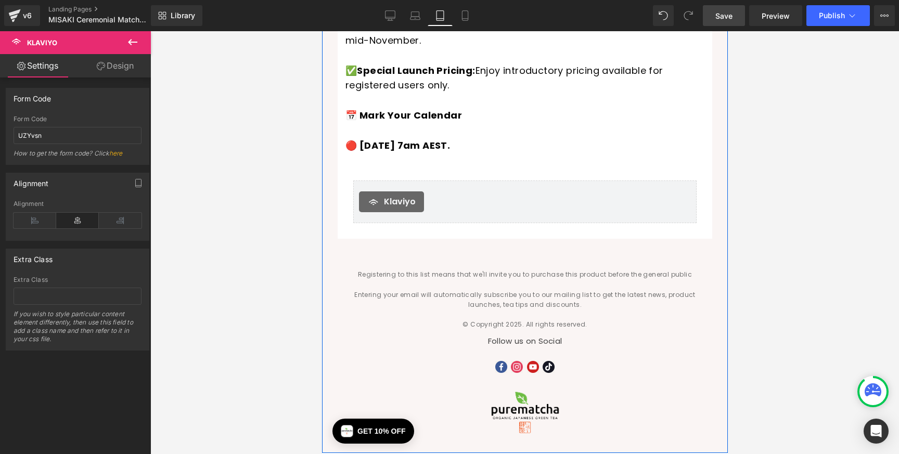
scroll to position [880, 0]
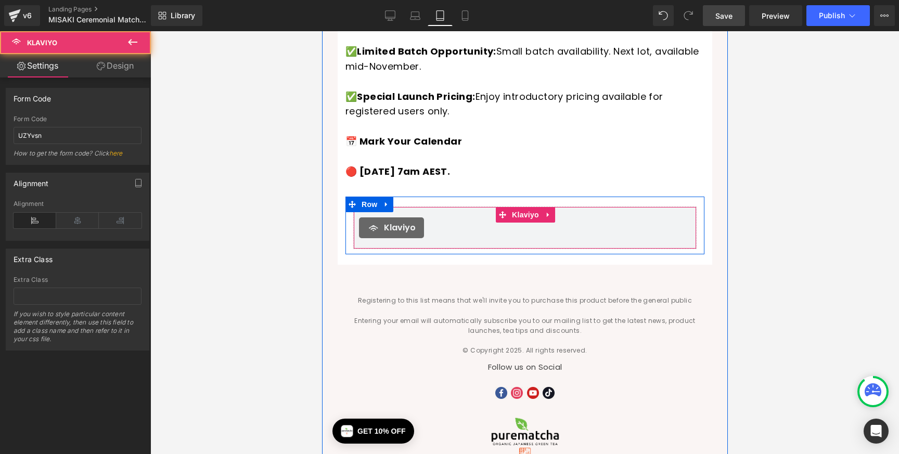
click at [469, 218] on div "Klaviyo" at bounding box center [525, 228] width 332 height 21
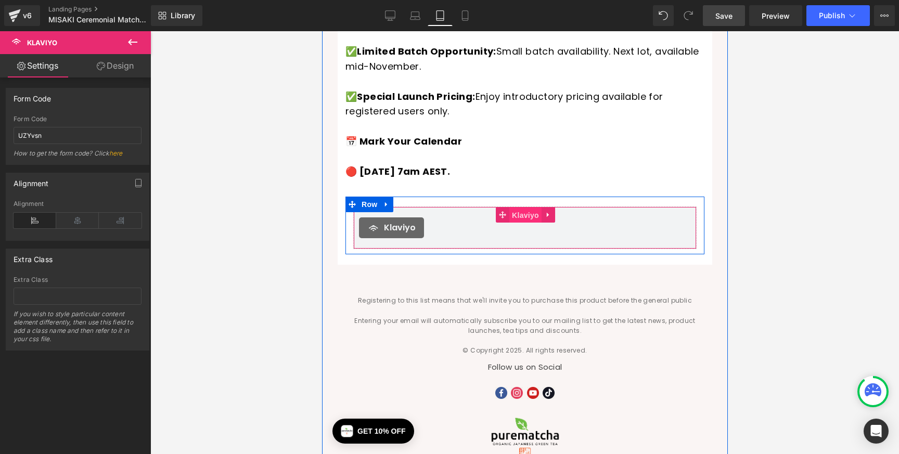
click at [511, 208] on span "Klaviyo" at bounding box center [525, 216] width 32 height 16
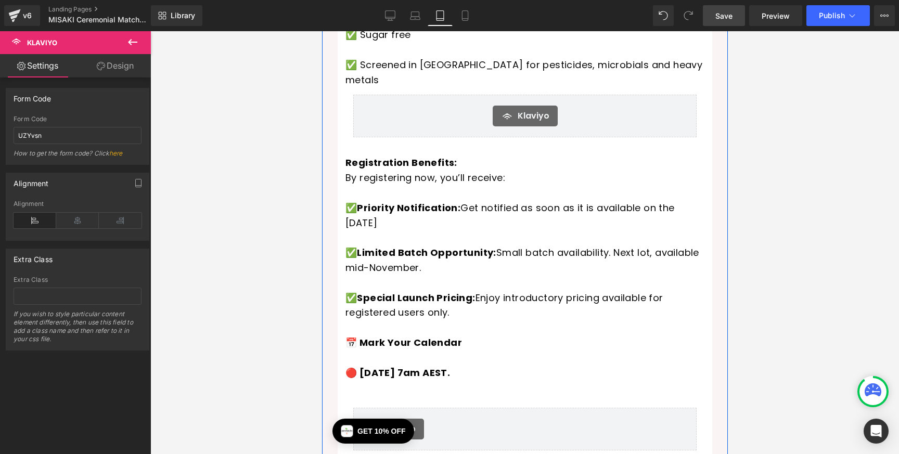
scroll to position [641, 0]
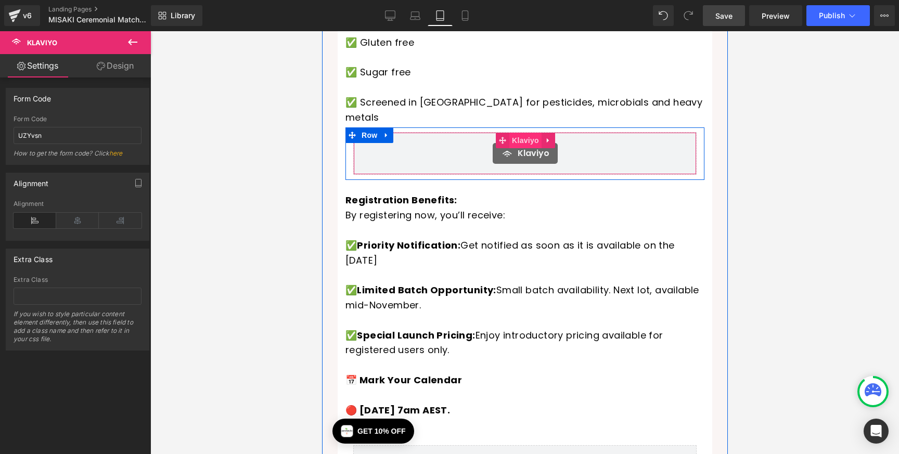
click at [524, 133] on span "Klaviyo" at bounding box center [525, 141] width 32 height 16
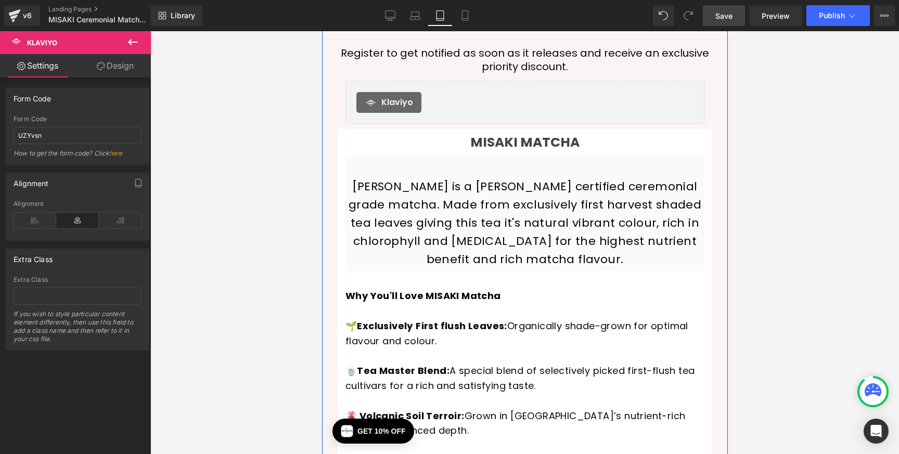
scroll to position [111, 0]
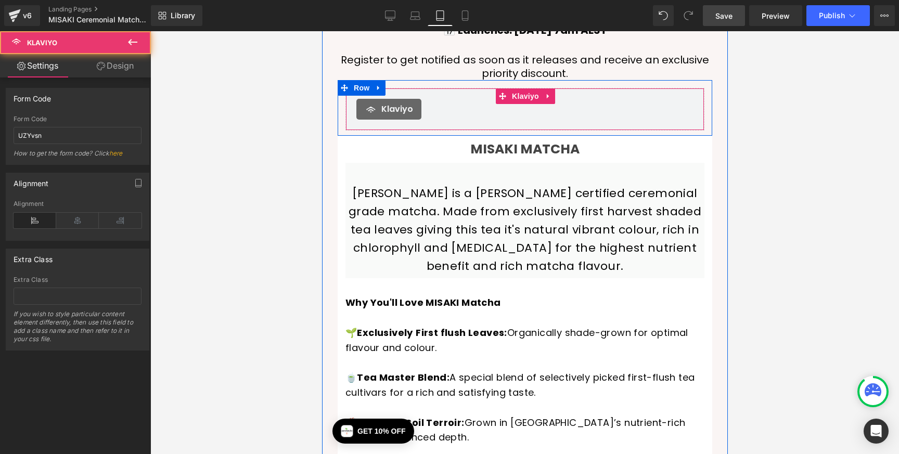
click at [519, 97] on div "Klaviyo Klaviyo" at bounding box center [524, 109] width 359 height 43
click at [519, 97] on span "Klaviyo" at bounding box center [525, 96] width 32 height 16
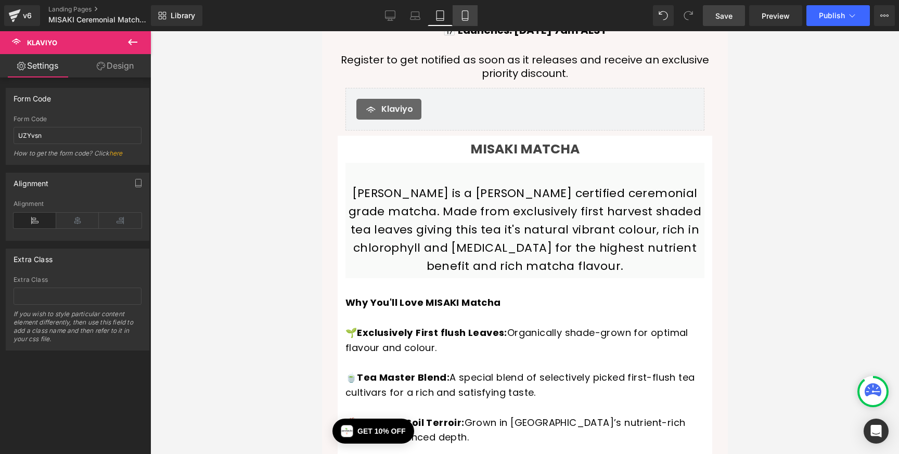
click at [461, 18] on icon at bounding box center [465, 15] width 10 height 10
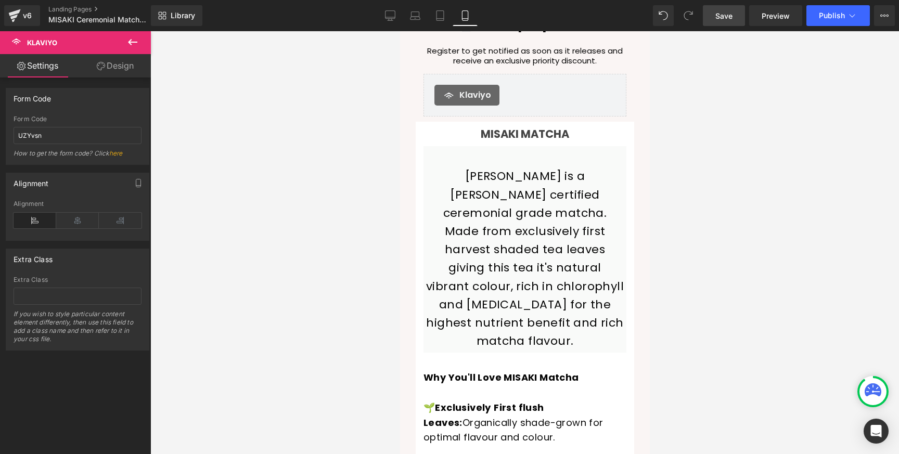
scroll to position [97, 0]
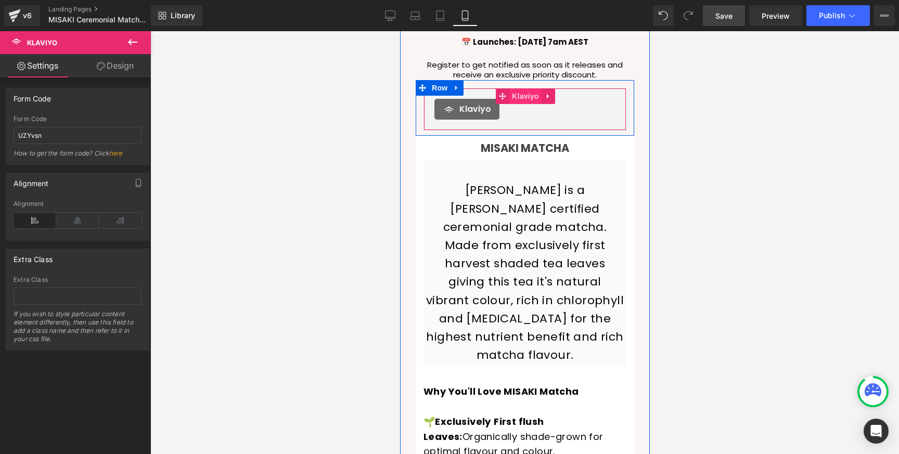
click at [522, 93] on span "Klaviyo" at bounding box center [525, 96] width 32 height 16
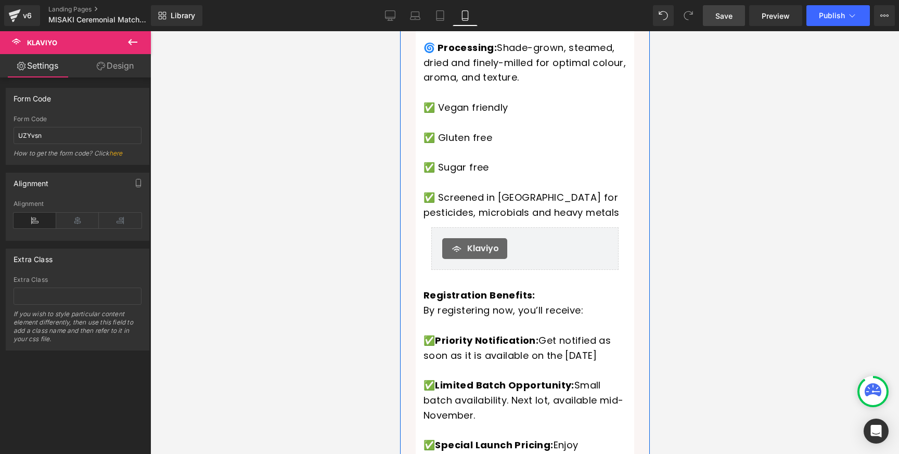
scroll to position [708, 0]
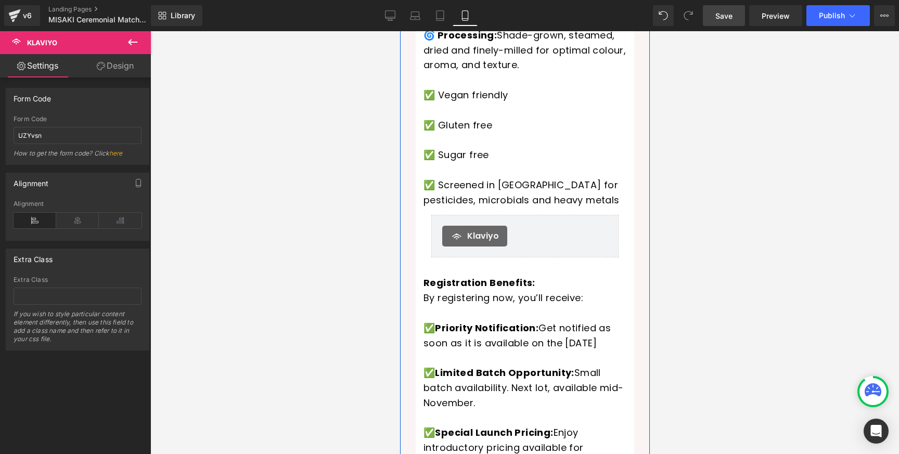
click at [501, 215] on div "Klaviyo Klaviyo" at bounding box center [524, 236] width 187 height 43
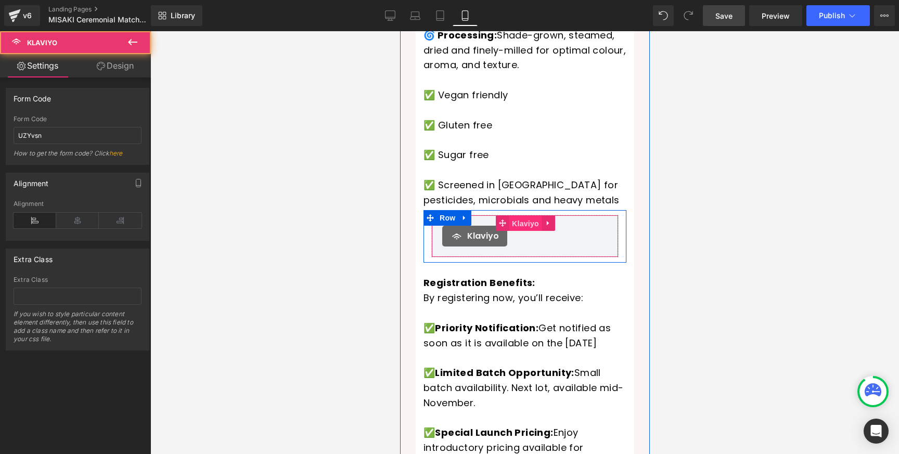
click at [516, 216] on span "Klaviyo" at bounding box center [525, 224] width 32 height 16
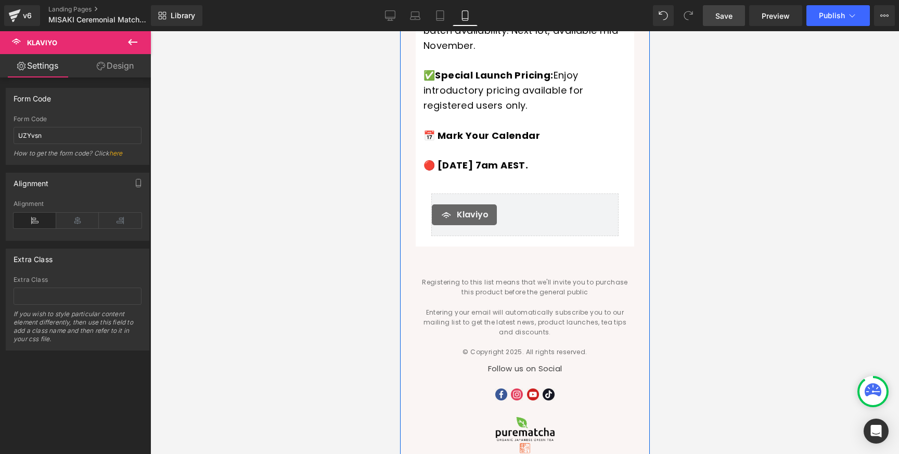
scroll to position [1067, 0]
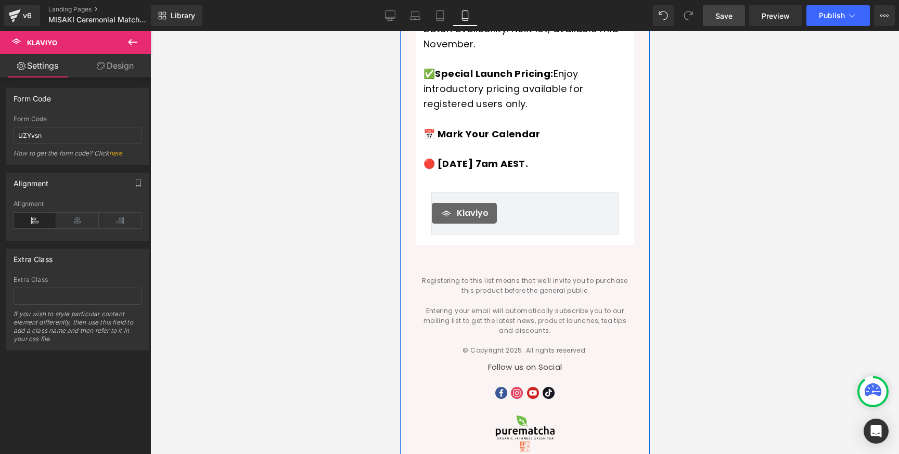
click at [512, 192] on div "Klaviyo Klaviyo" at bounding box center [524, 213] width 187 height 43
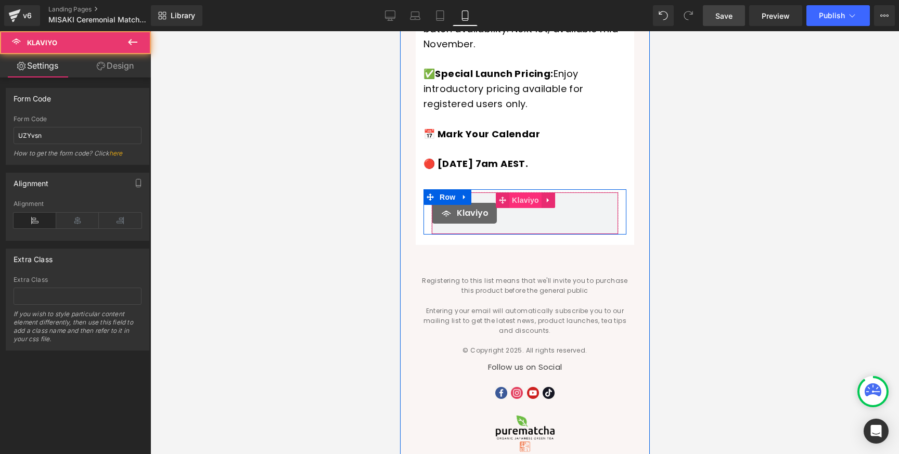
click at [519, 193] on span "Klaviyo" at bounding box center [525, 201] width 32 height 16
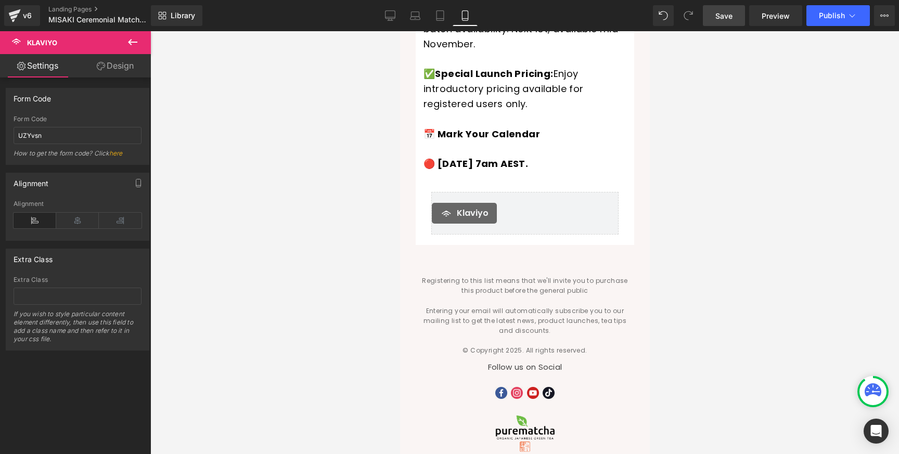
click at [724, 18] on span "Save" at bounding box center [724, 15] width 17 height 11
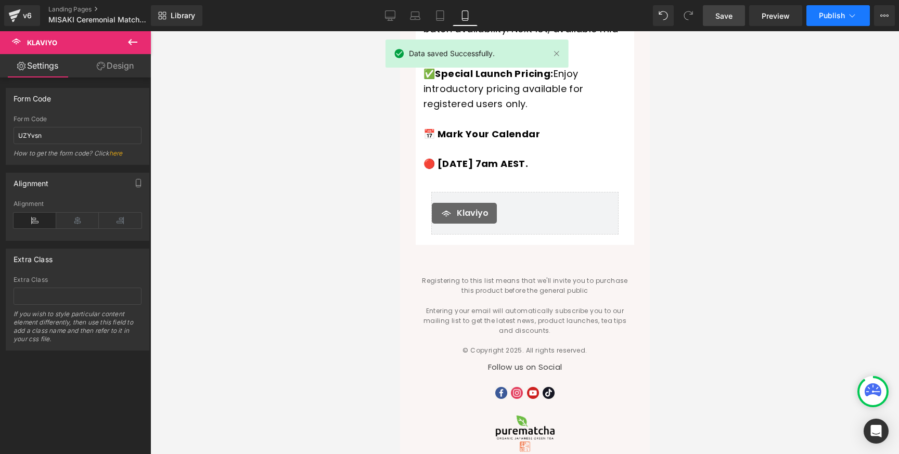
click at [839, 17] on span "Publish" at bounding box center [832, 15] width 26 height 8
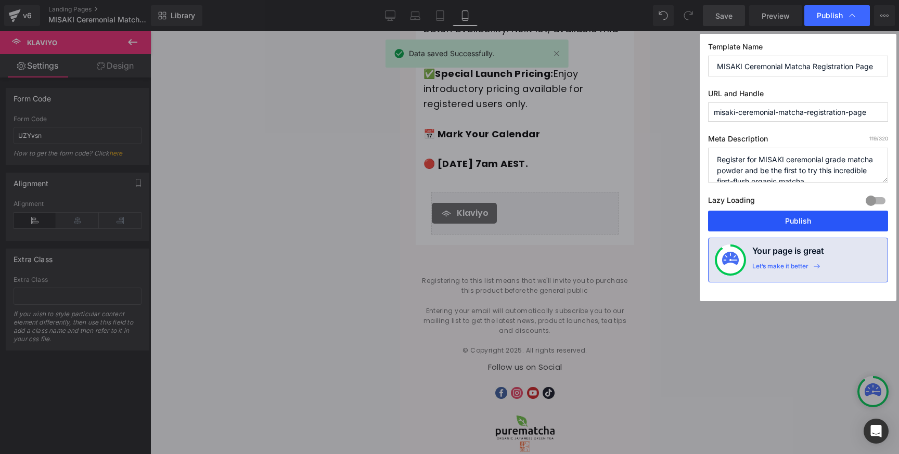
click at [762, 216] on button "Publish" at bounding box center [798, 221] width 180 height 21
